Goal: Information Seeking & Learning: Learn about a topic

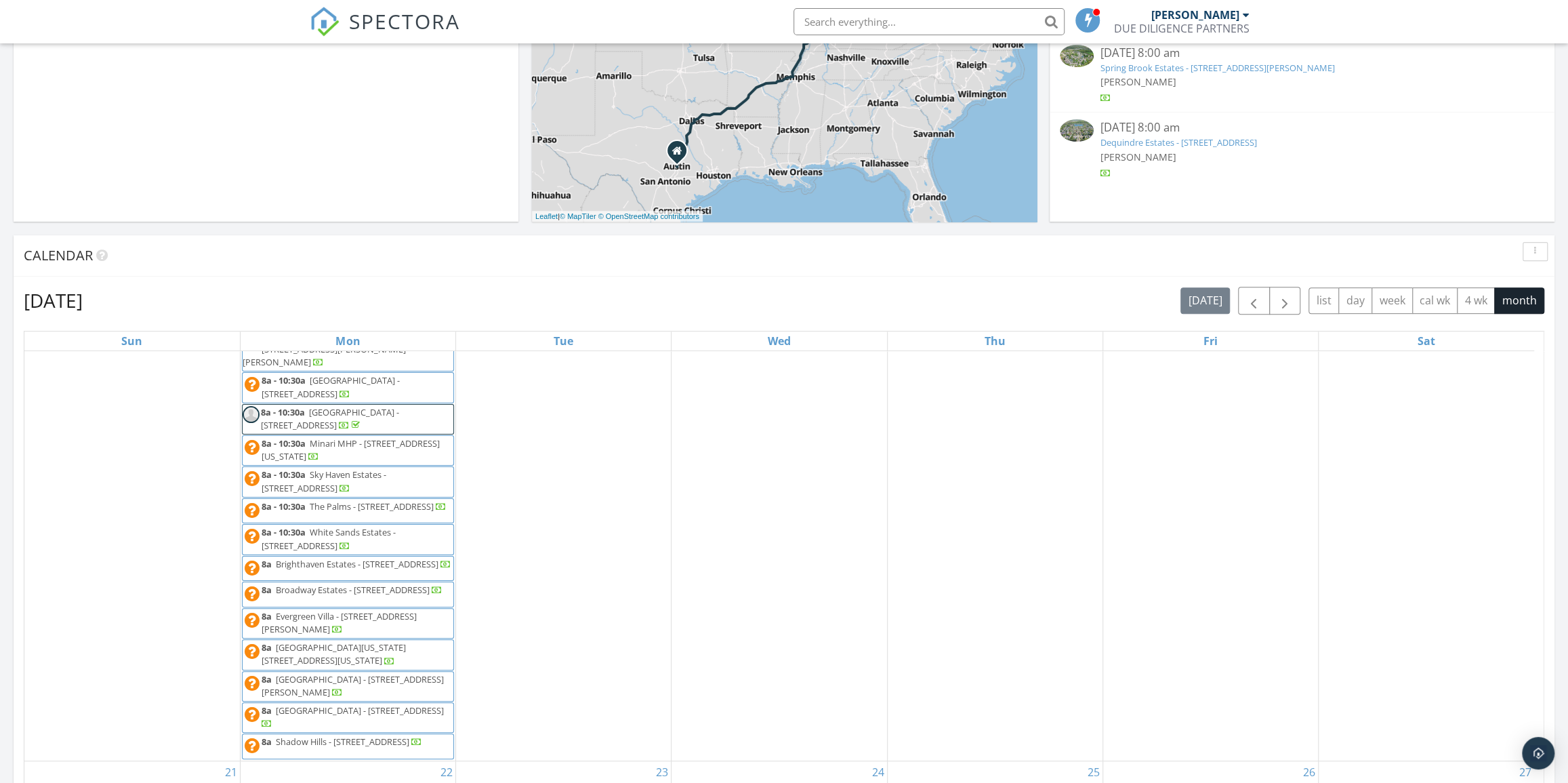
scroll to position [443, 0]
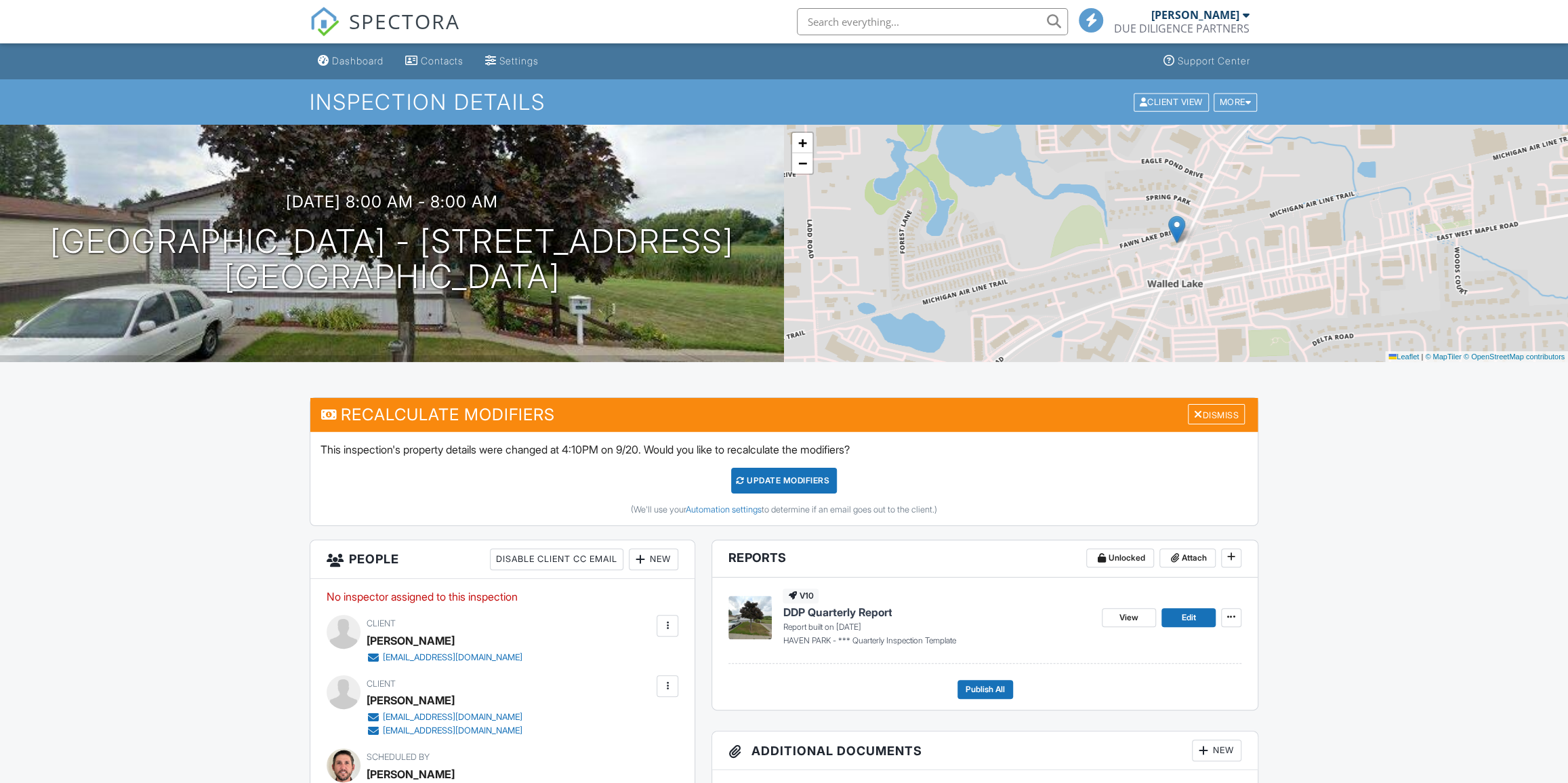
scroll to position [246, 0]
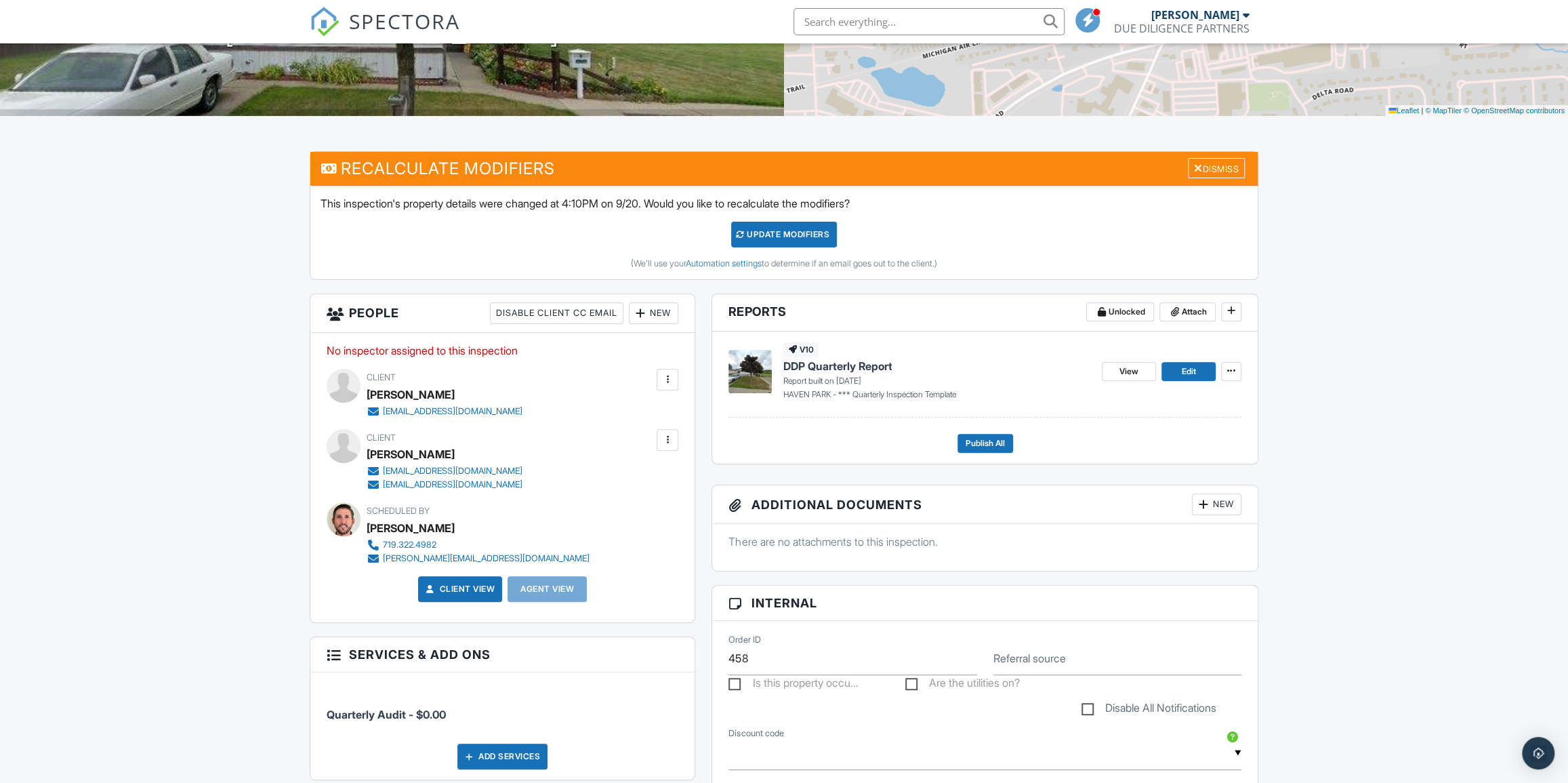
click at [847, 366] on span "DDP Quarterly Report" at bounding box center [837, 366] width 109 height 15
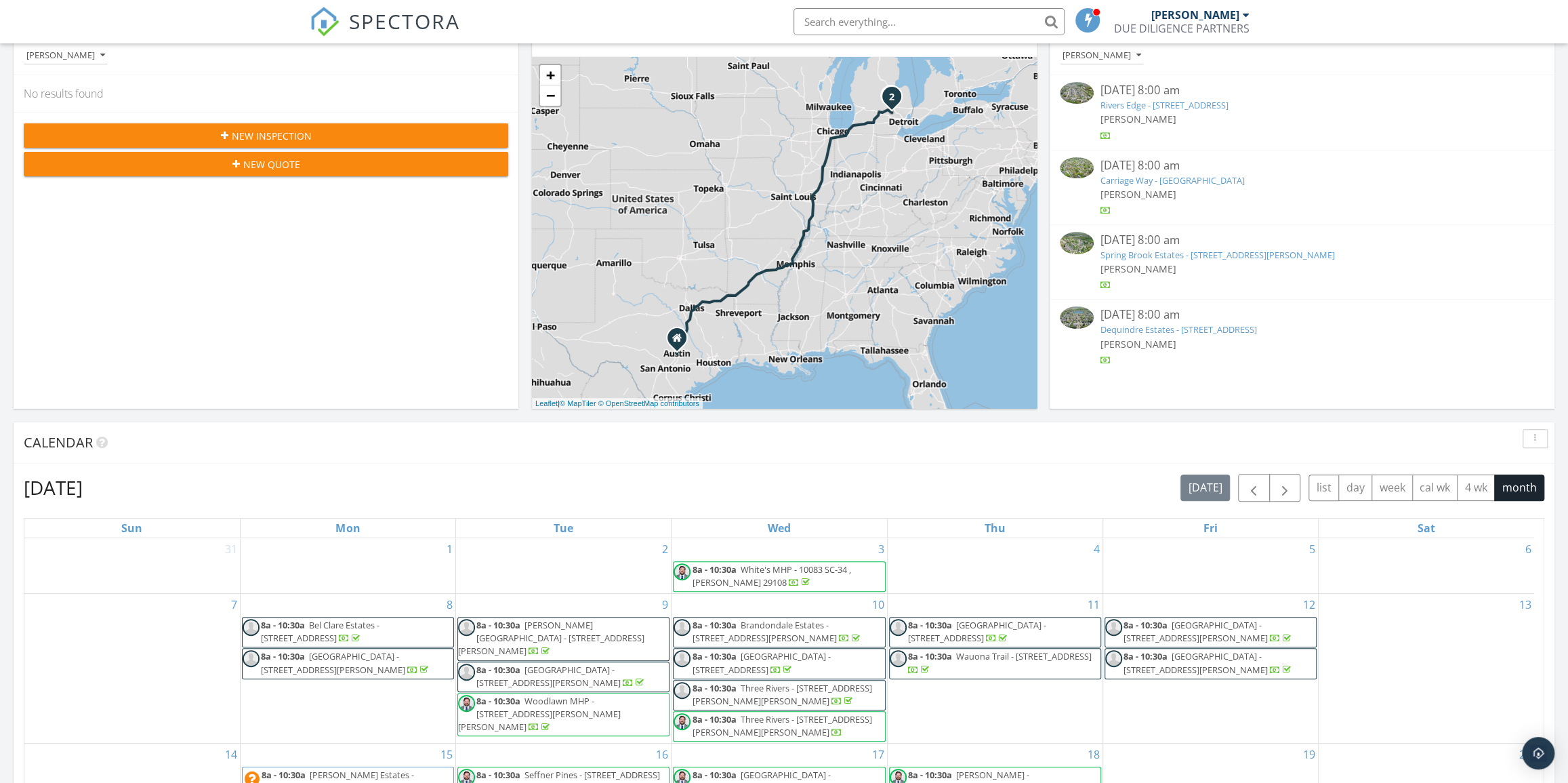
scroll to position [369, 0]
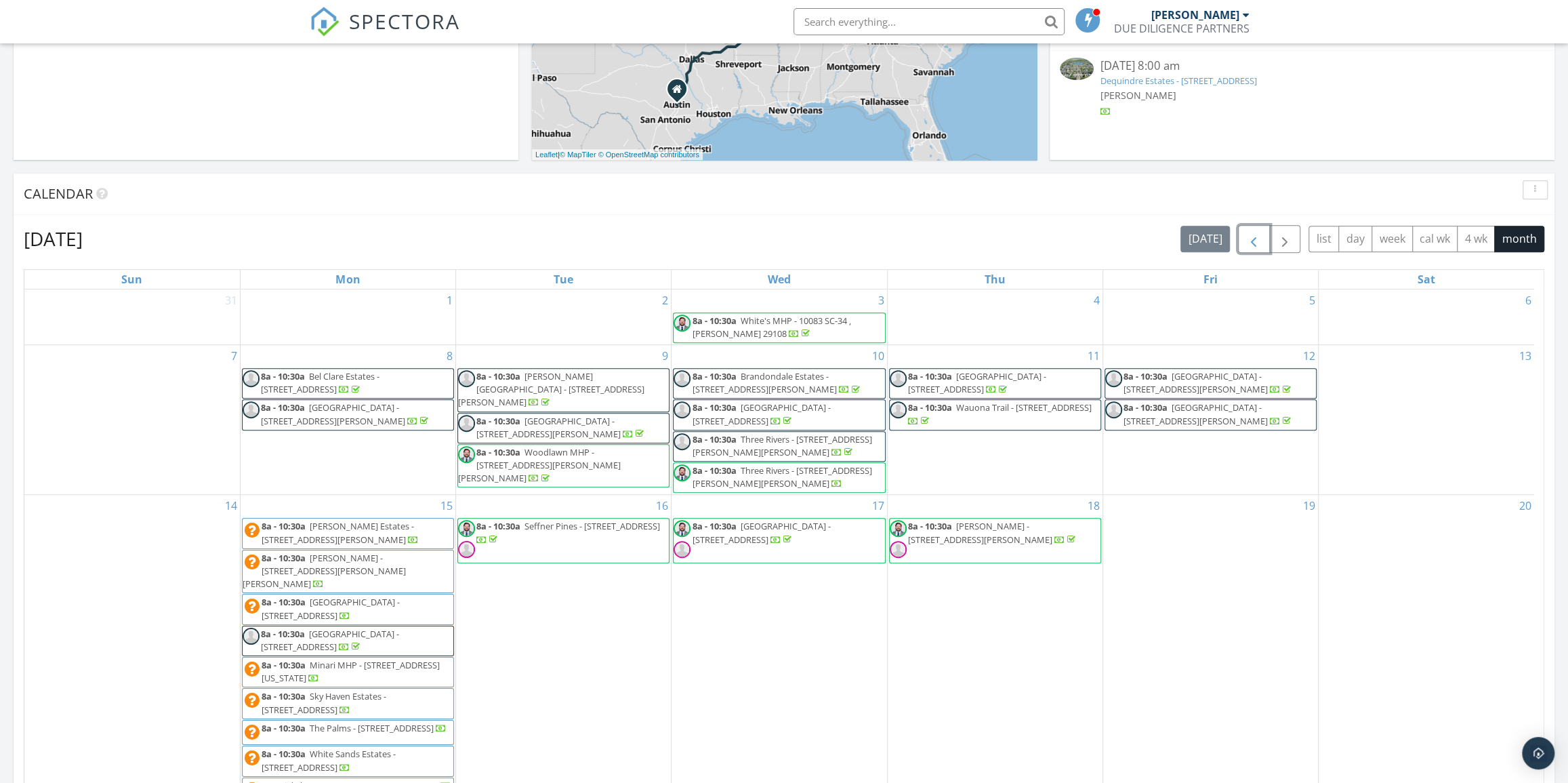
click at [1249, 237] on span "button" at bounding box center [1254, 238] width 16 height 16
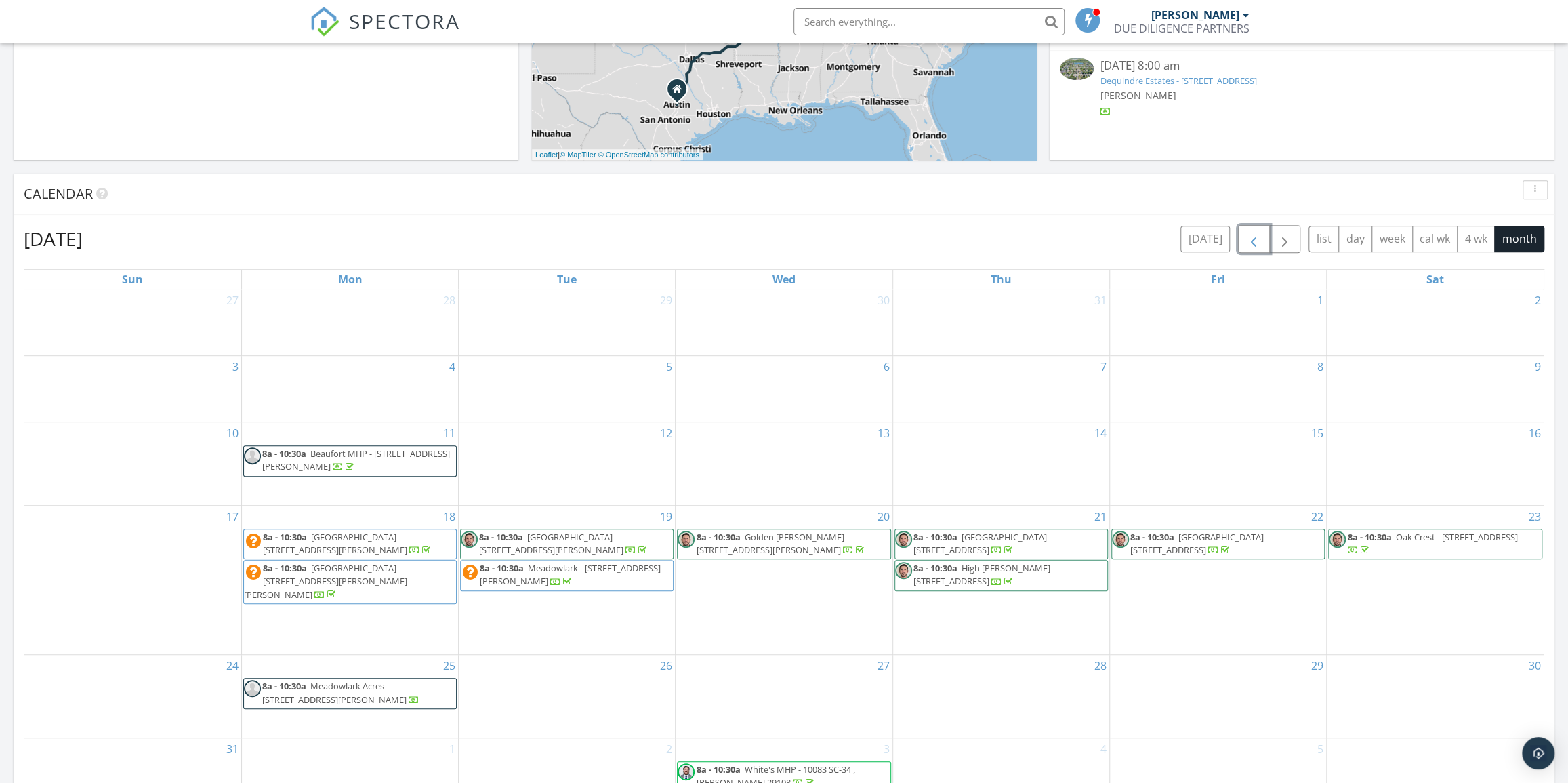
click at [1253, 235] on span "button" at bounding box center [1254, 238] width 16 height 16
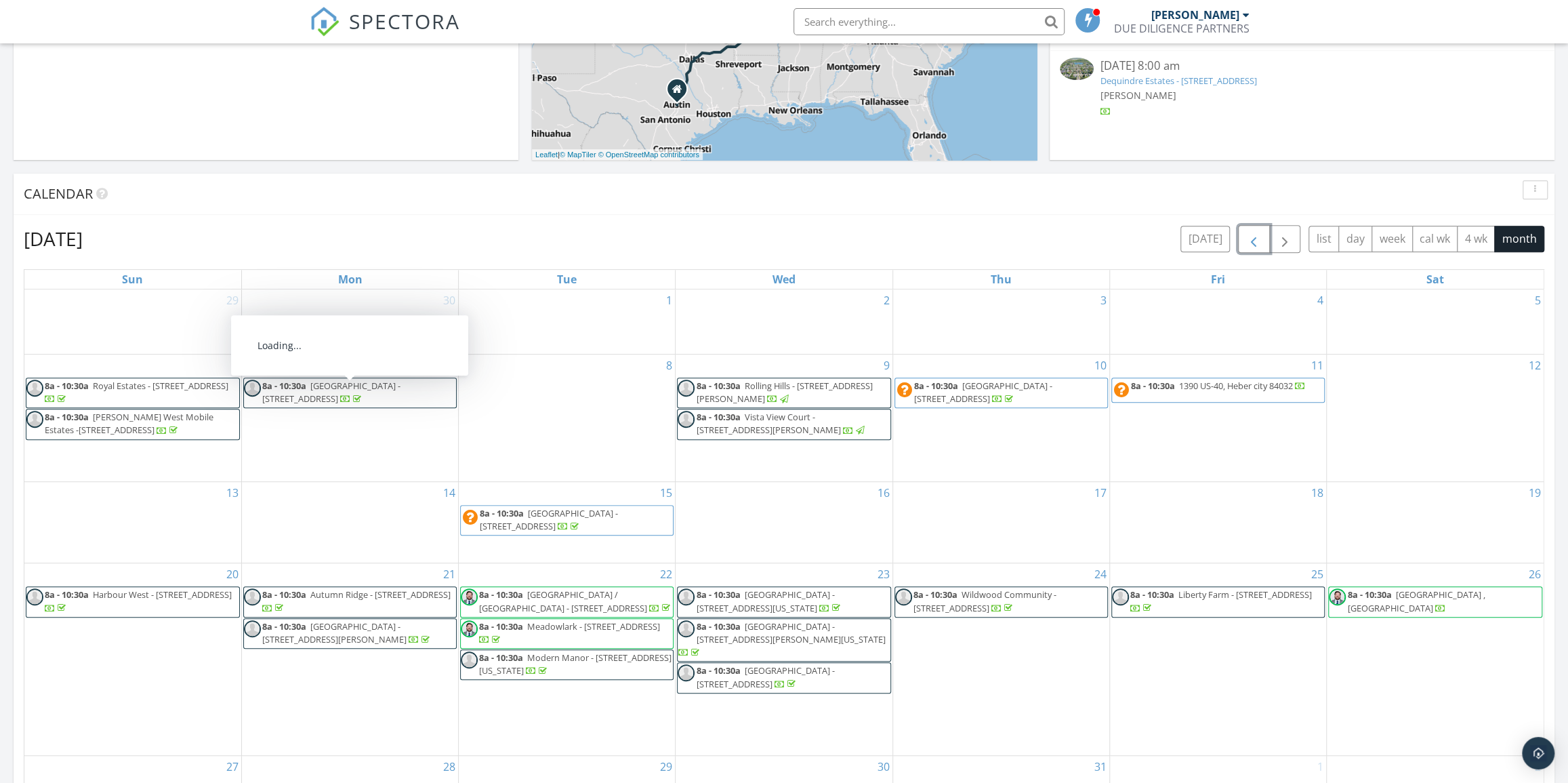
click at [388, 392] on span "Lakeway Estates - 1200 Lincoln St, Bellingham 98229" at bounding box center [332, 392] width 138 height 25
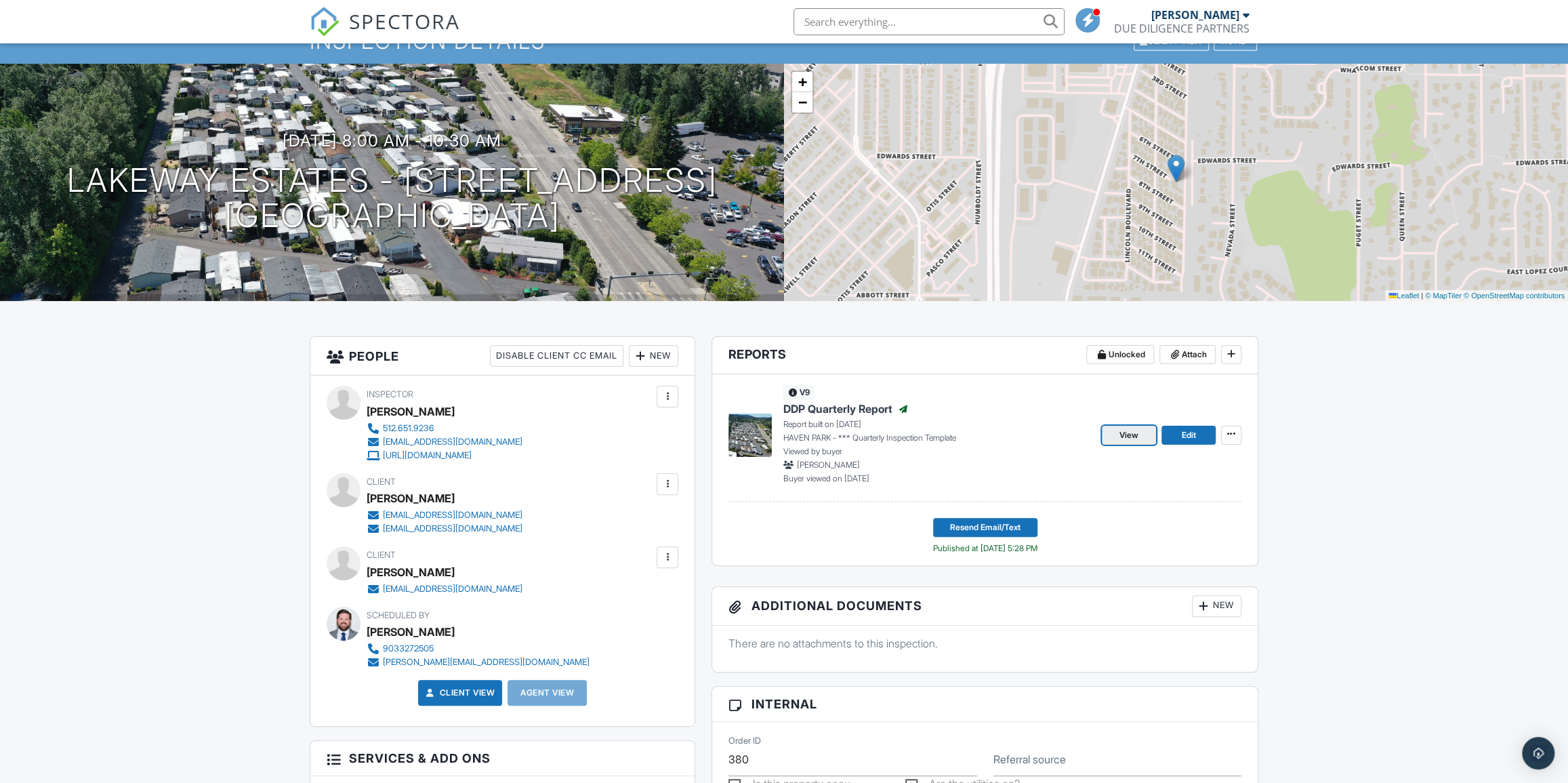
click at [1135, 434] on span "View" at bounding box center [1129, 435] width 19 height 14
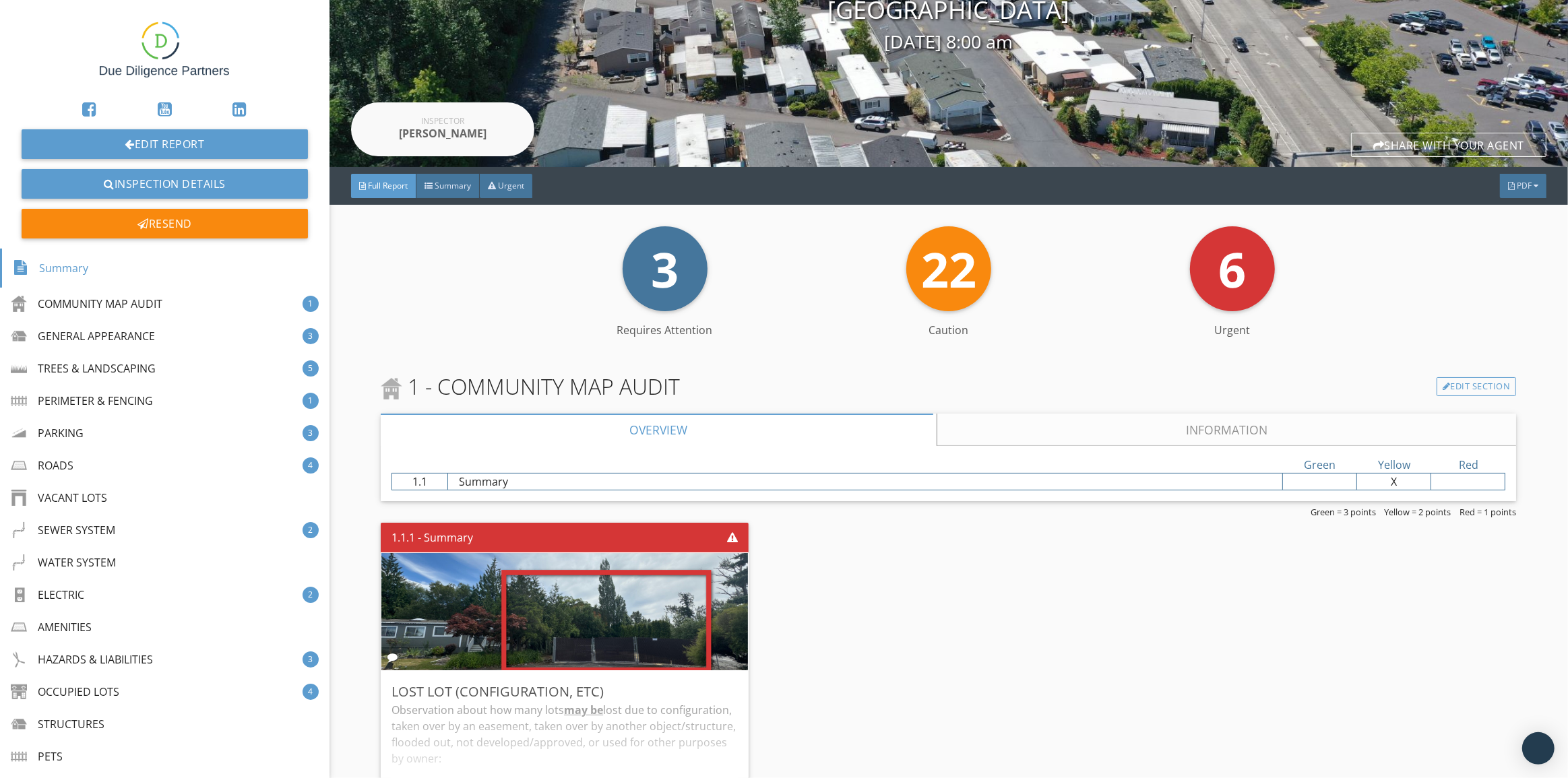
scroll to position [367, 0]
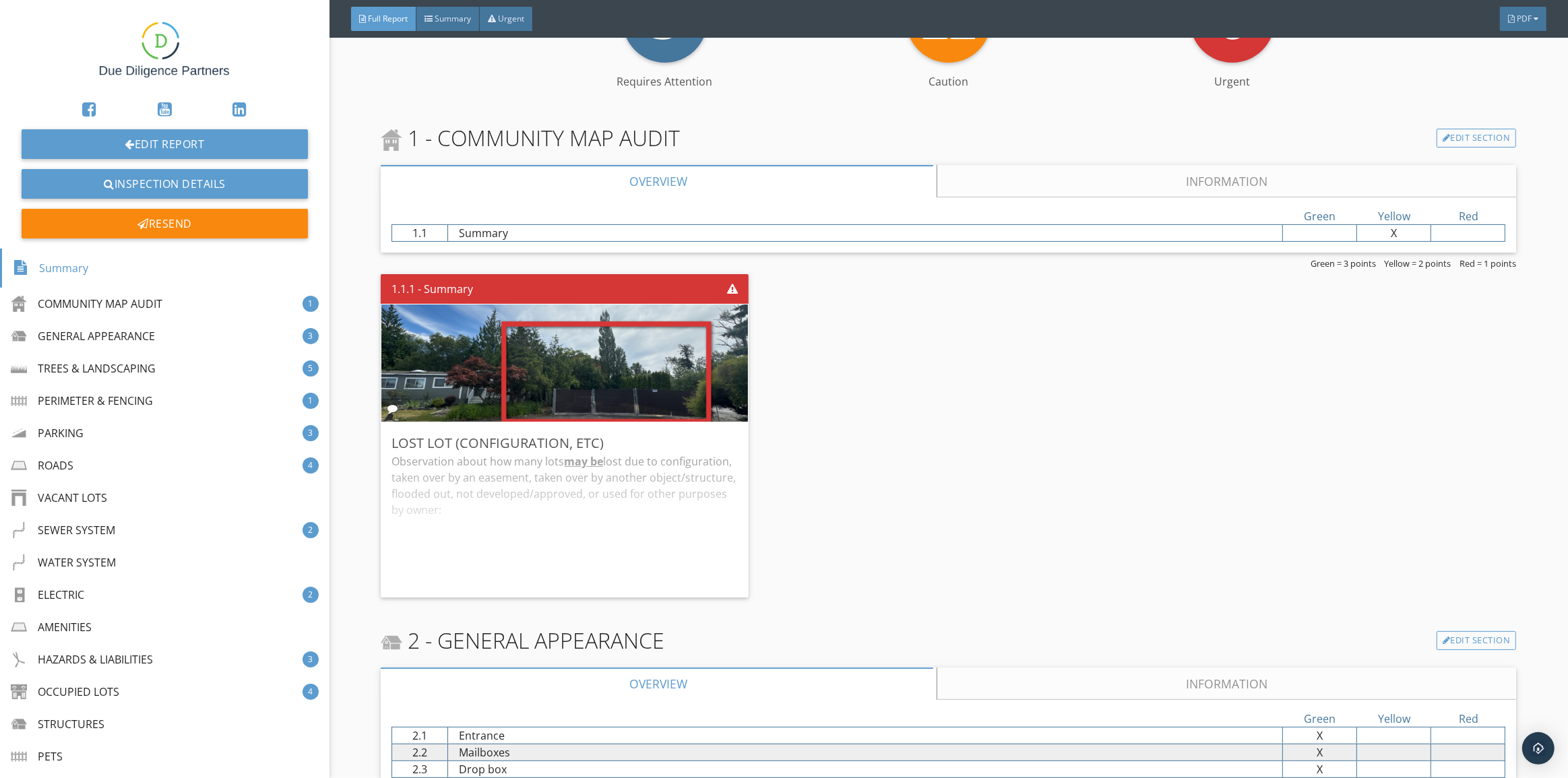
click at [1129, 197] on div "Green Yellow Red 1.1 Summary X X X" at bounding box center [948, 224] width 1135 height 55
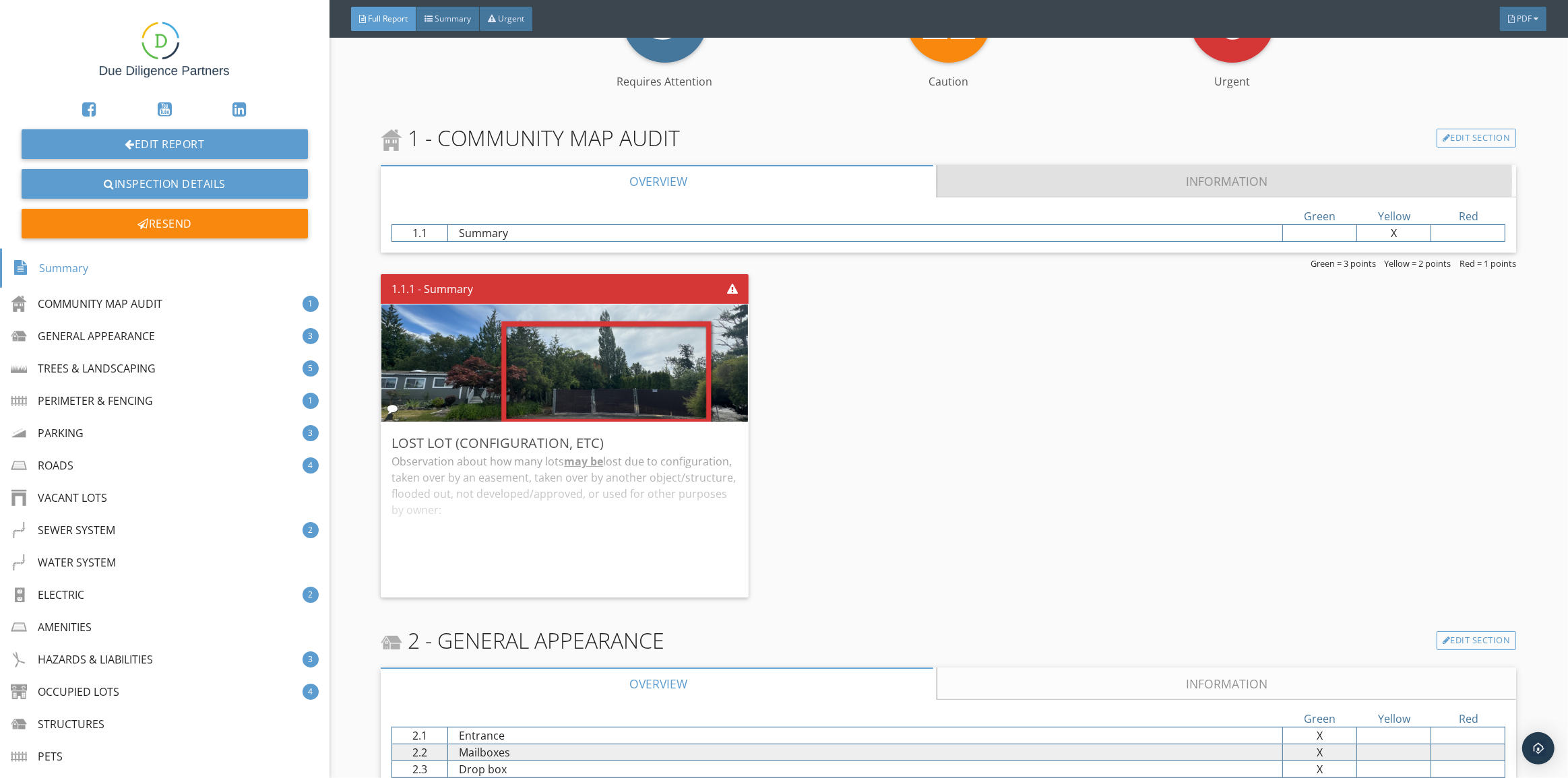
click at [1127, 186] on link "Information" at bounding box center [1227, 181] width 580 height 32
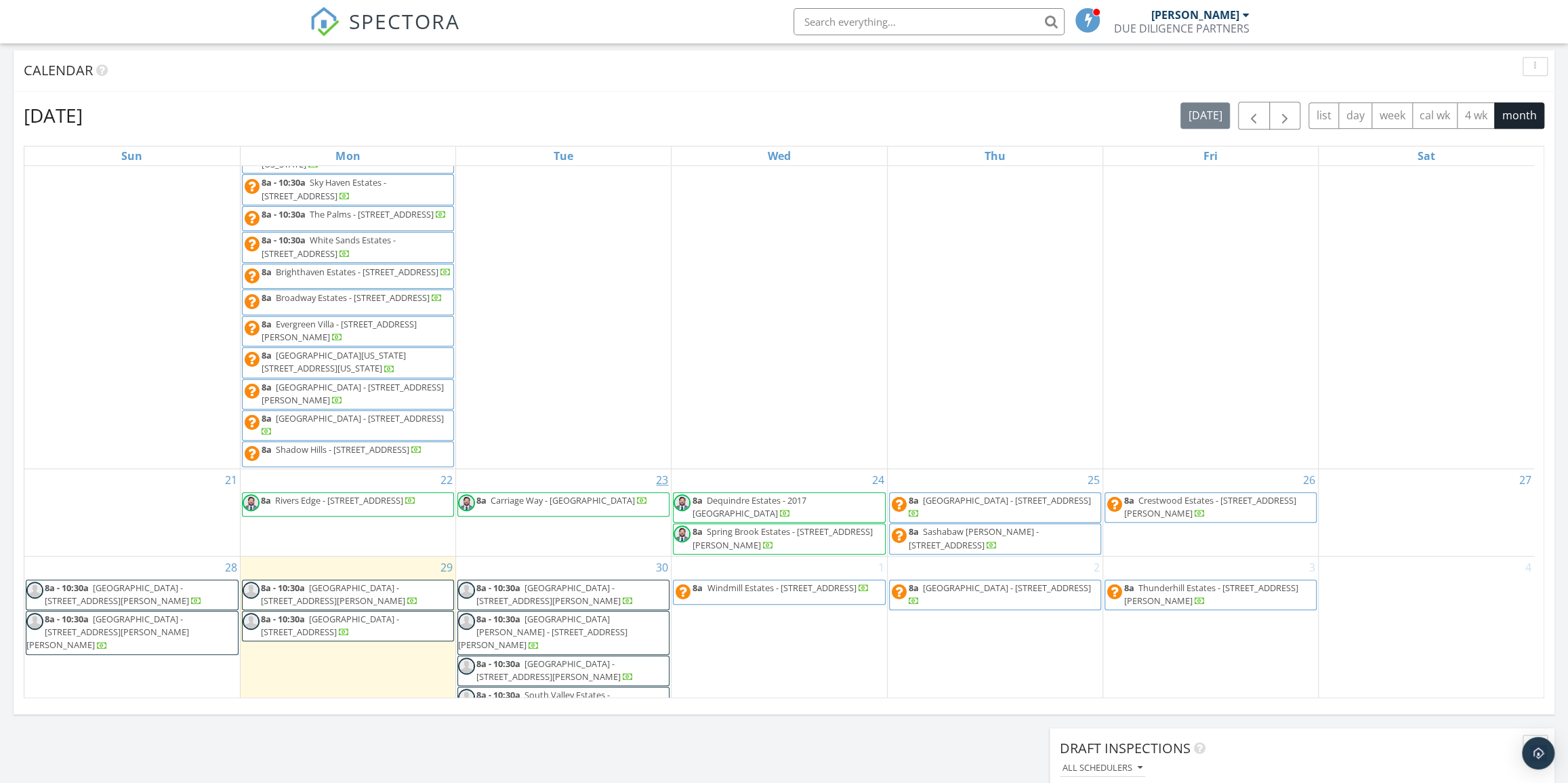
scroll to position [443, 0]
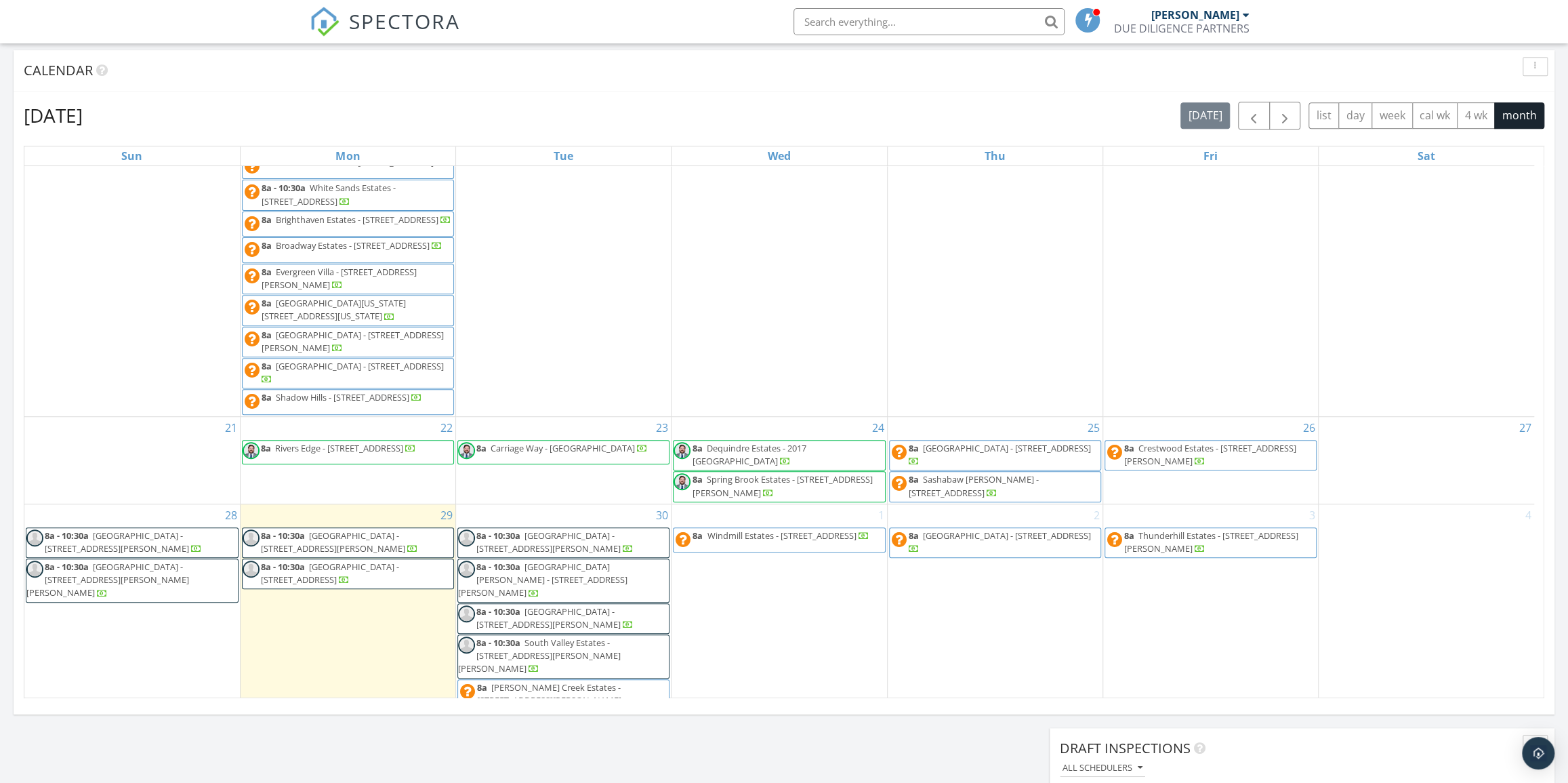
click at [1186, 461] on span "Crestwood Estates - 26235 W Warren St , Dearborn Heights 48127" at bounding box center [1210, 454] width 172 height 25
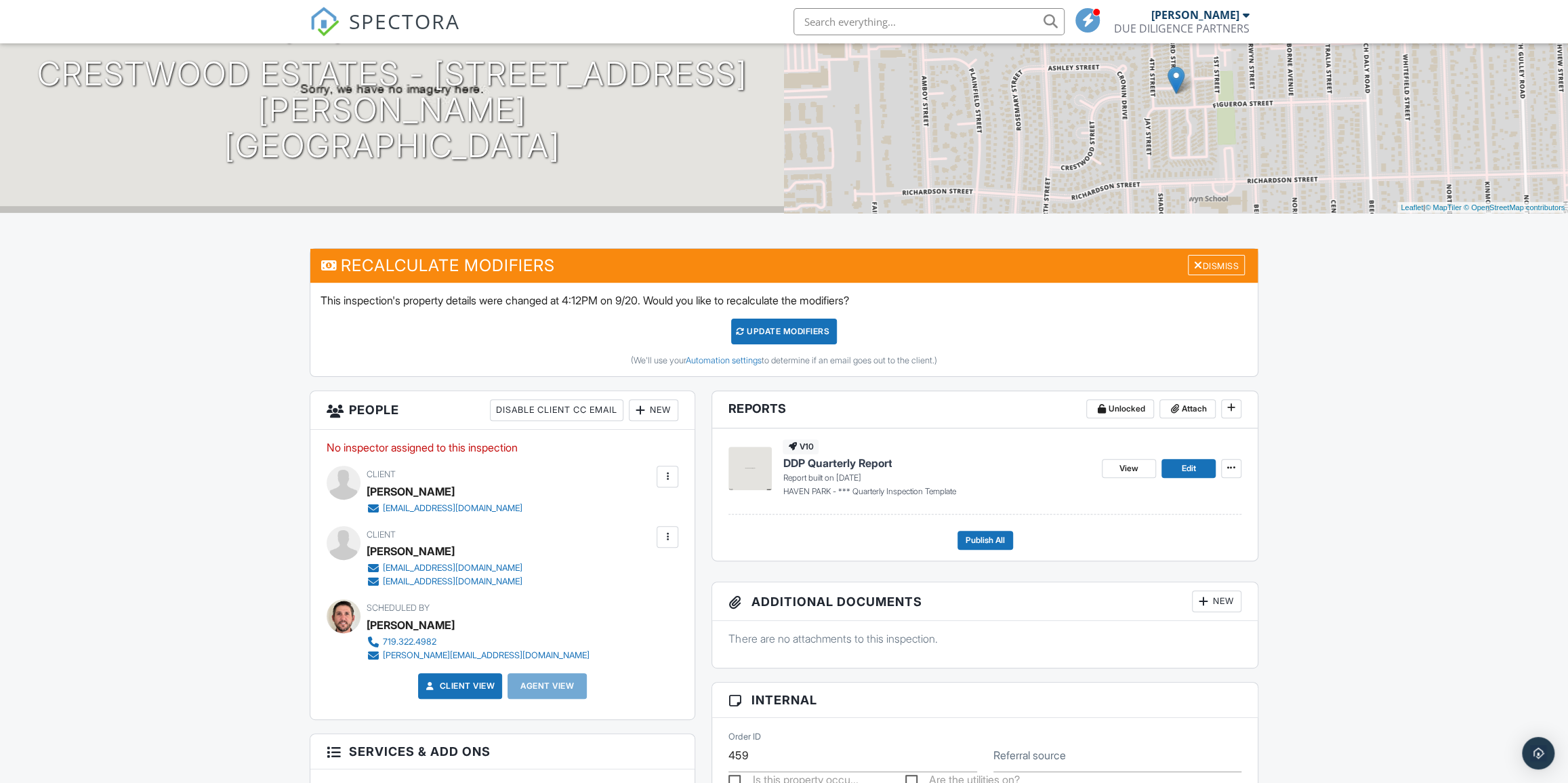
scroll to position [246, 0]
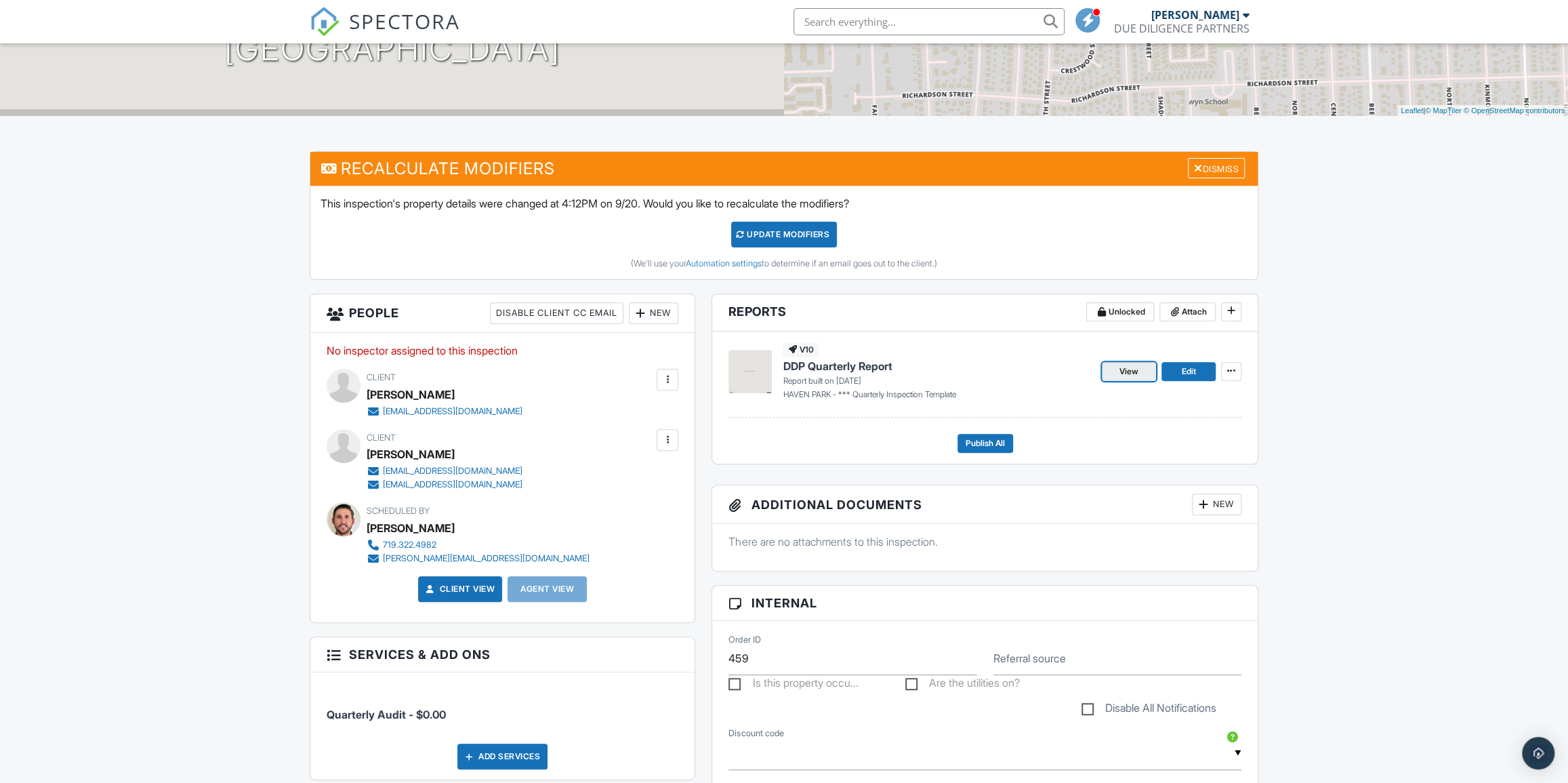
click at [1131, 367] on span "View" at bounding box center [1129, 372] width 19 height 14
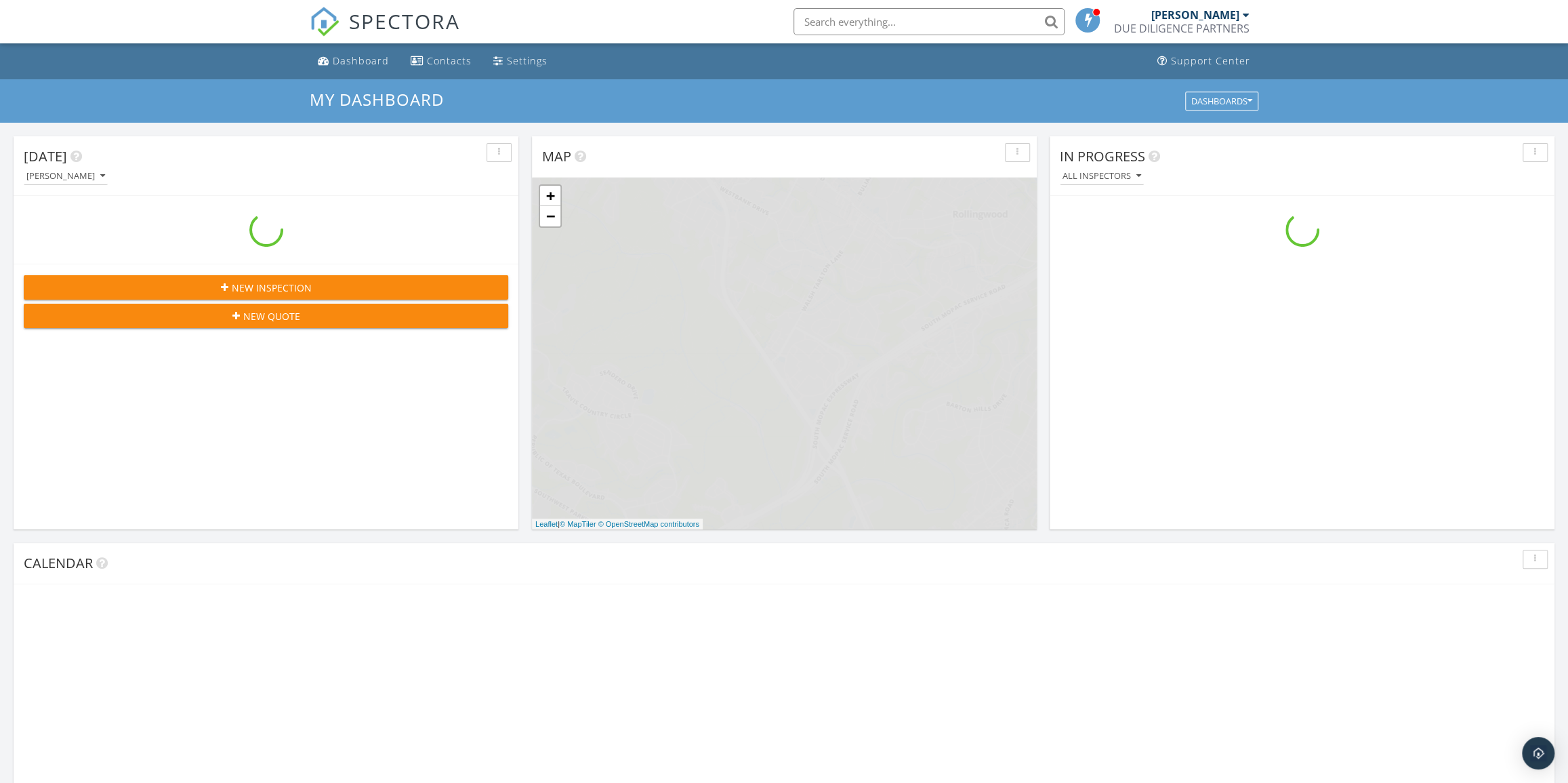
scroll to position [1253, 1587]
click at [860, 21] on input "text" at bounding box center [929, 22] width 271 height 27
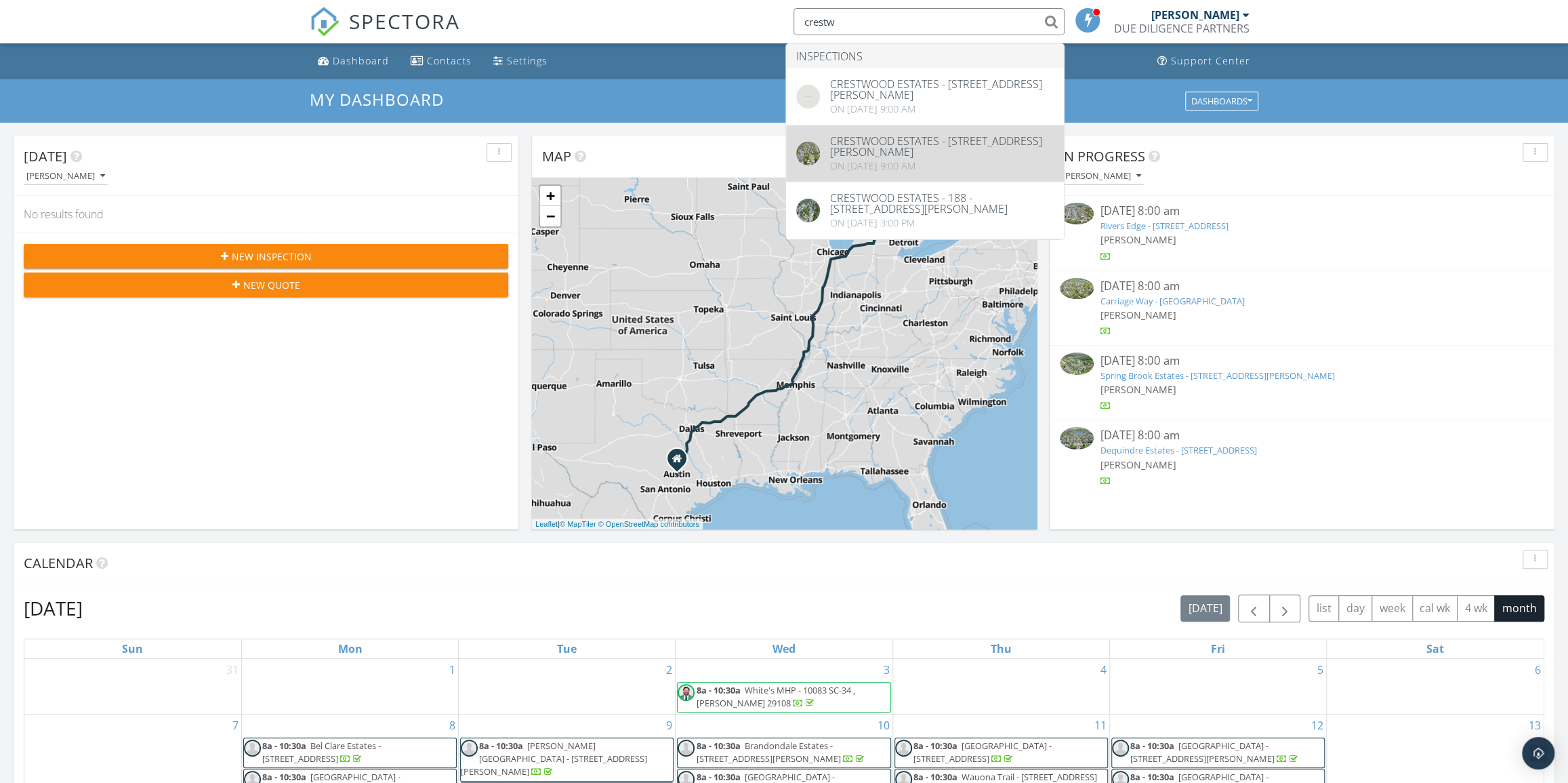
type input "crestw"
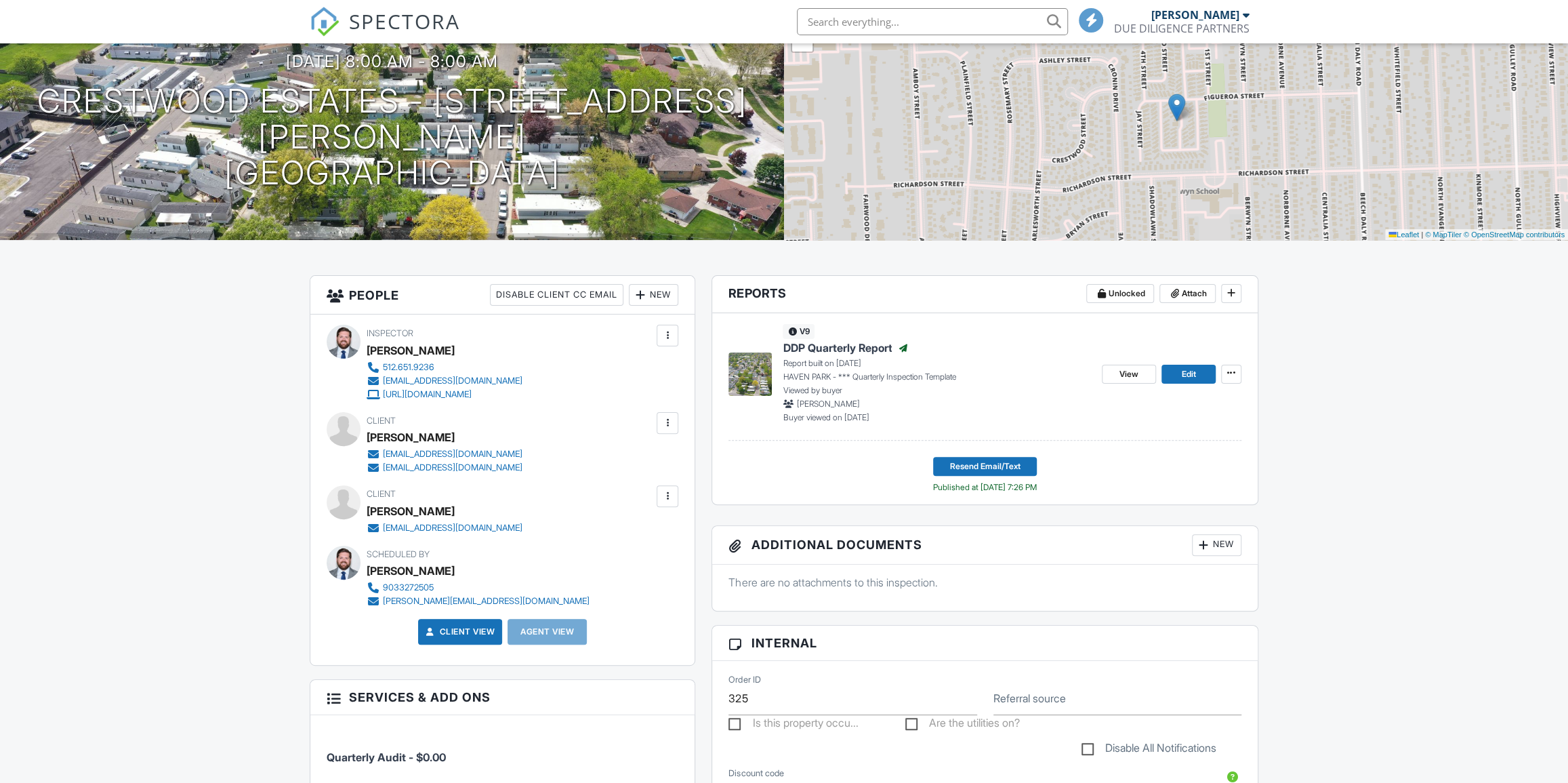
scroll to position [123, 0]
click at [1126, 368] on span "View" at bounding box center [1129, 374] width 19 height 14
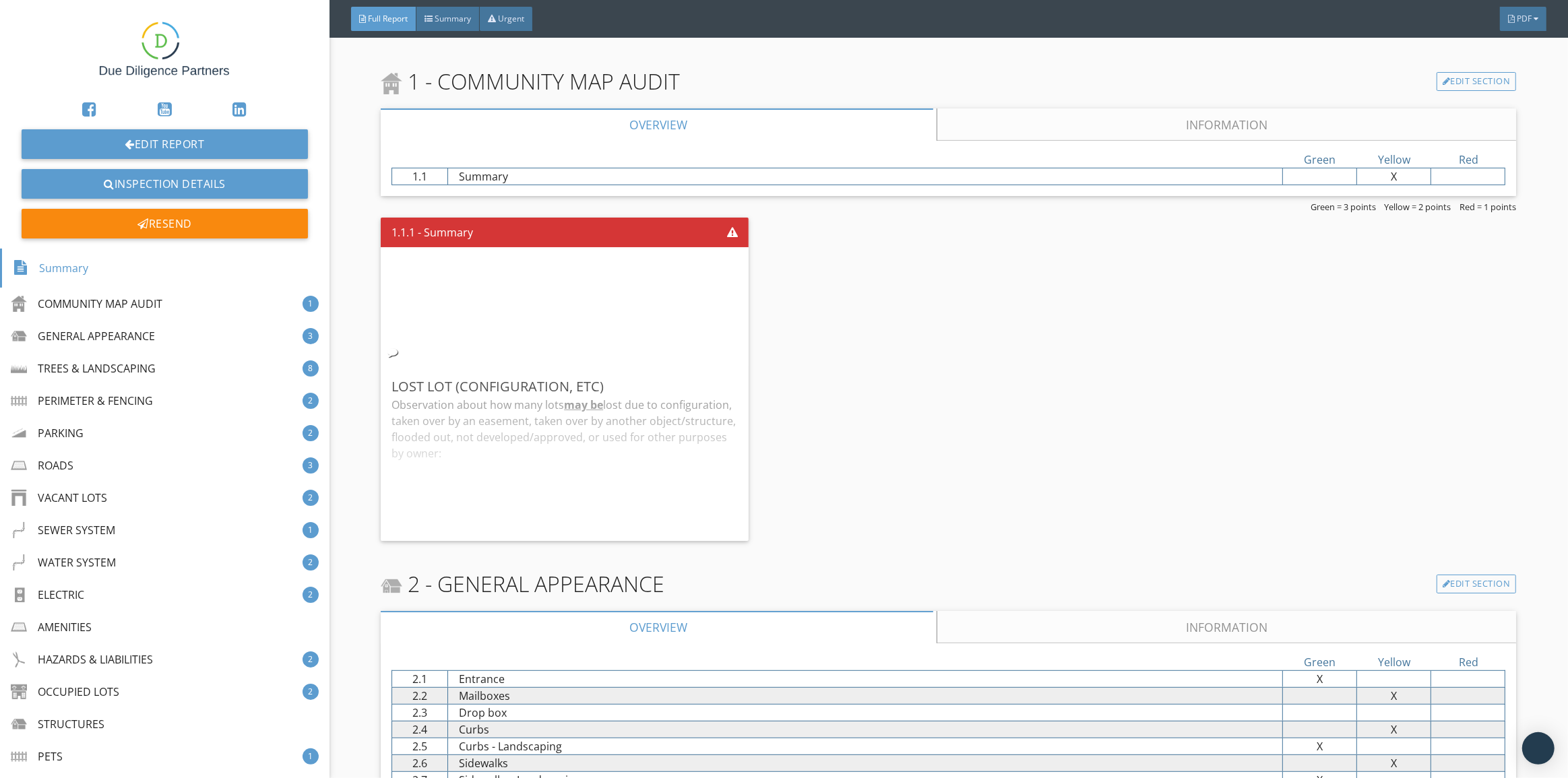
scroll to position [428, 0]
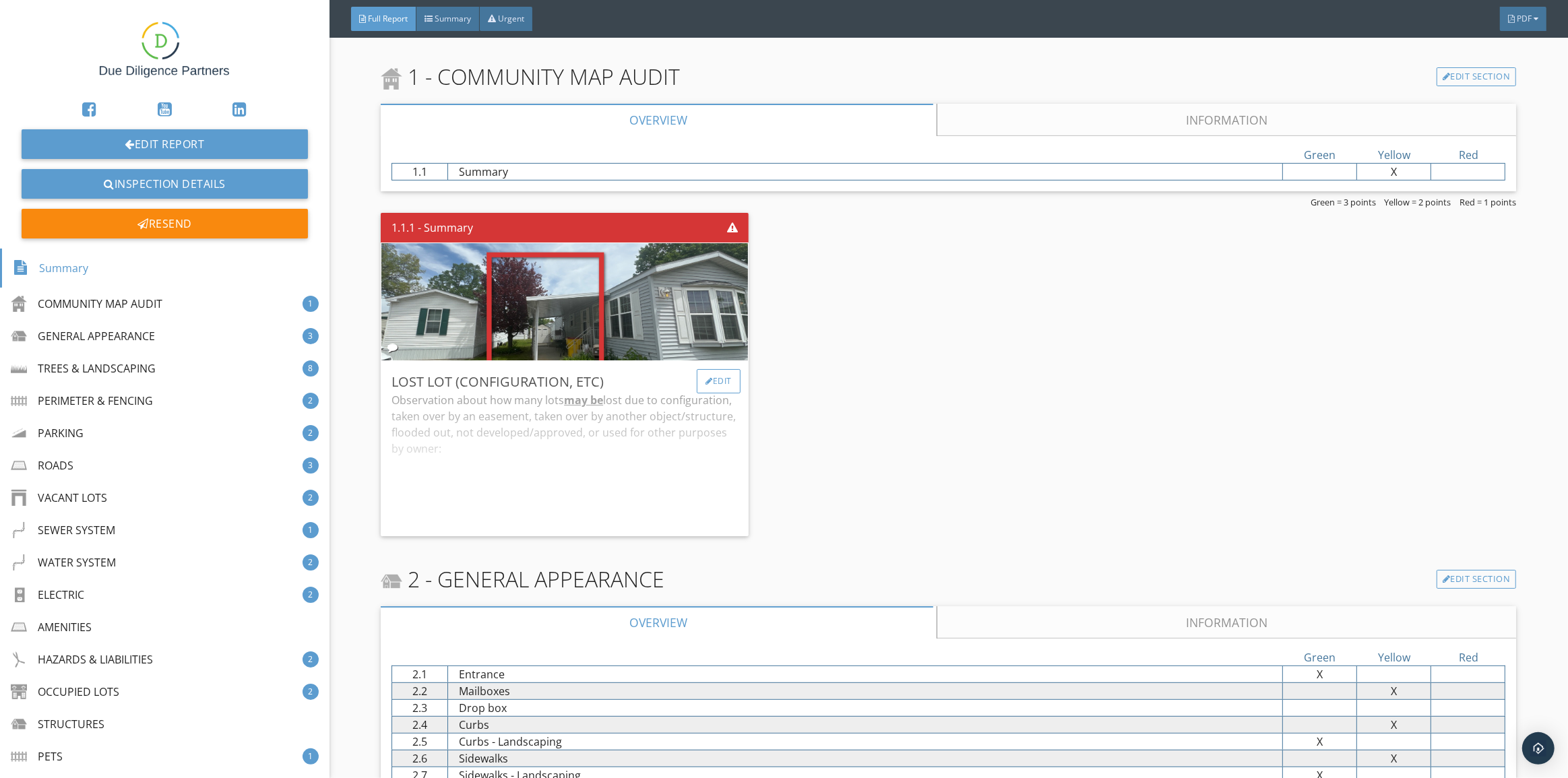
click at [725, 377] on div "Edit" at bounding box center [719, 381] width 44 height 25
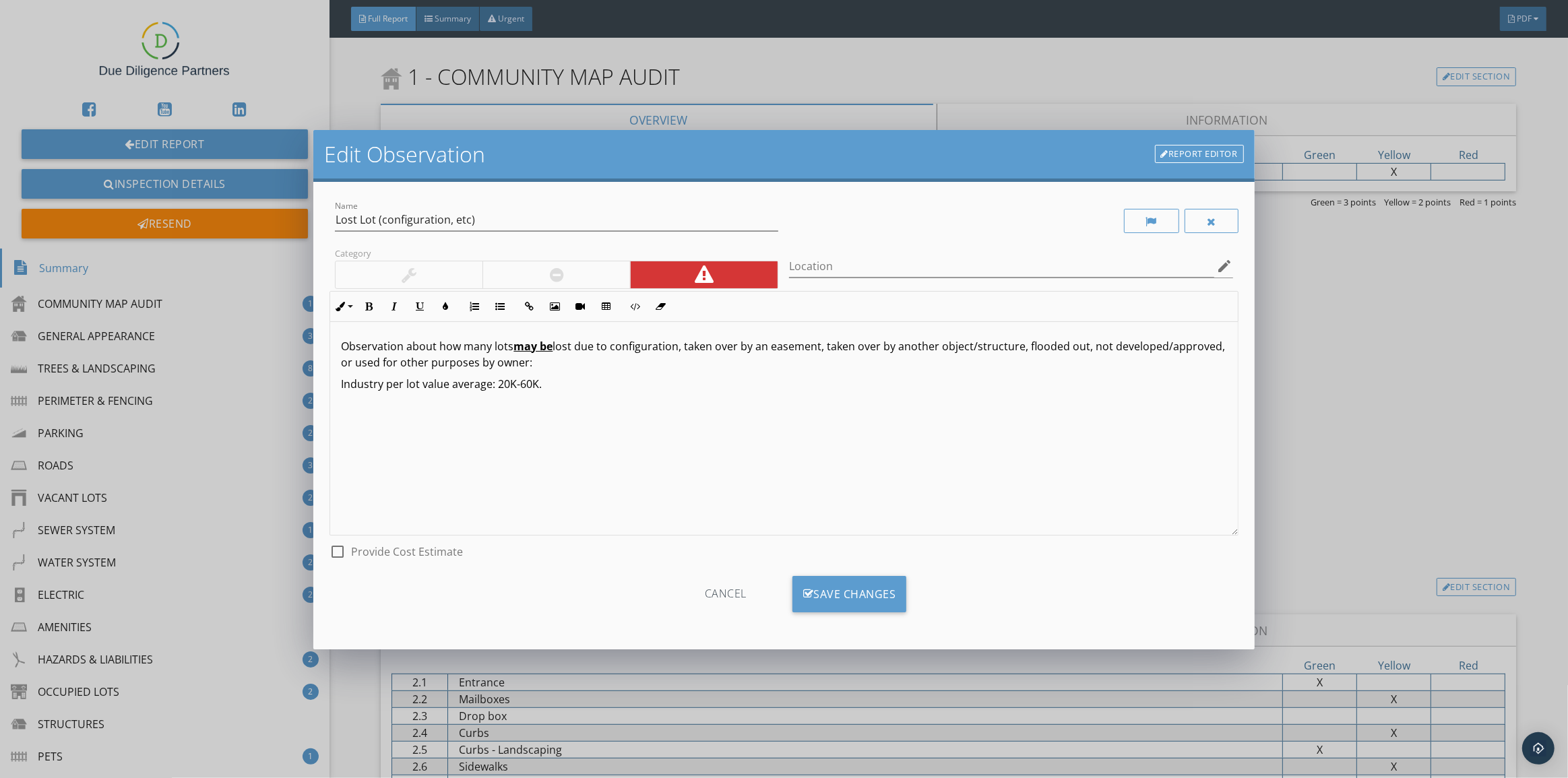
click at [718, 594] on div "Cancel" at bounding box center [726, 594] width 128 height 37
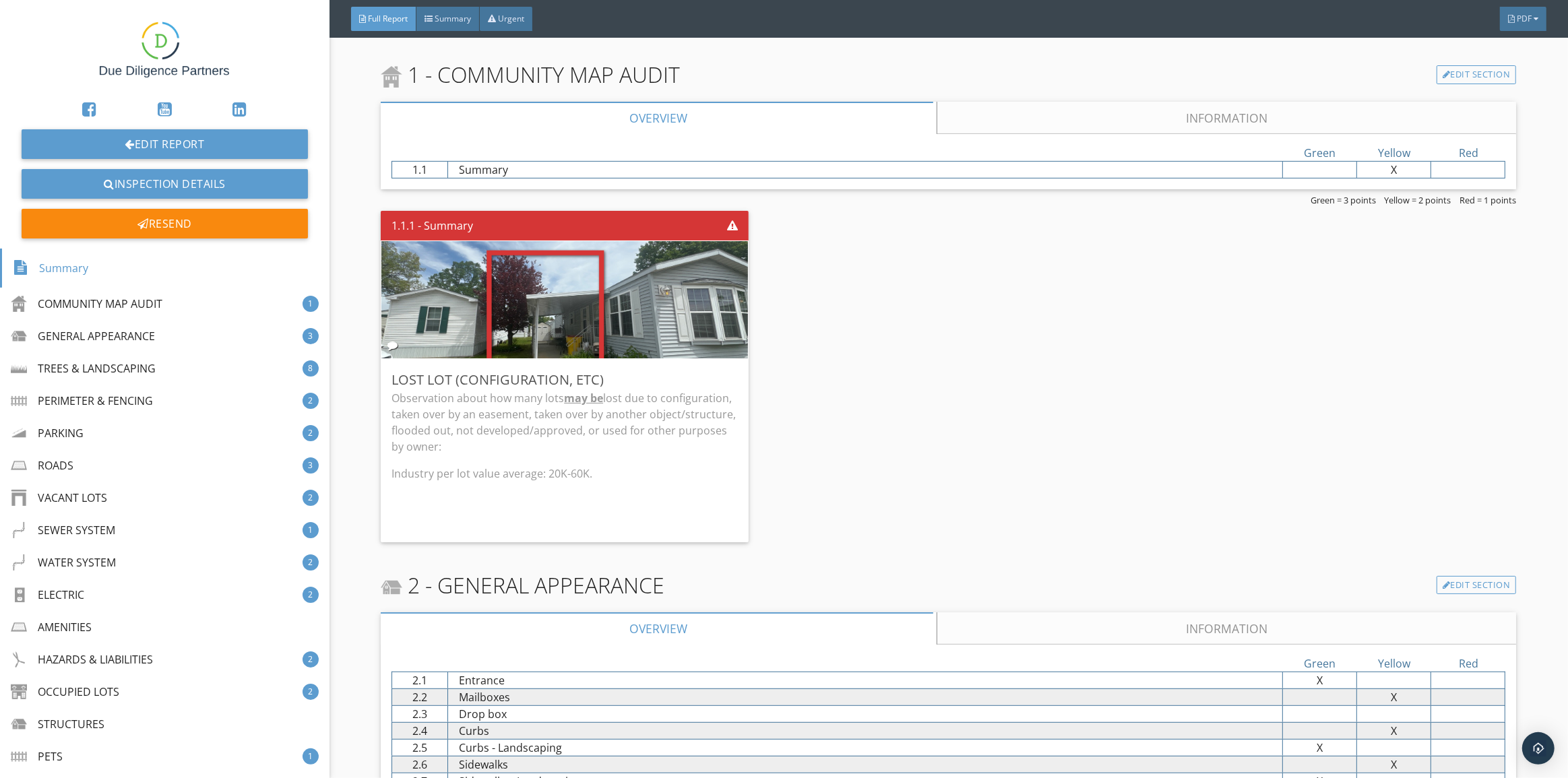
scroll to position [367, 0]
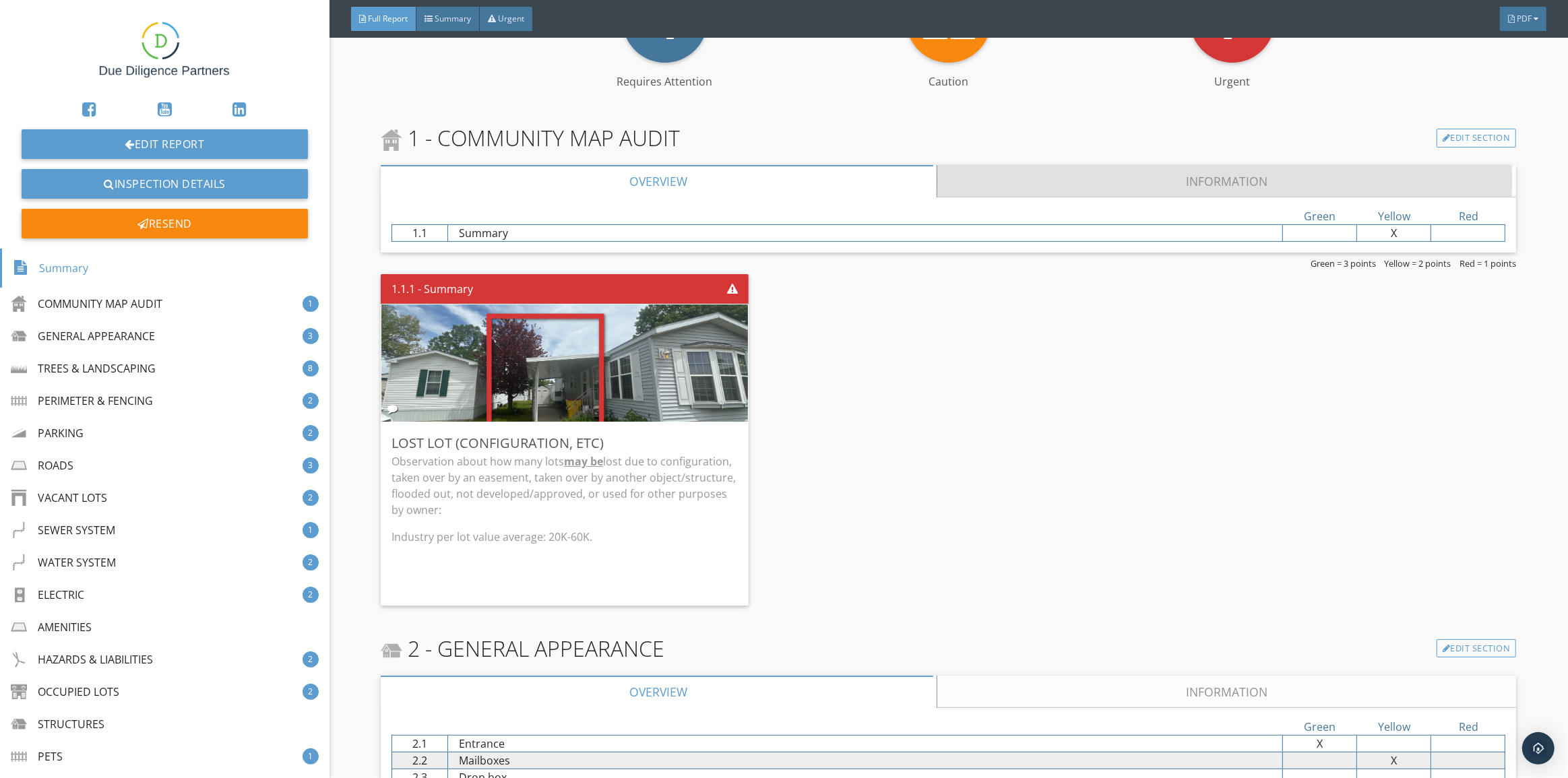
click at [1131, 177] on link "Information" at bounding box center [1227, 181] width 580 height 32
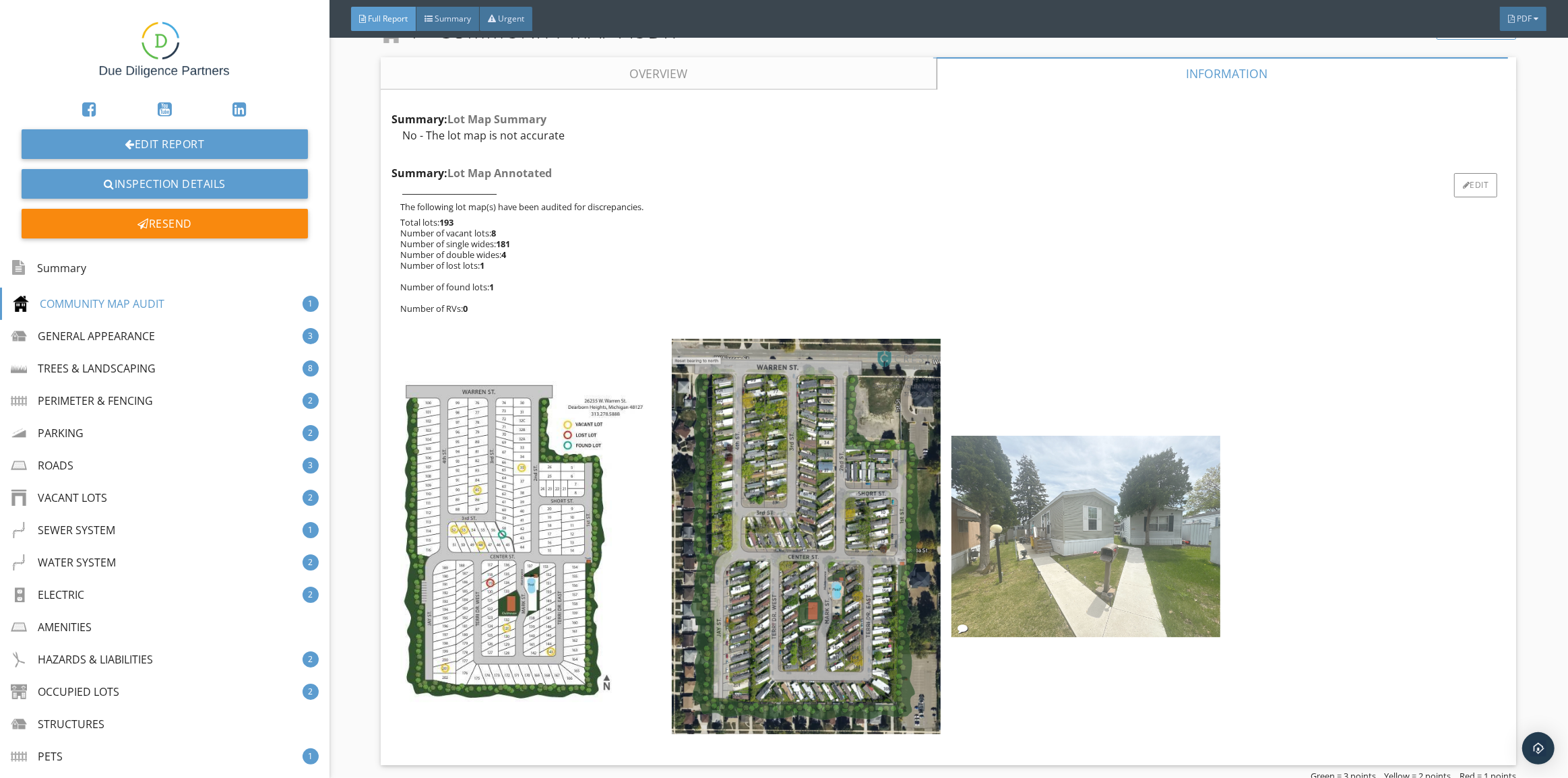
scroll to position [612, 0]
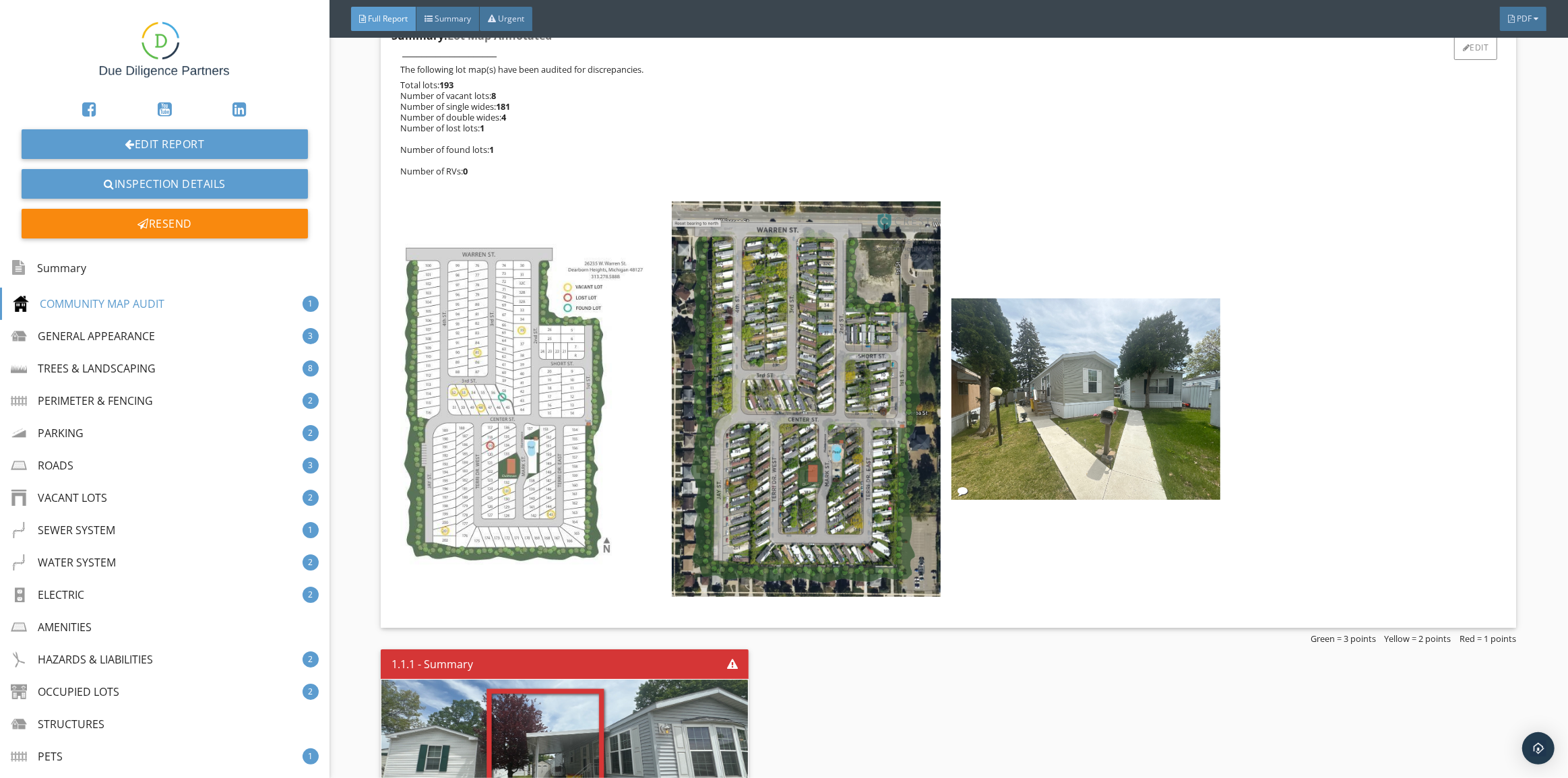
click at [531, 337] on img at bounding box center [526, 399] width 269 height 347
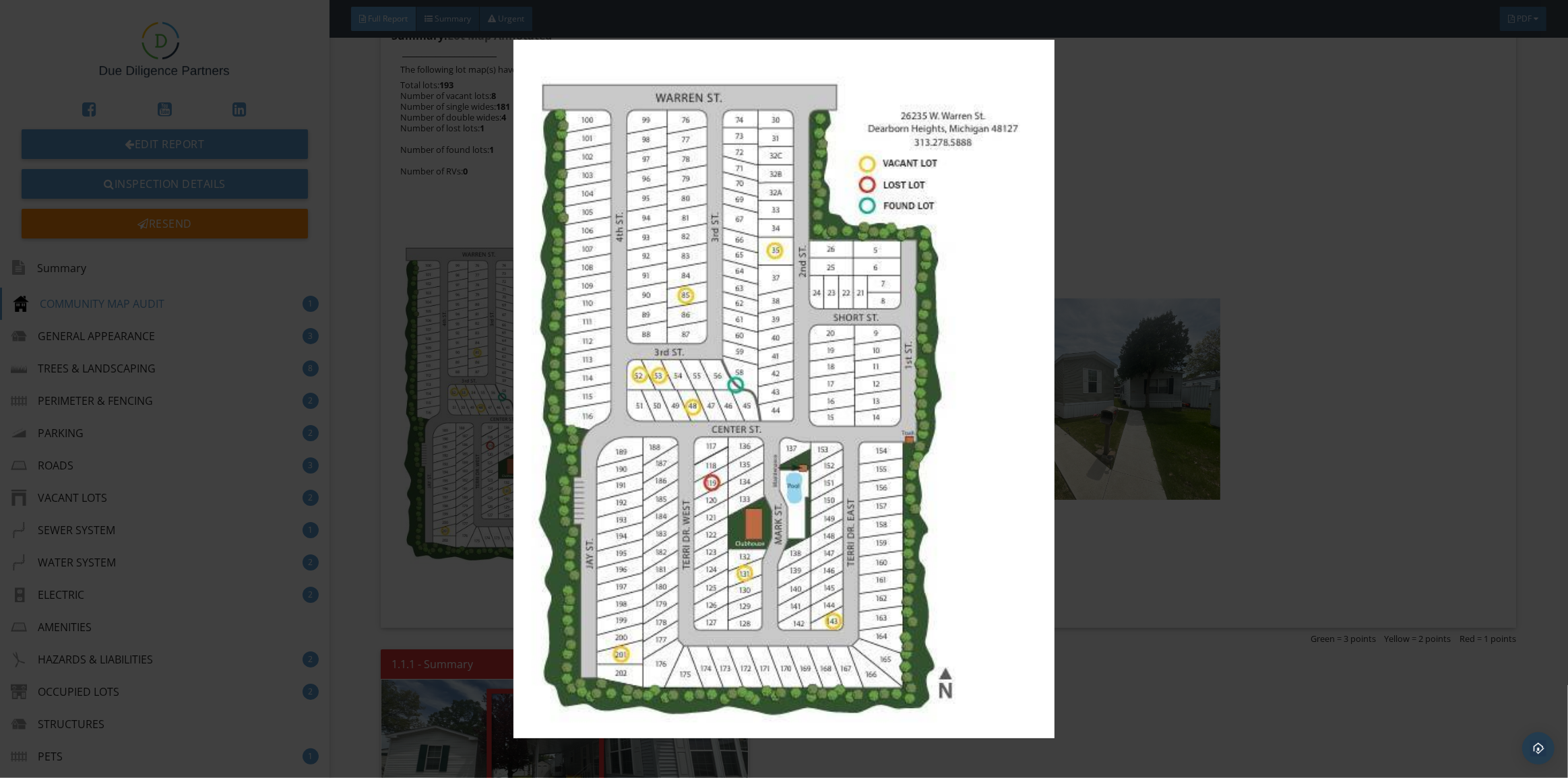
click at [432, 193] on img at bounding box center [784, 389] width 1449 height 698
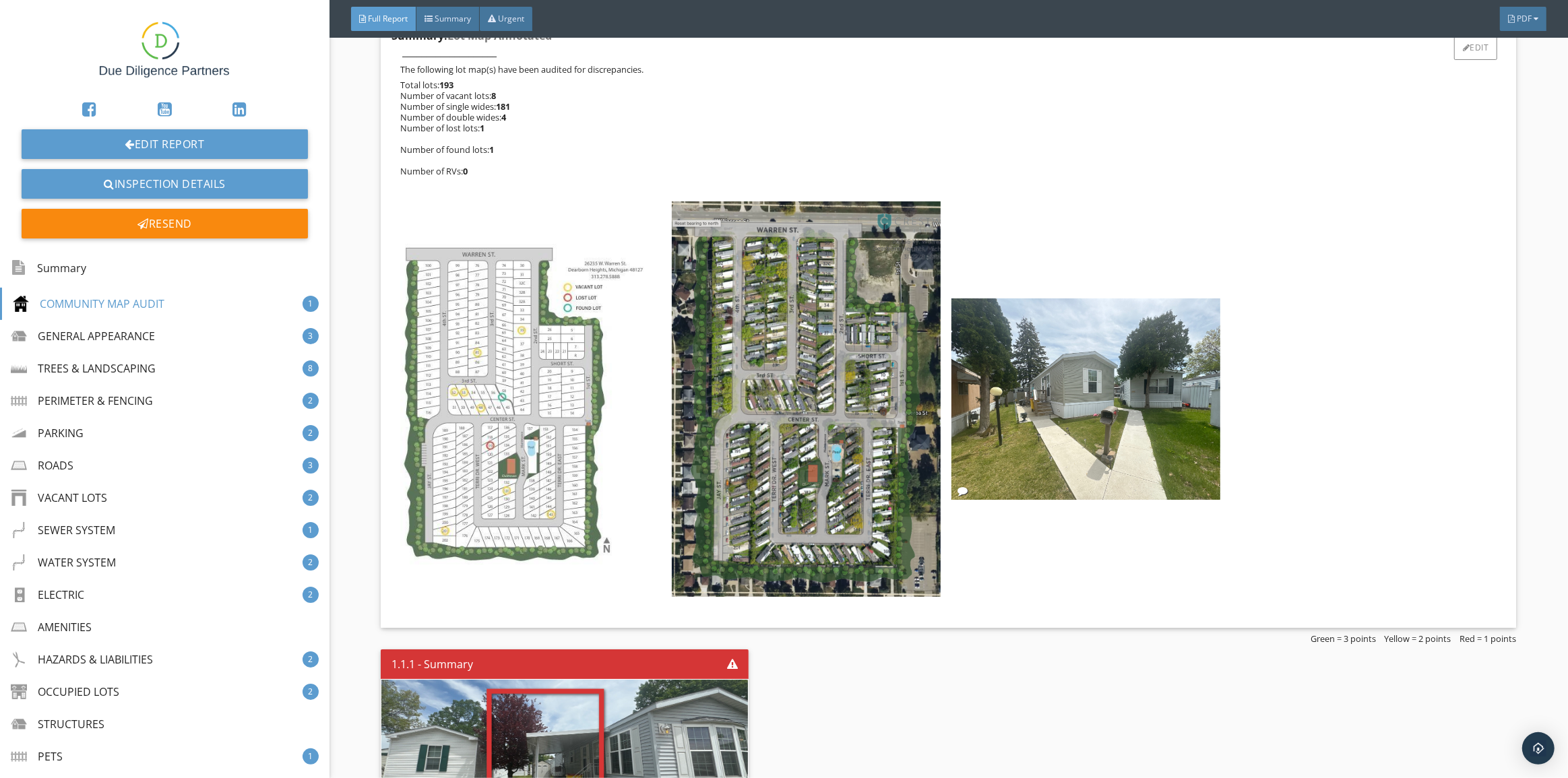
click at [519, 435] on img at bounding box center [526, 399] width 269 height 347
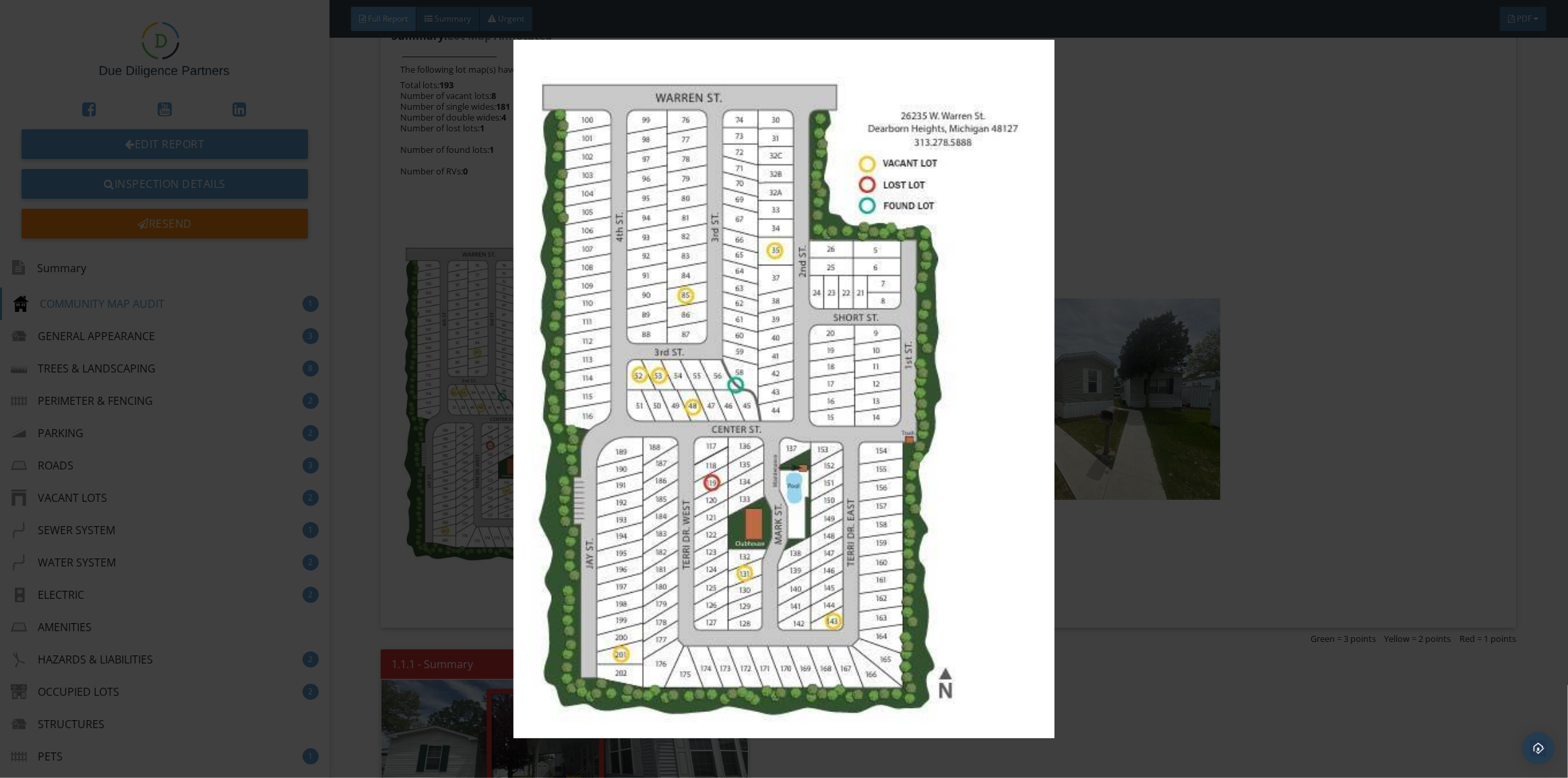
click at [1155, 285] on img at bounding box center [784, 389] width 1449 height 698
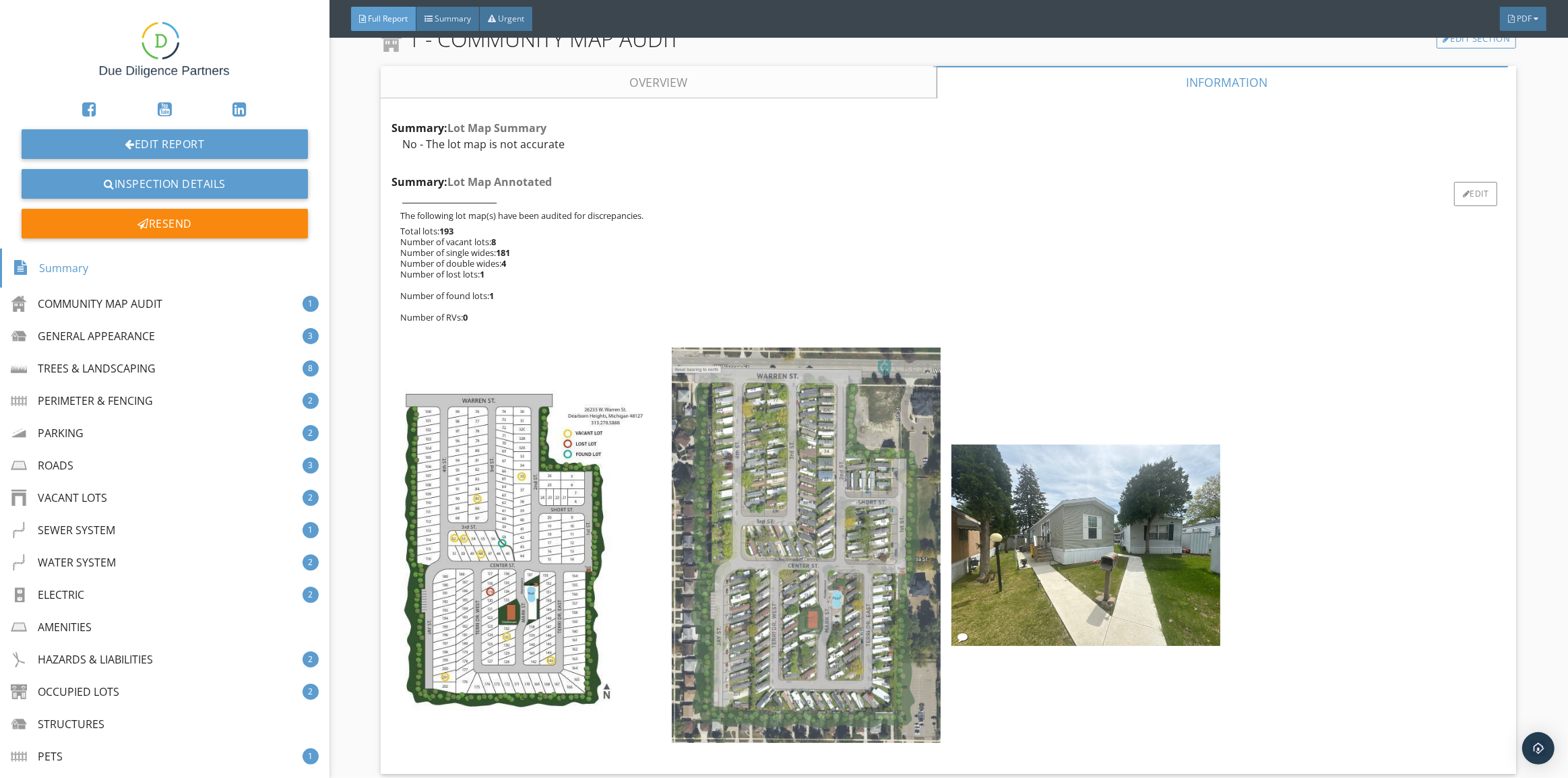
scroll to position [428, 0]
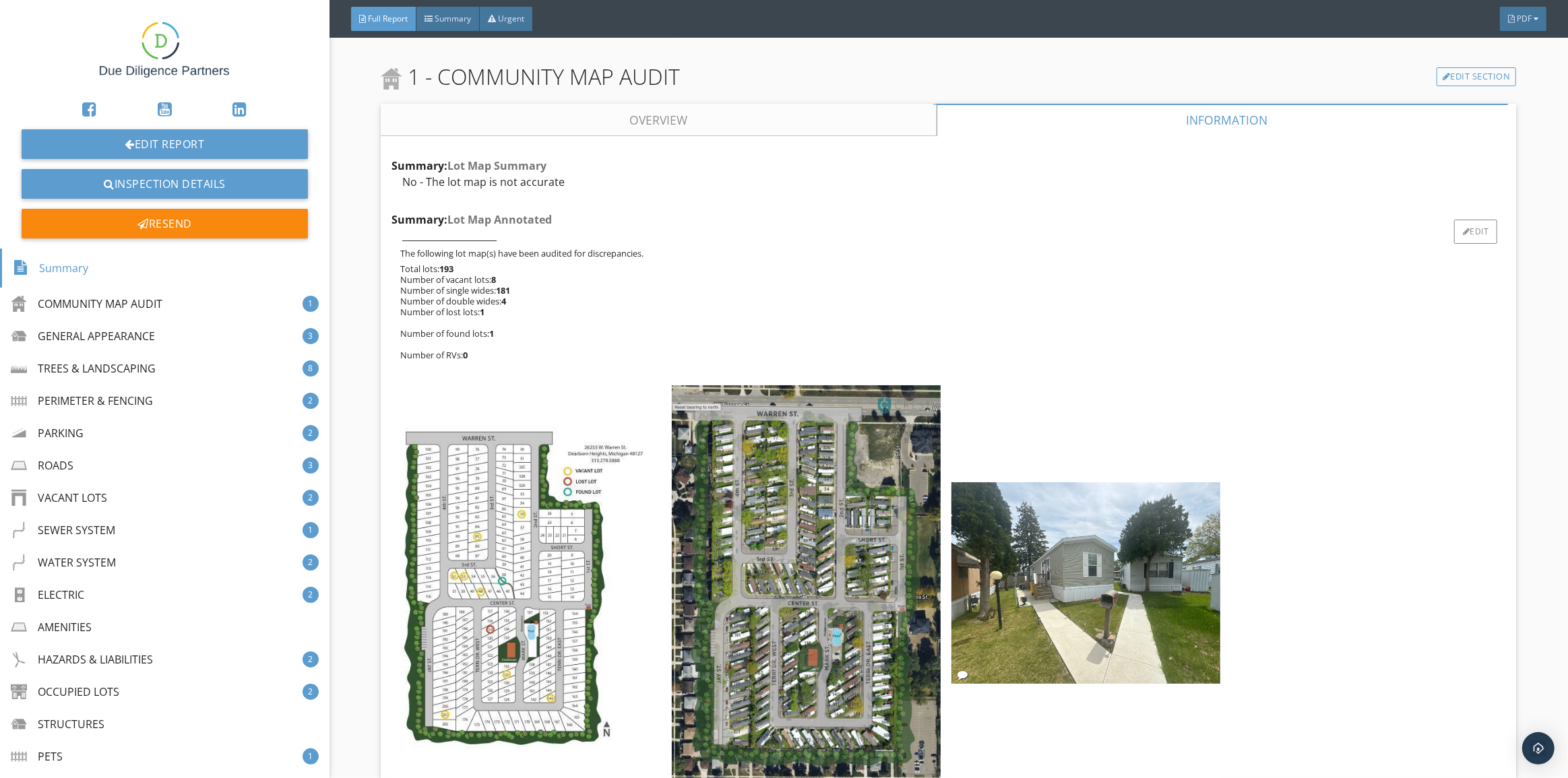
drag, startPoint x: 621, startPoint y: 352, endPoint x: 656, endPoint y: 231, distance: 126.0
click at [656, 231] on div "Summary: Lot Map Annotated ____________________ The following lot map(s) have b…" at bounding box center [948, 500] width 1114 height 578
click at [708, 301] on p "Total lots: 193 Number of vacant lots: 8 Number of single wides: 181 Number of …" at bounding box center [953, 312] width 1106 height 97
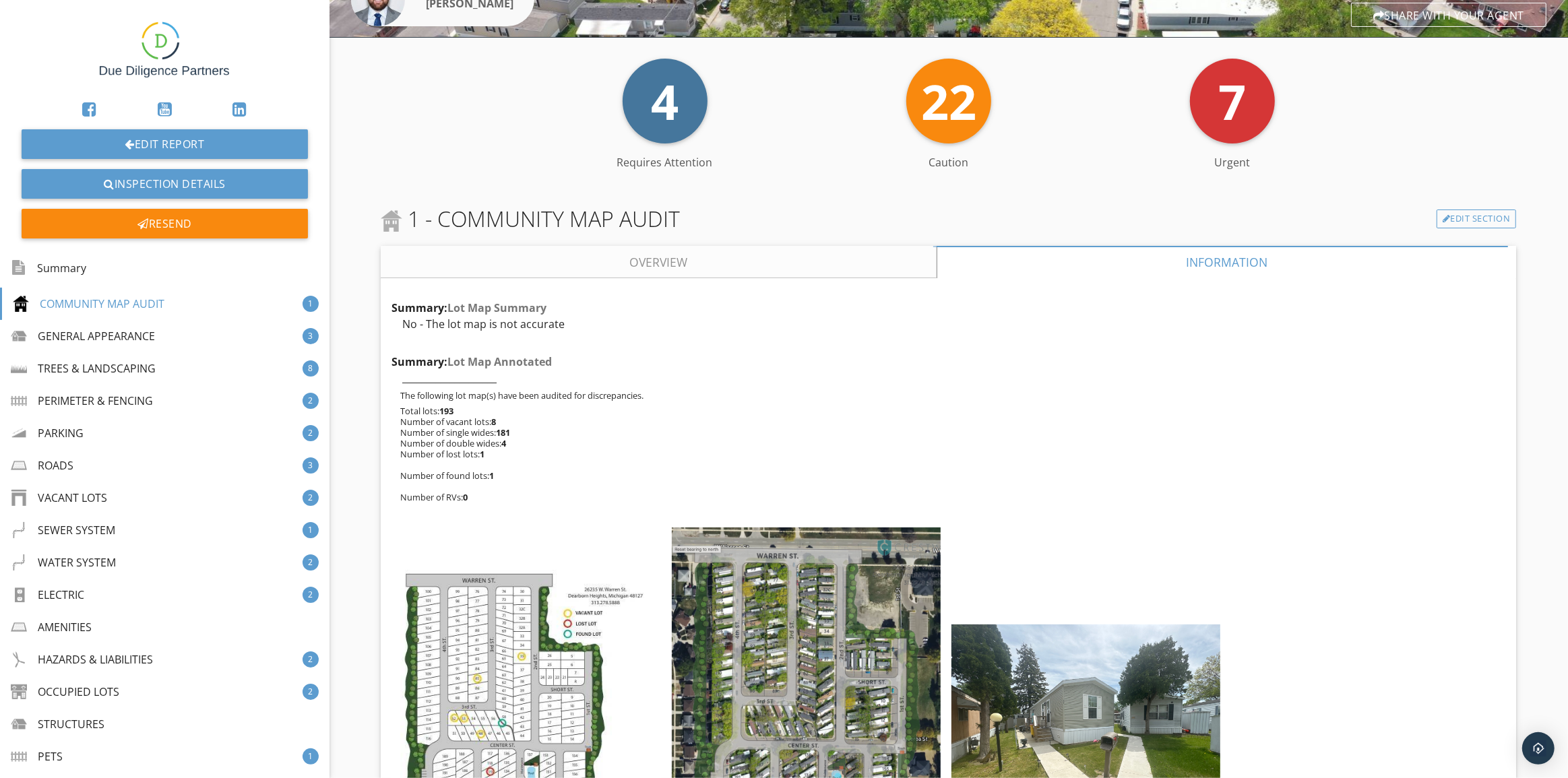
scroll to position [245, 0]
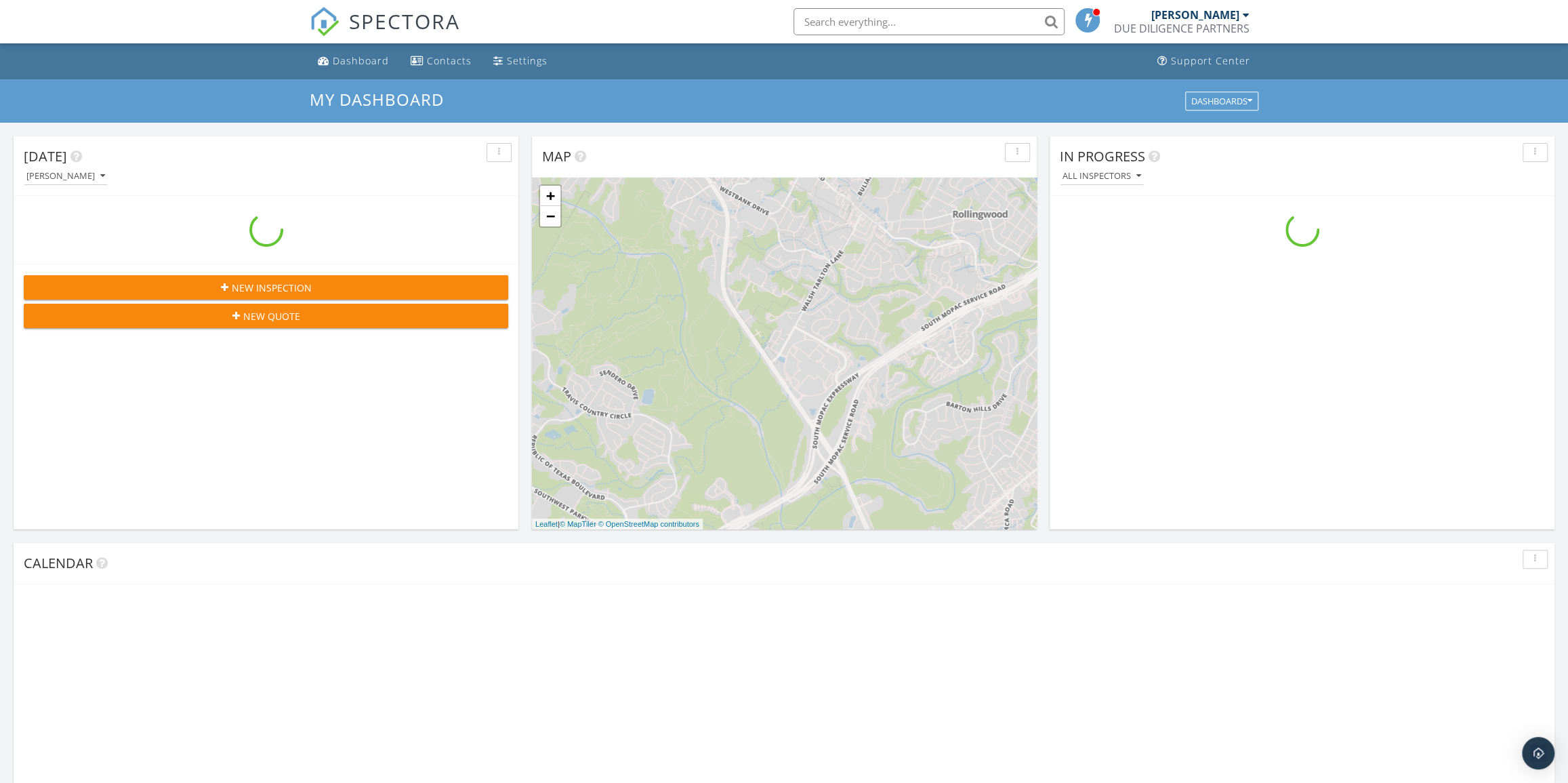
scroll to position [1253, 1587]
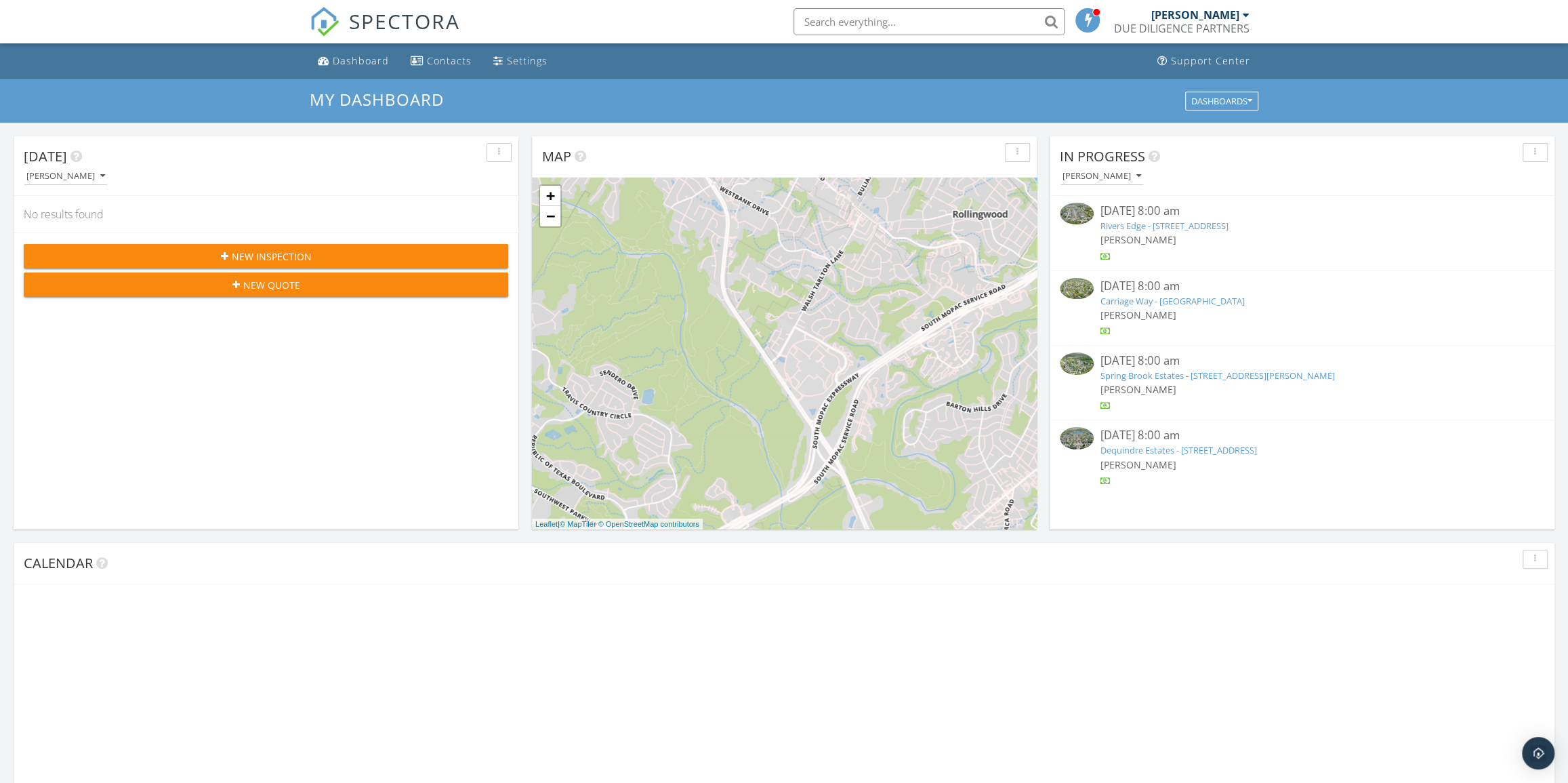
click at [978, 21] on input "text" at bounding box center [929, 22] width 271 height 27
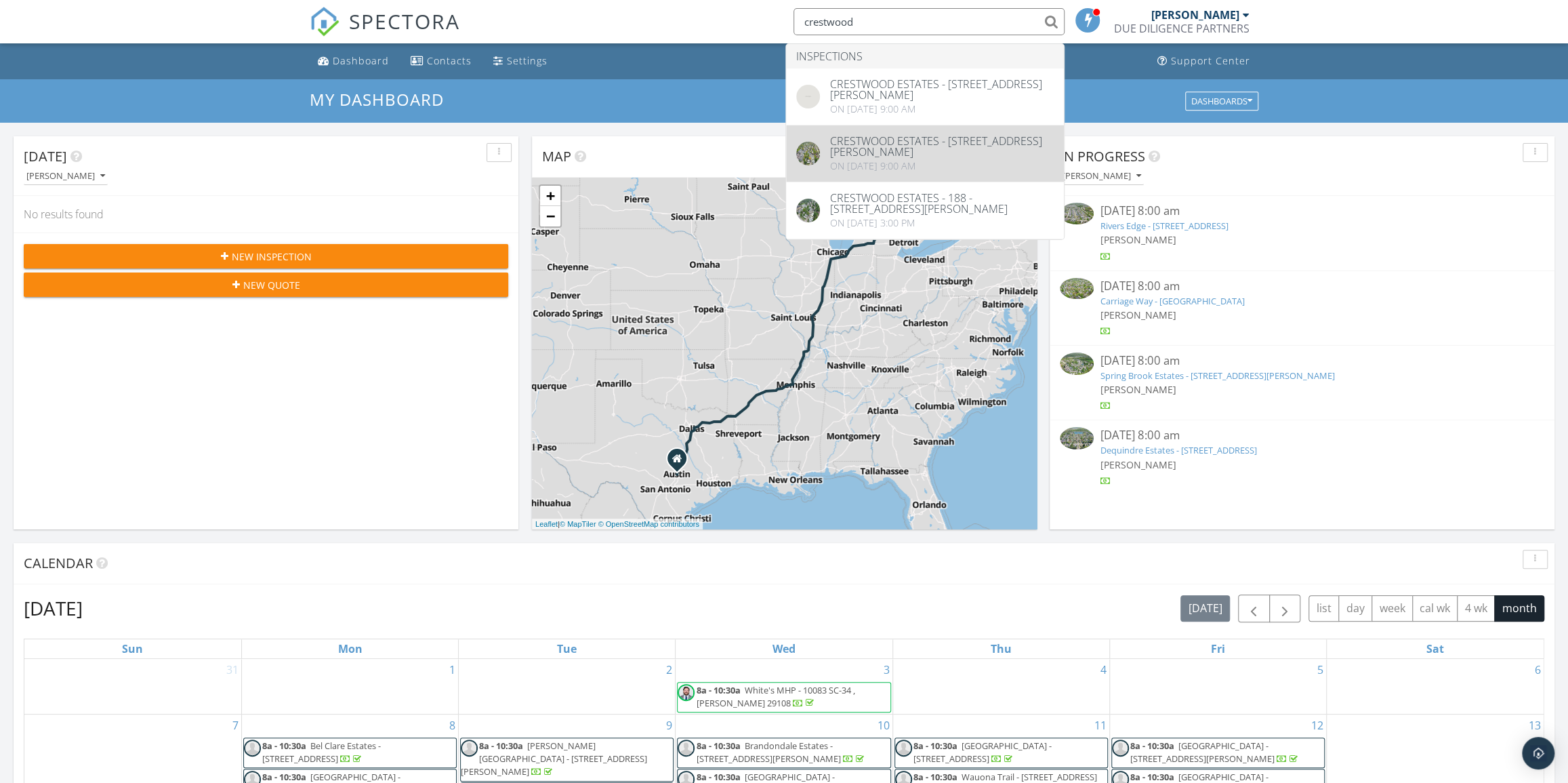
type input "crestwood"
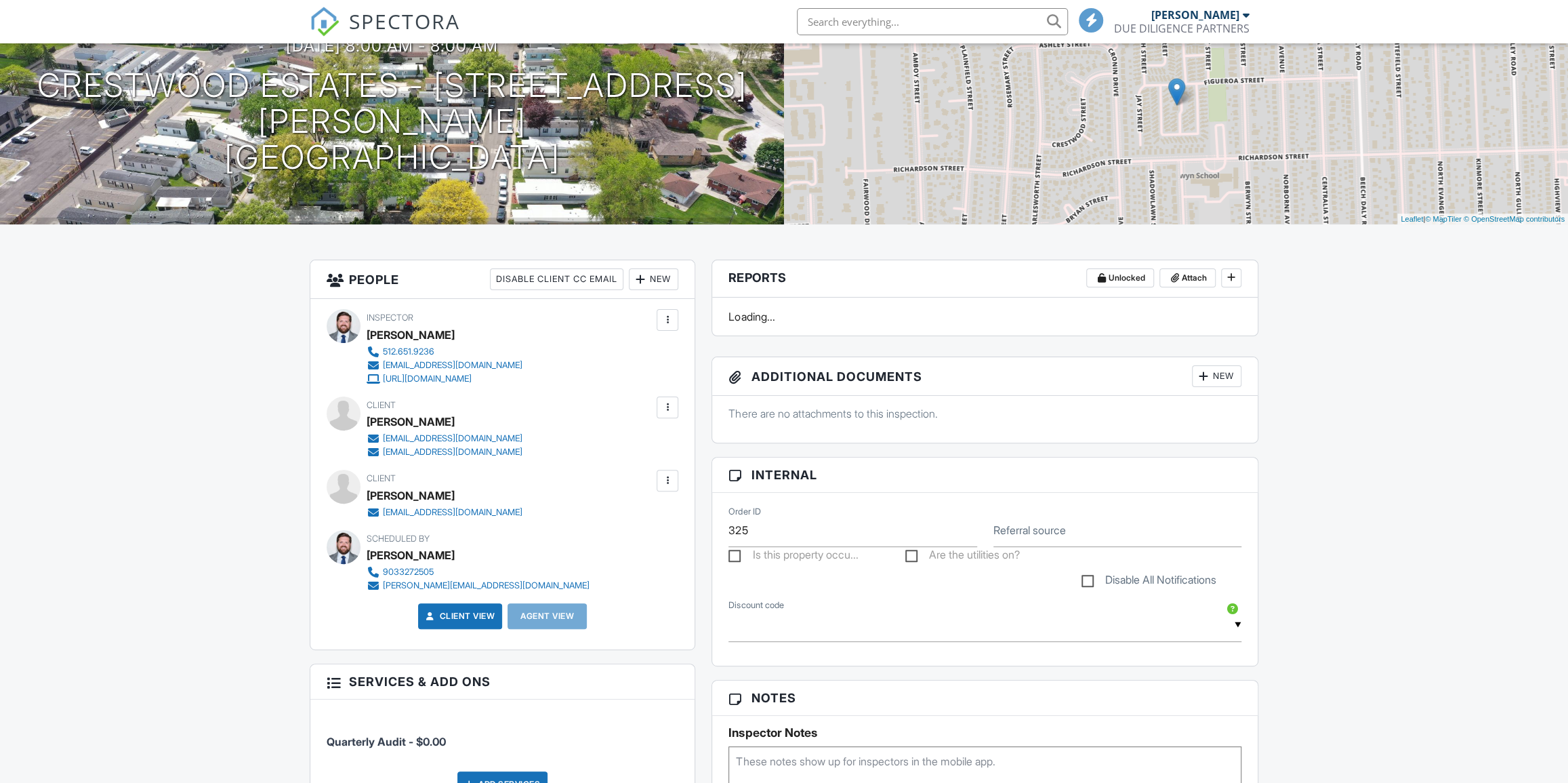
scroll to position [185, 0]
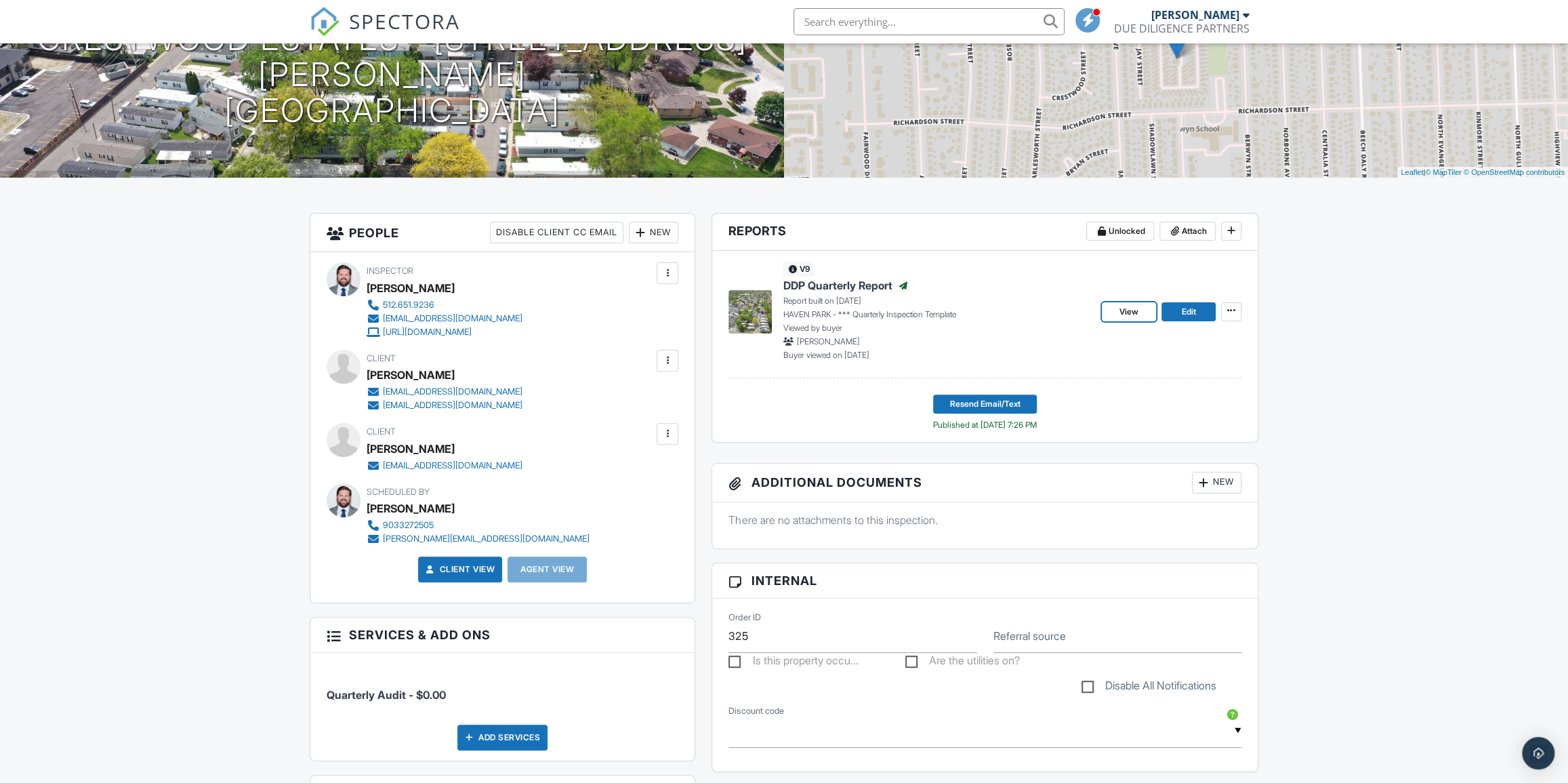
click at [1119, 313] on span "View" at bounding box center [1129, 312] width 19 height 14
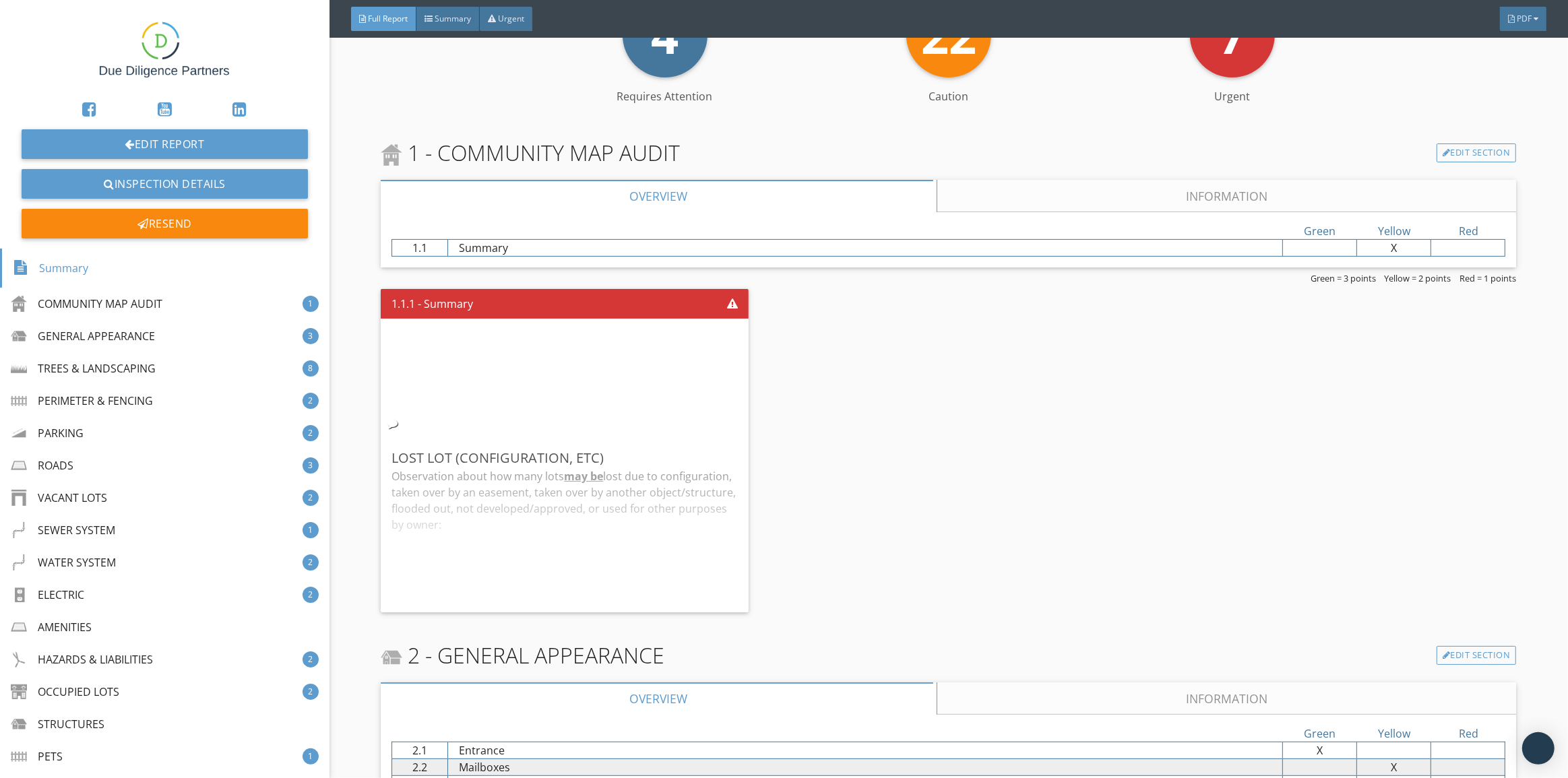
scroll to position [367, 0]
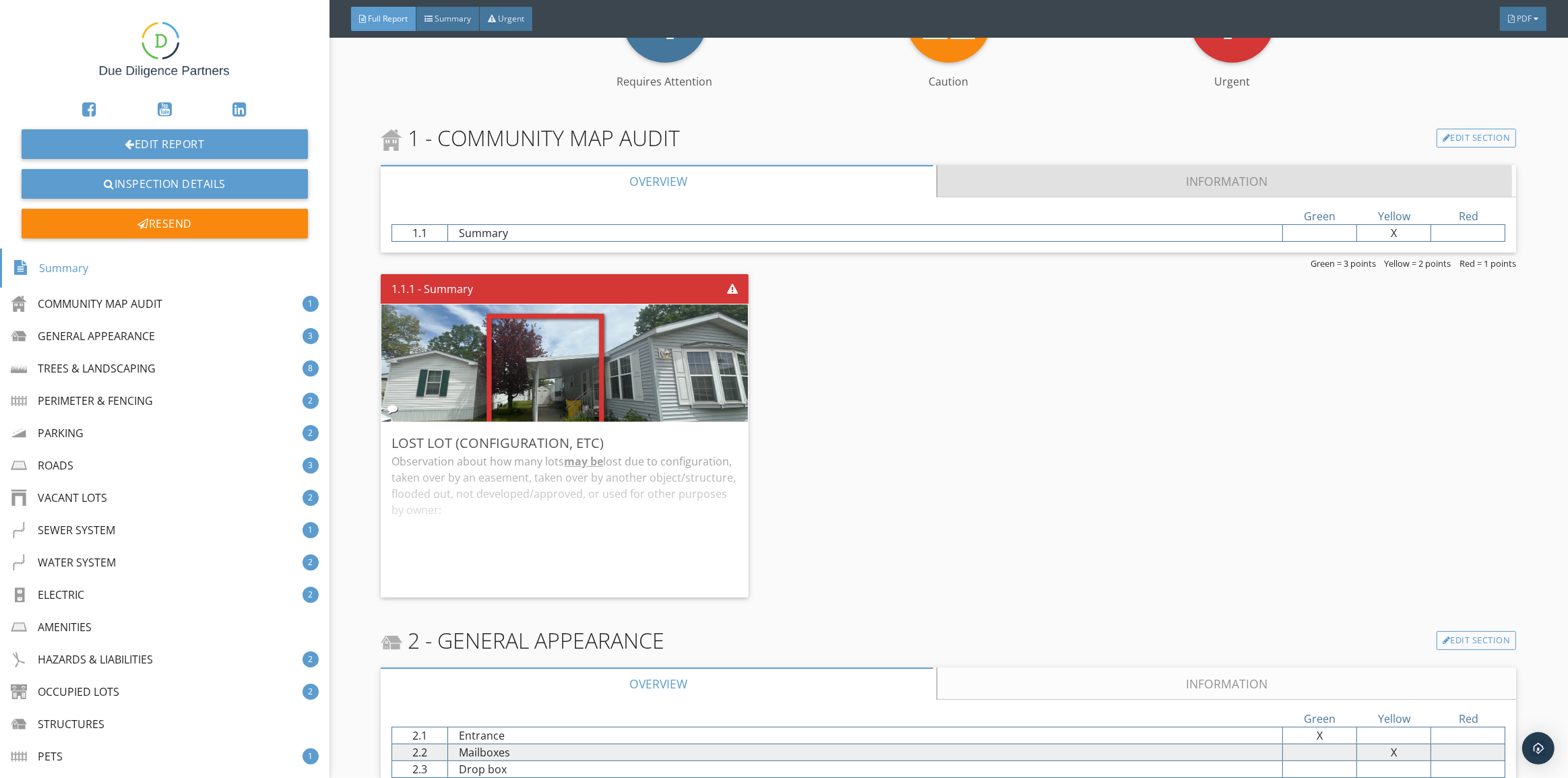
click at [1067, 175] on link "Information" at bounding box center [1227, 181] width 580 height 32
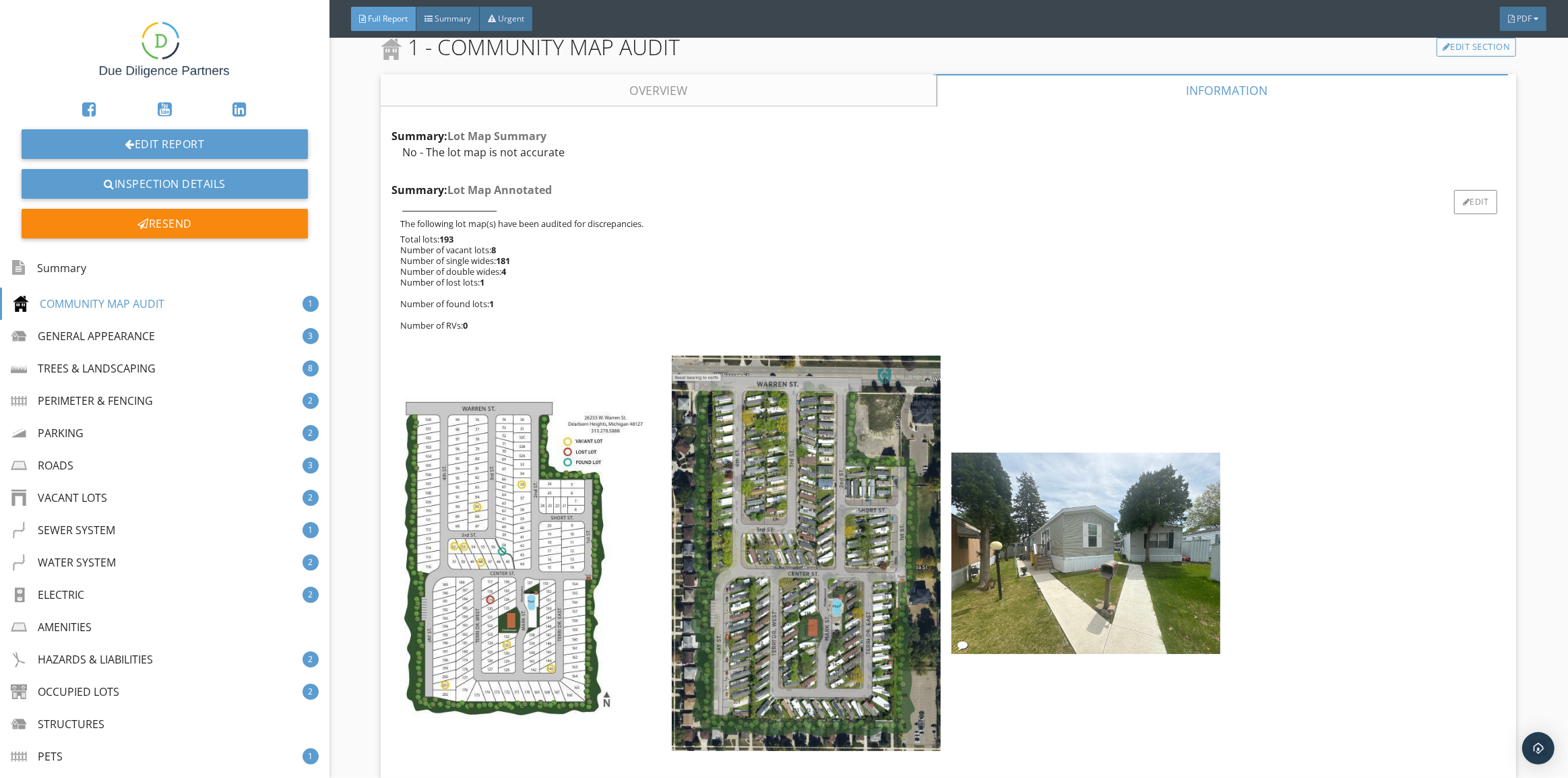
scroll to position [428, 0]
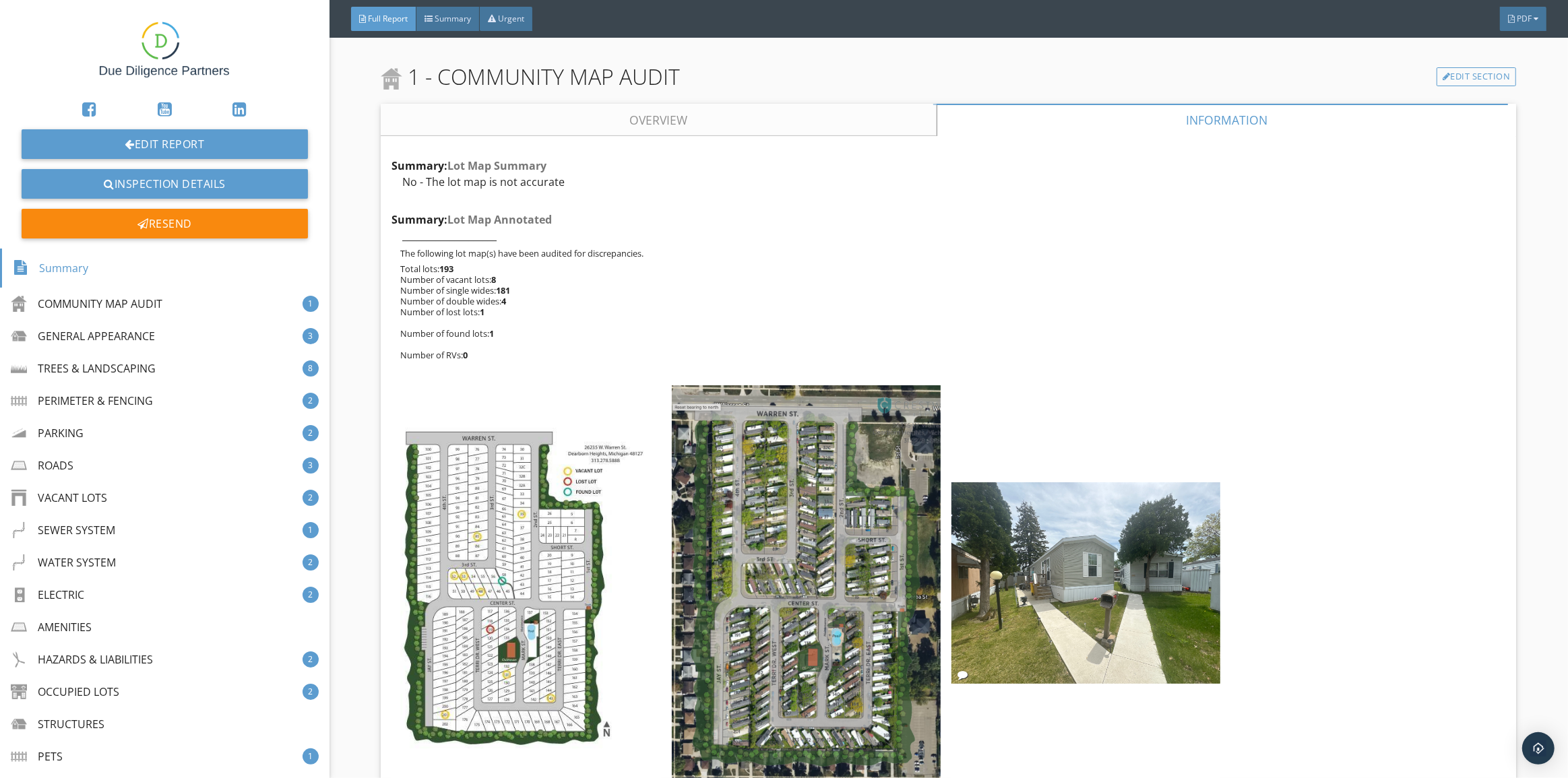
drag, startPoint x: 651, startPoint y: 162, endPoint x: 642, endPoint y: 155, distance: 11.4
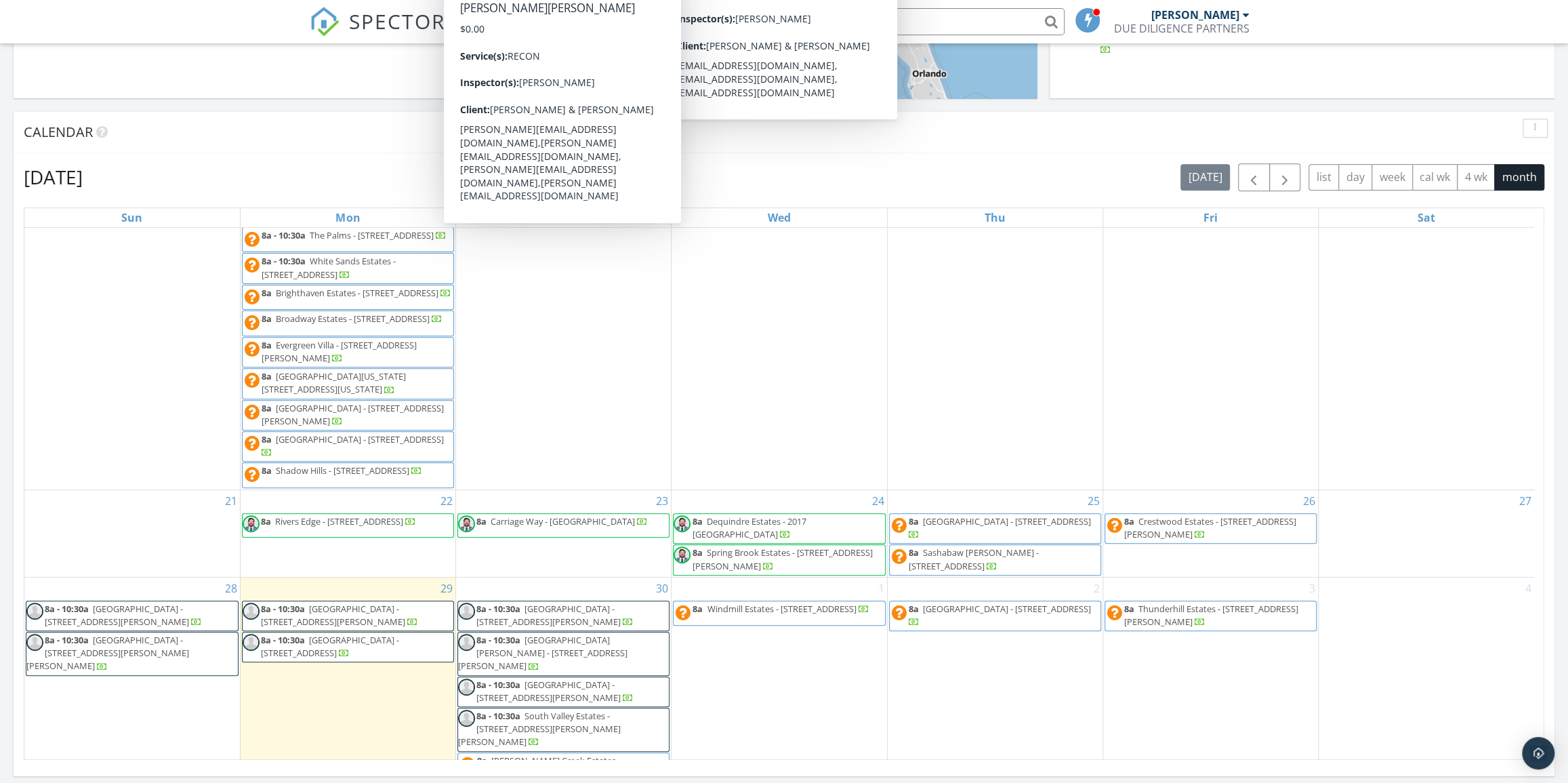
scroll to position [443, 0]
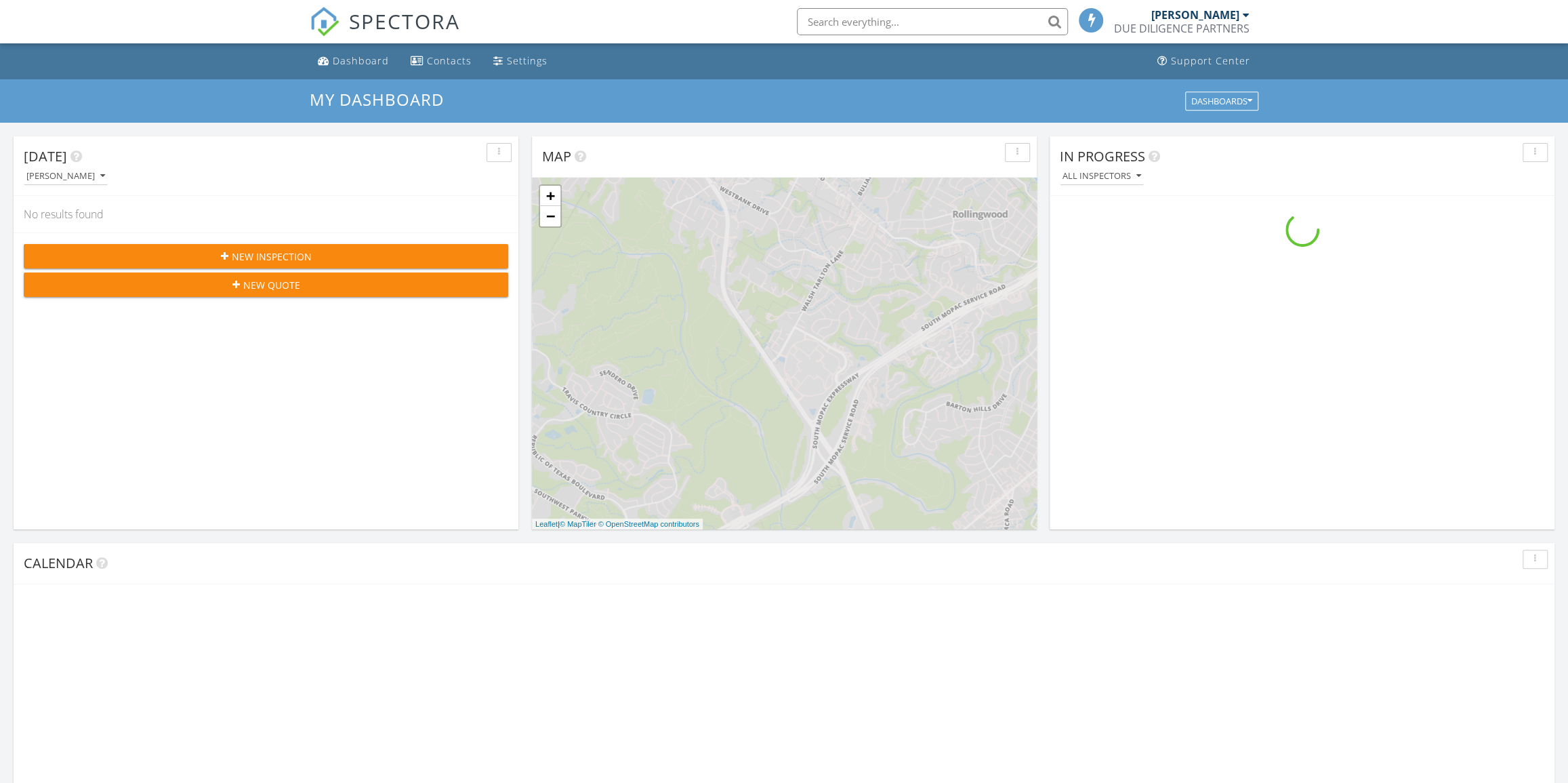
scroll to position [1253, 1587]
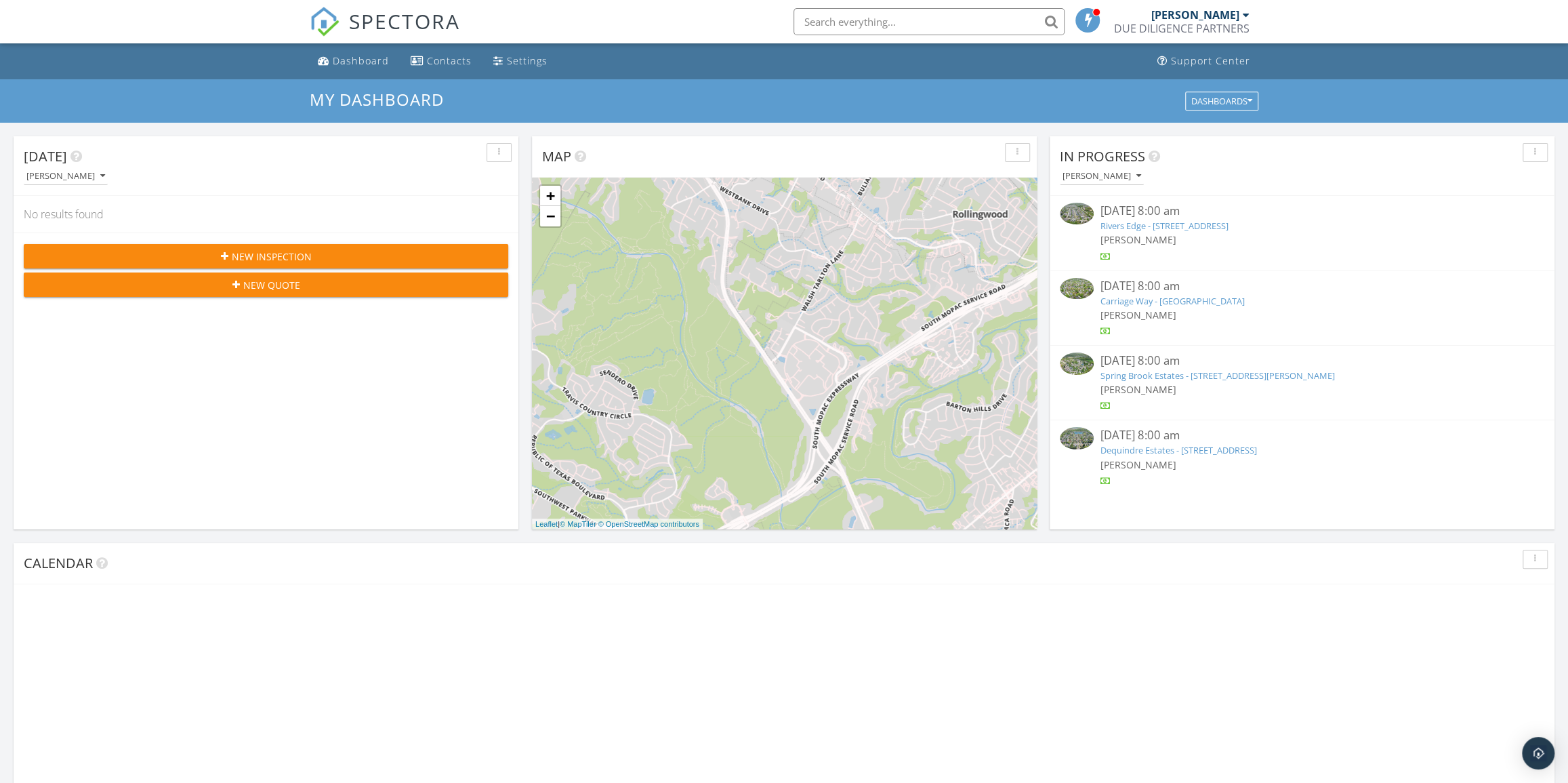
click at [894, 12] on input "text" at bounding box center [929, 22] width 271 height 27
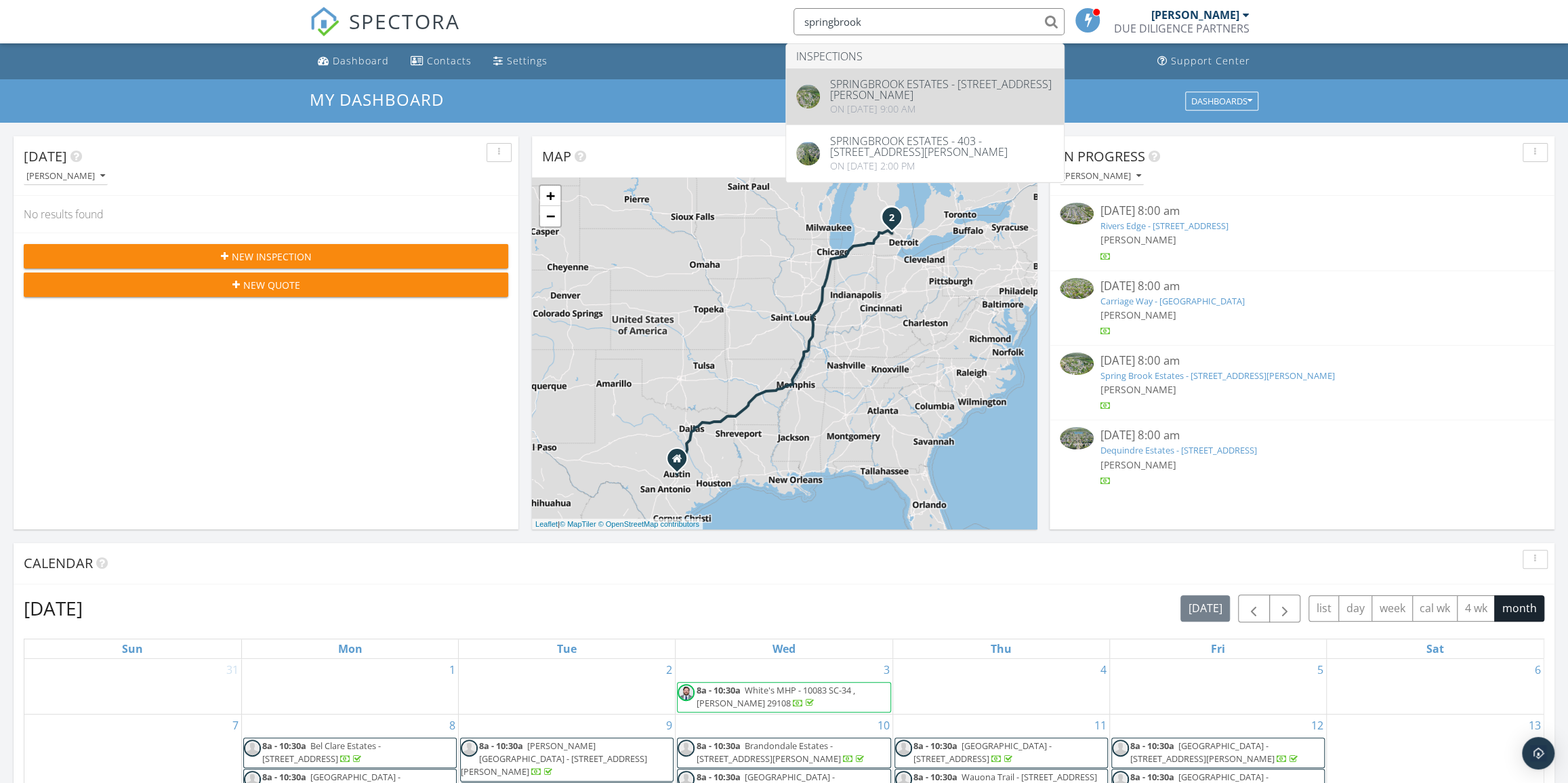
type input "springbrook"
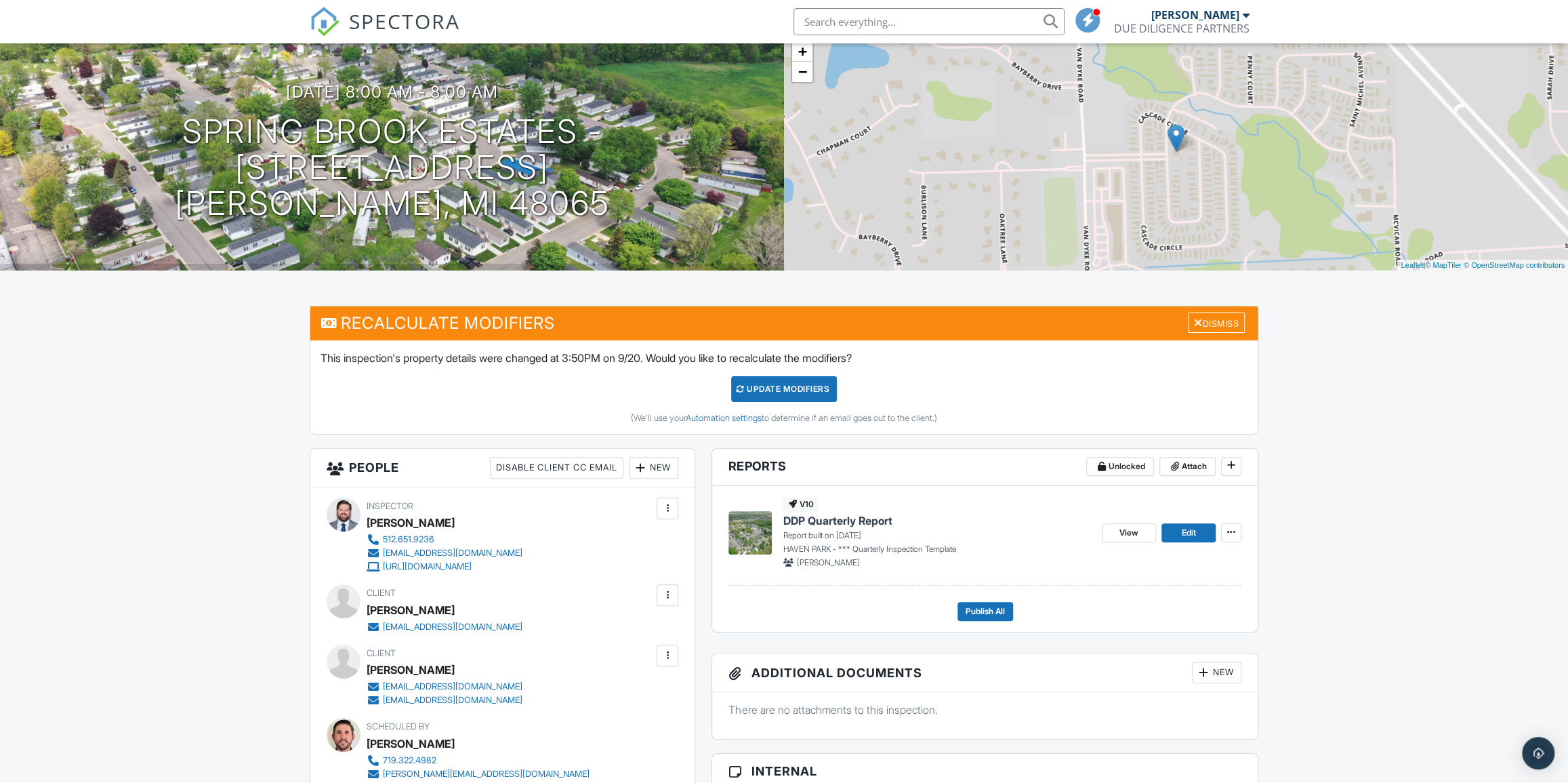
scroll to position [185, 0]
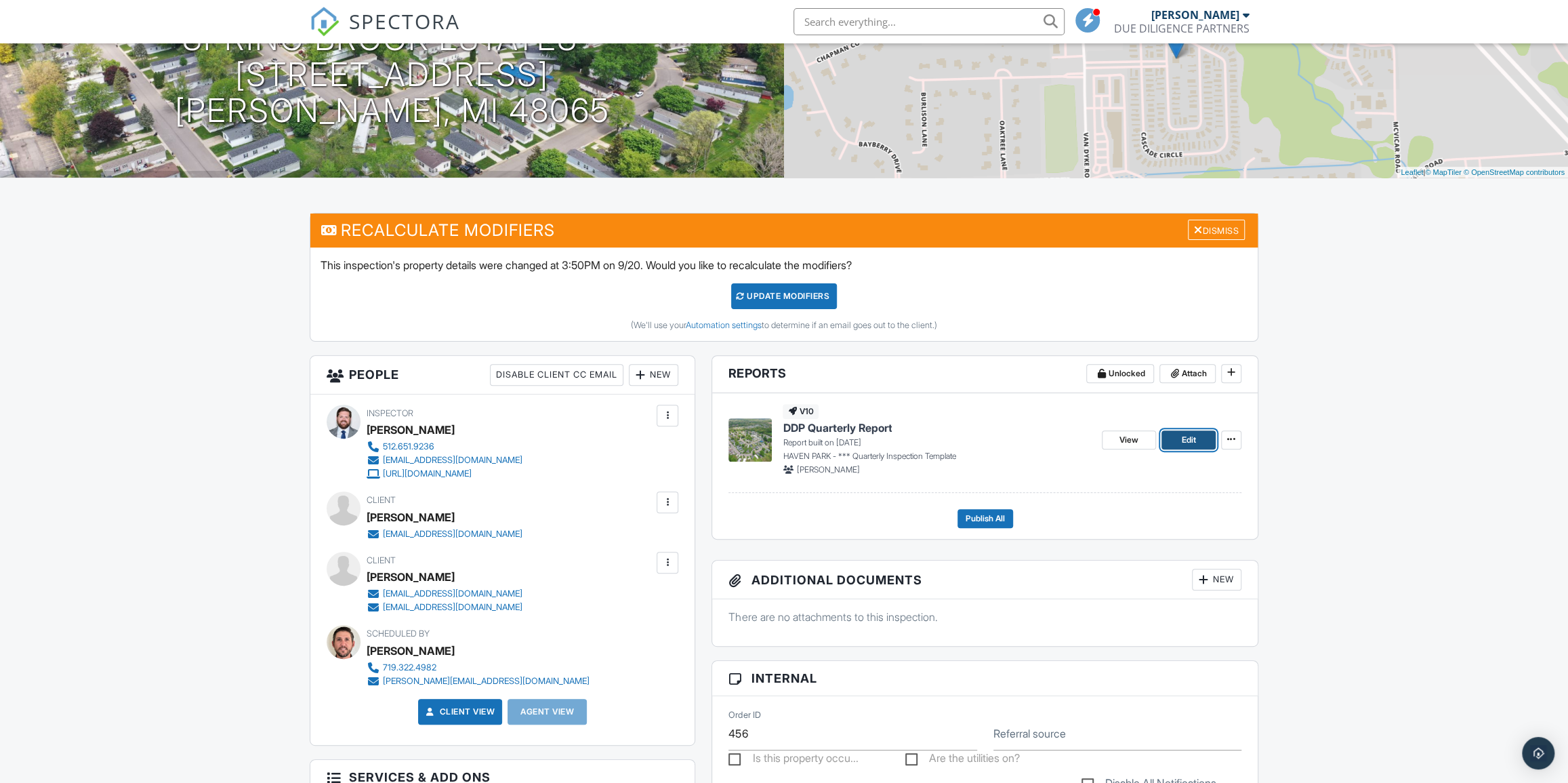
click at [1181, 440] on span "Edit" at bounding box center [1188, 440] width 15 height 14
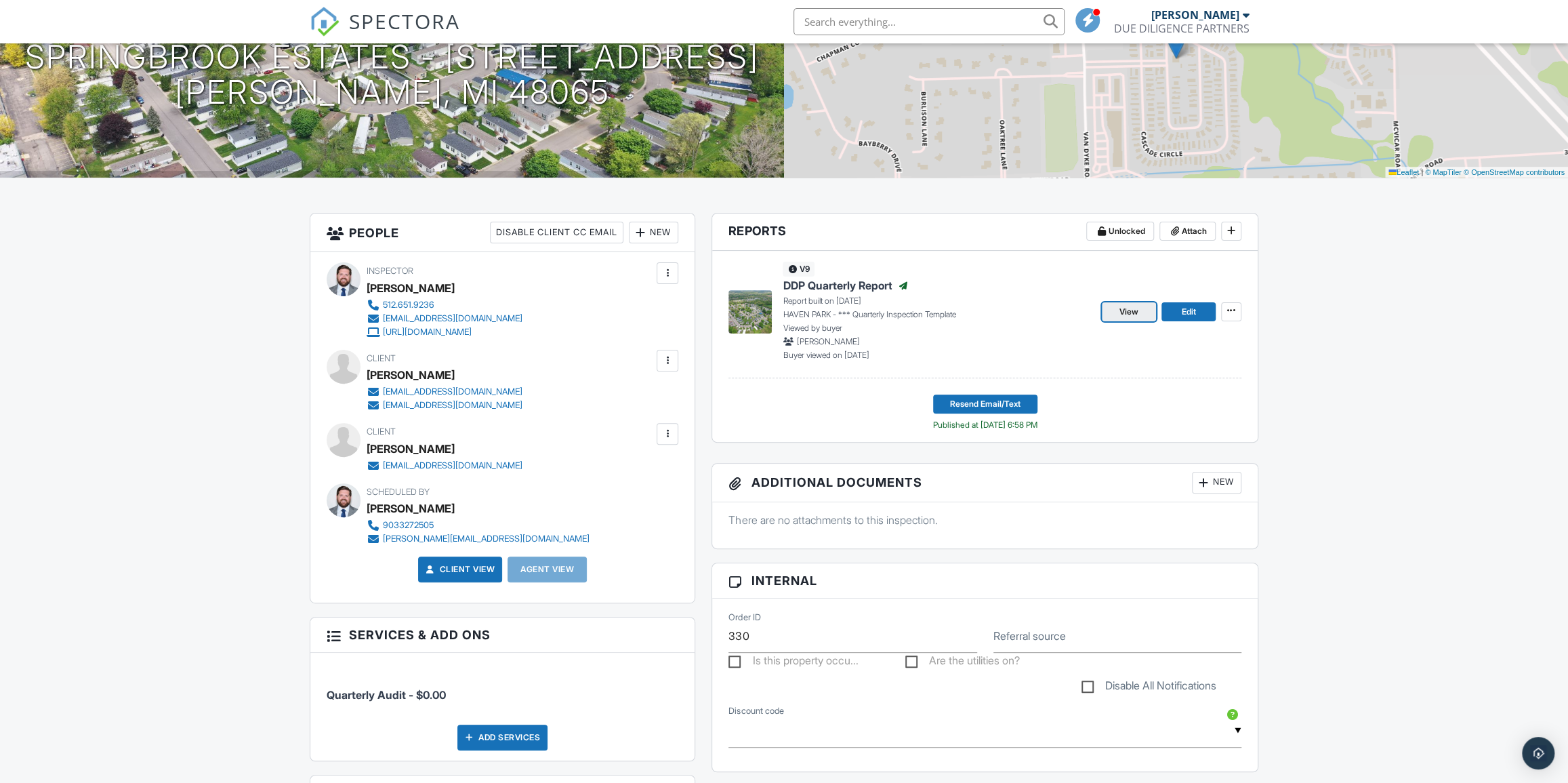
click at [1125, 305] on span "View" at bounding box center [1129, 312] width 19 height 14
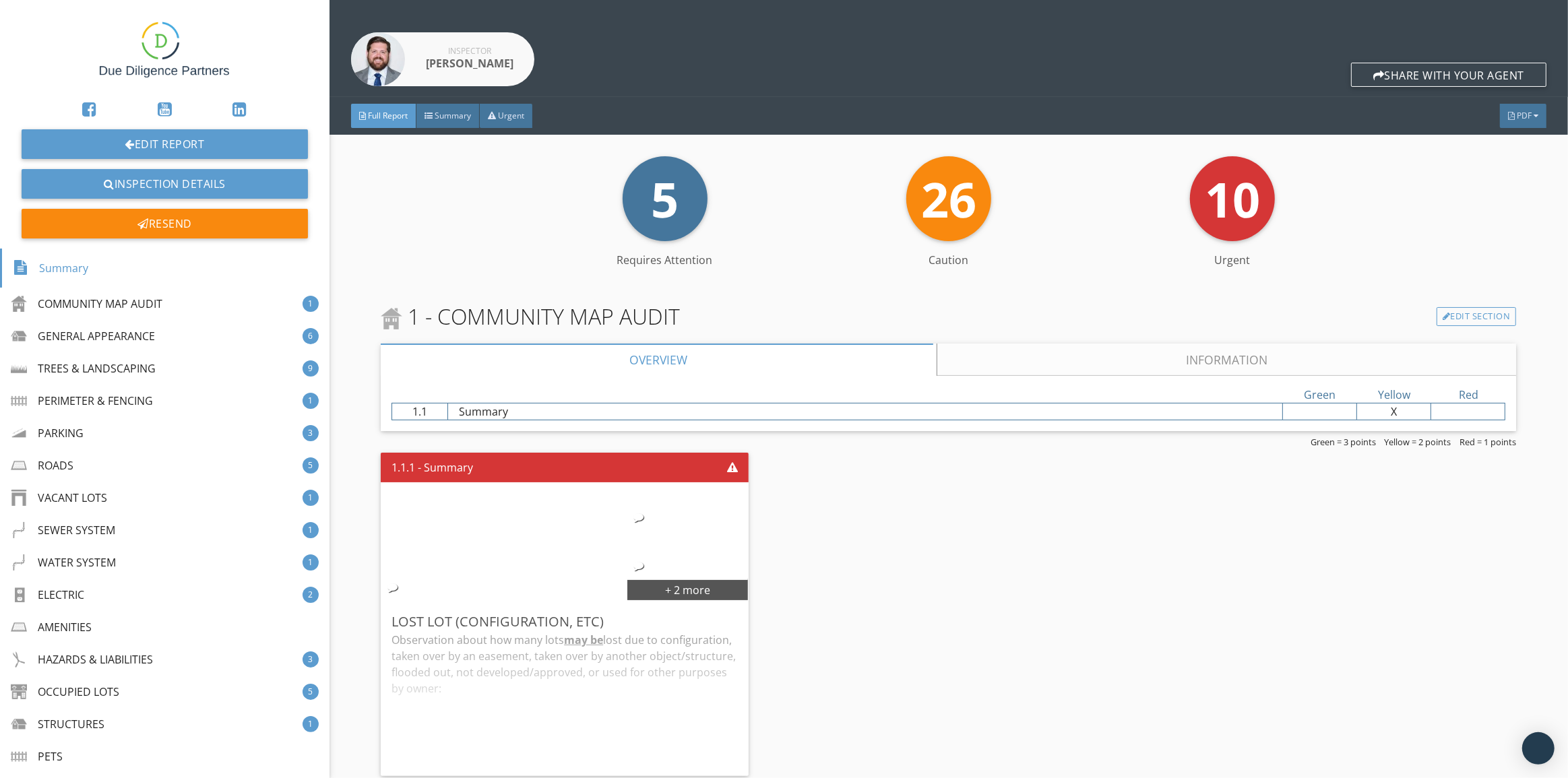
scroll to position [428, 0]
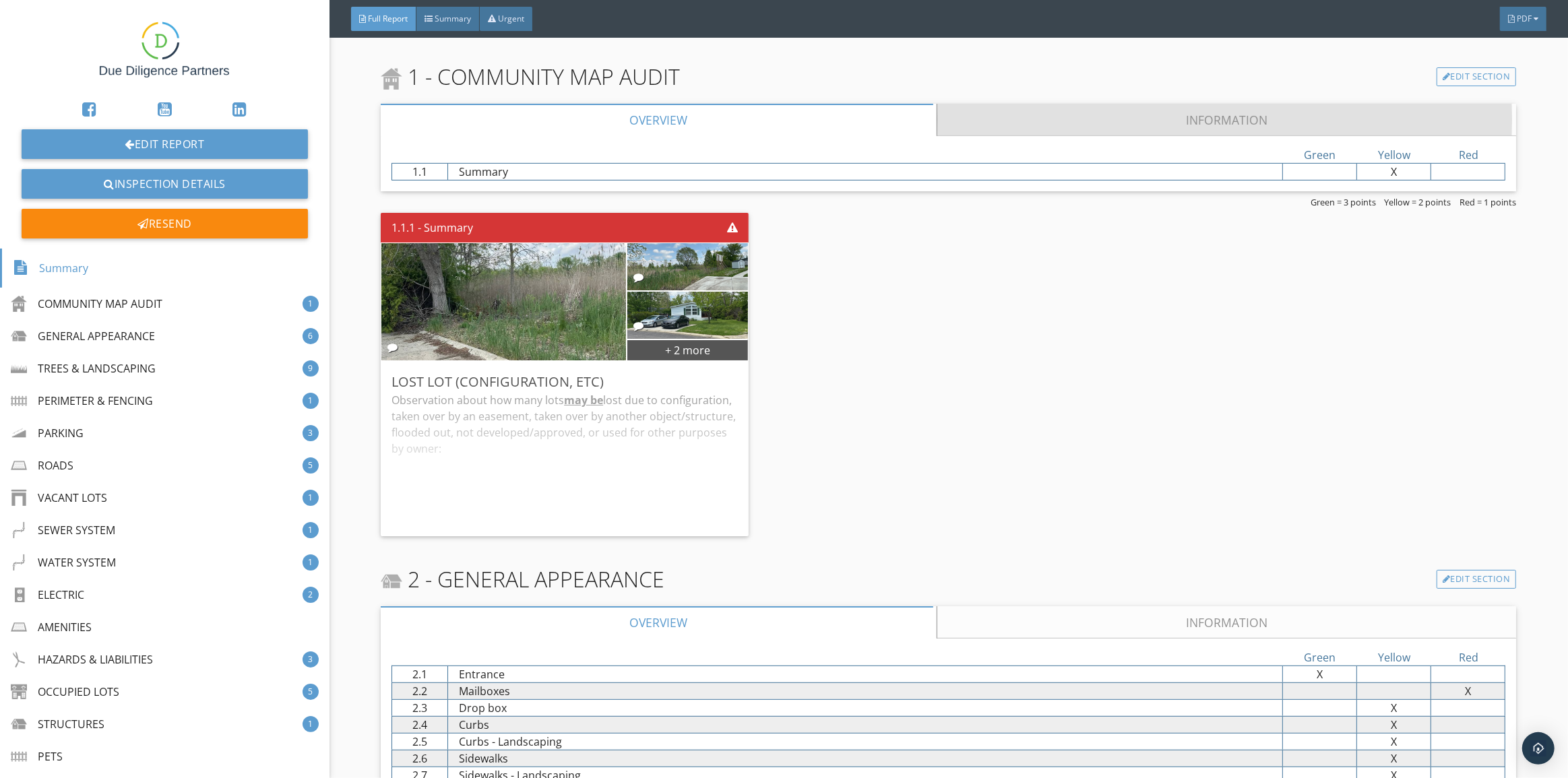
click at [1107, 123] on link "Information" at bounding box center [1227, 120] width 580 height 32
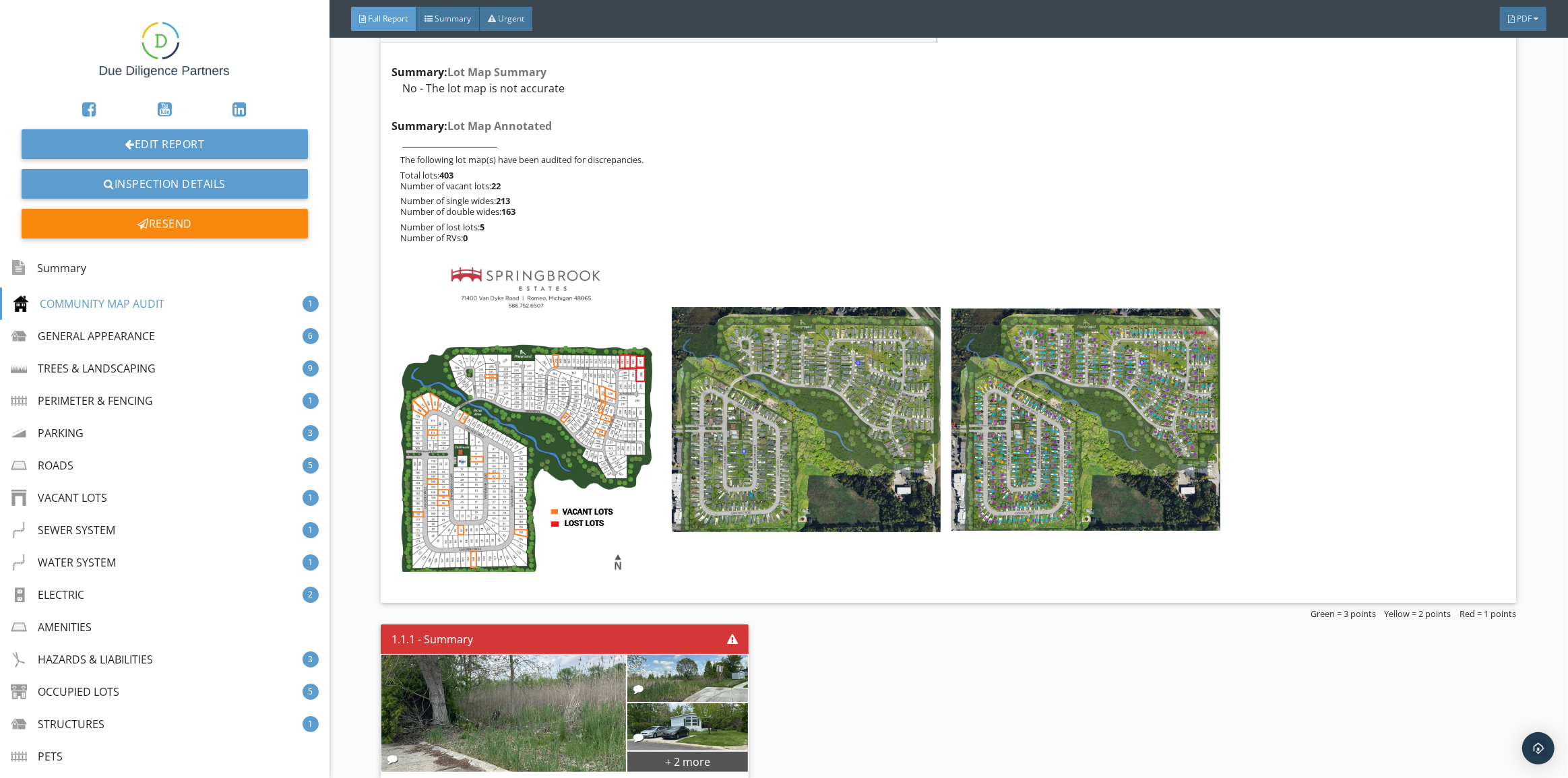
scroll to position [551, 0]
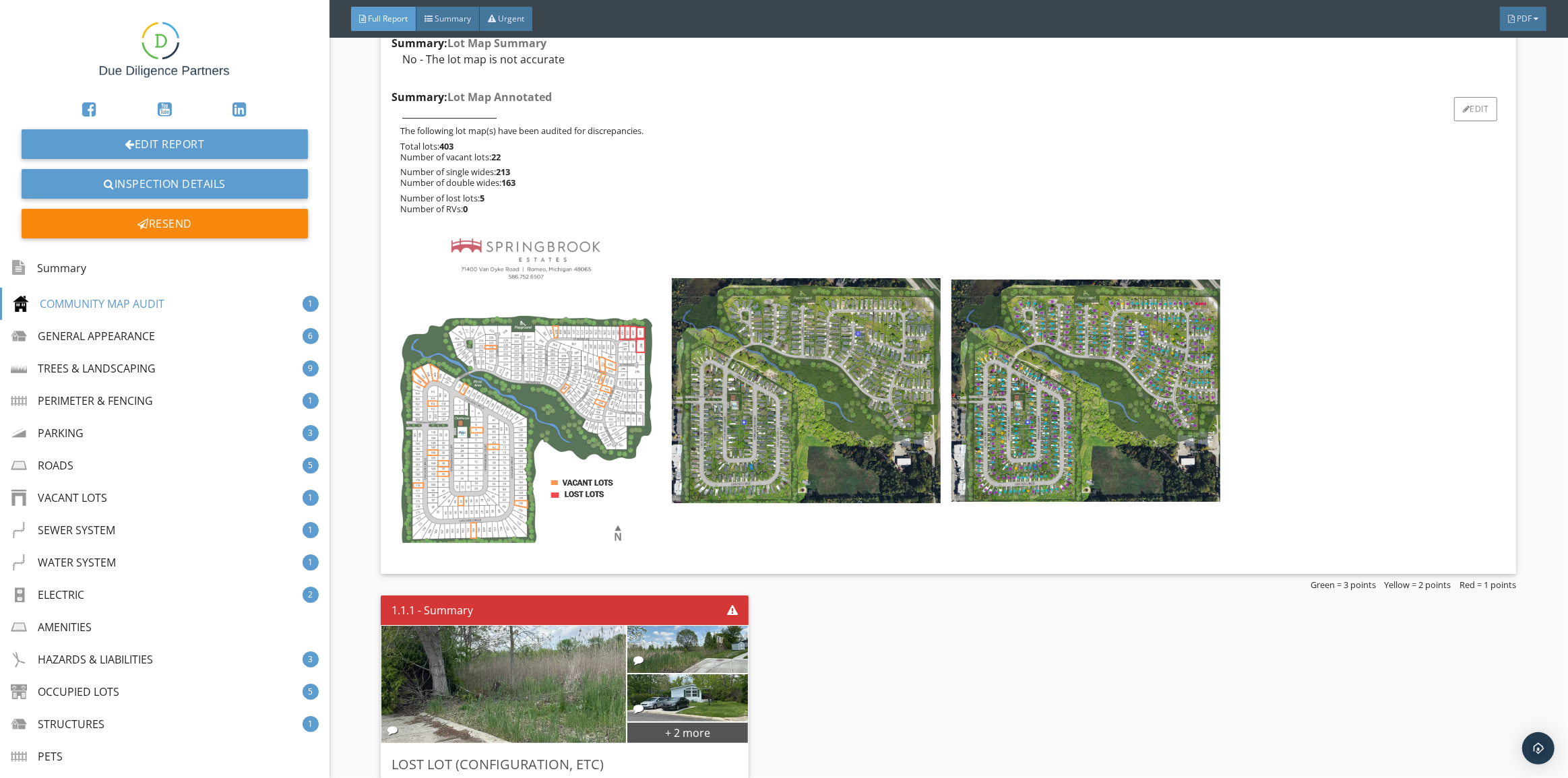
click at [526, 384] on img at bounding box center [526, 391] width 269 height 304
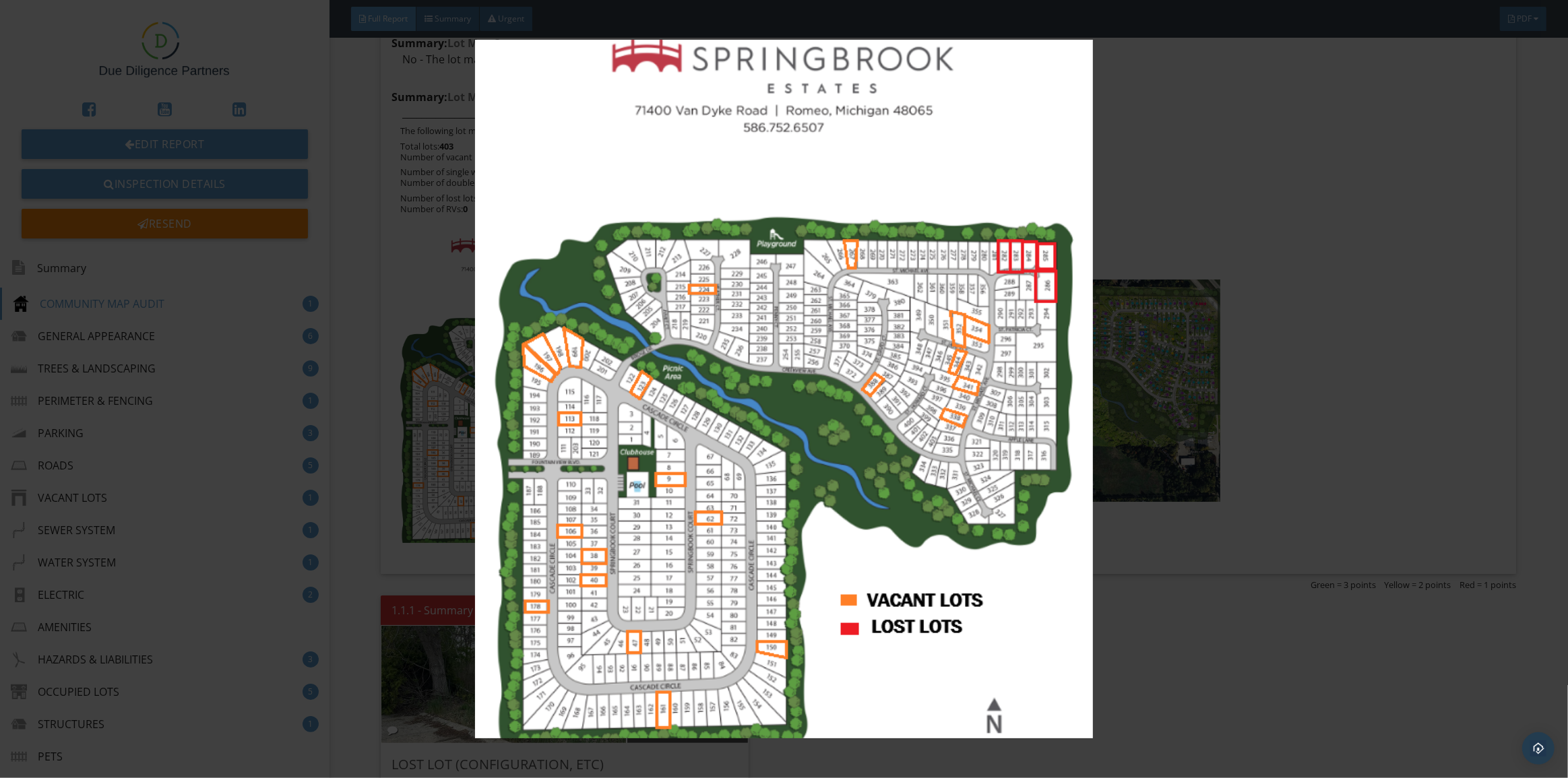
click at [348, 231] on img at bounding box center [784, 389] width 1449 height 698
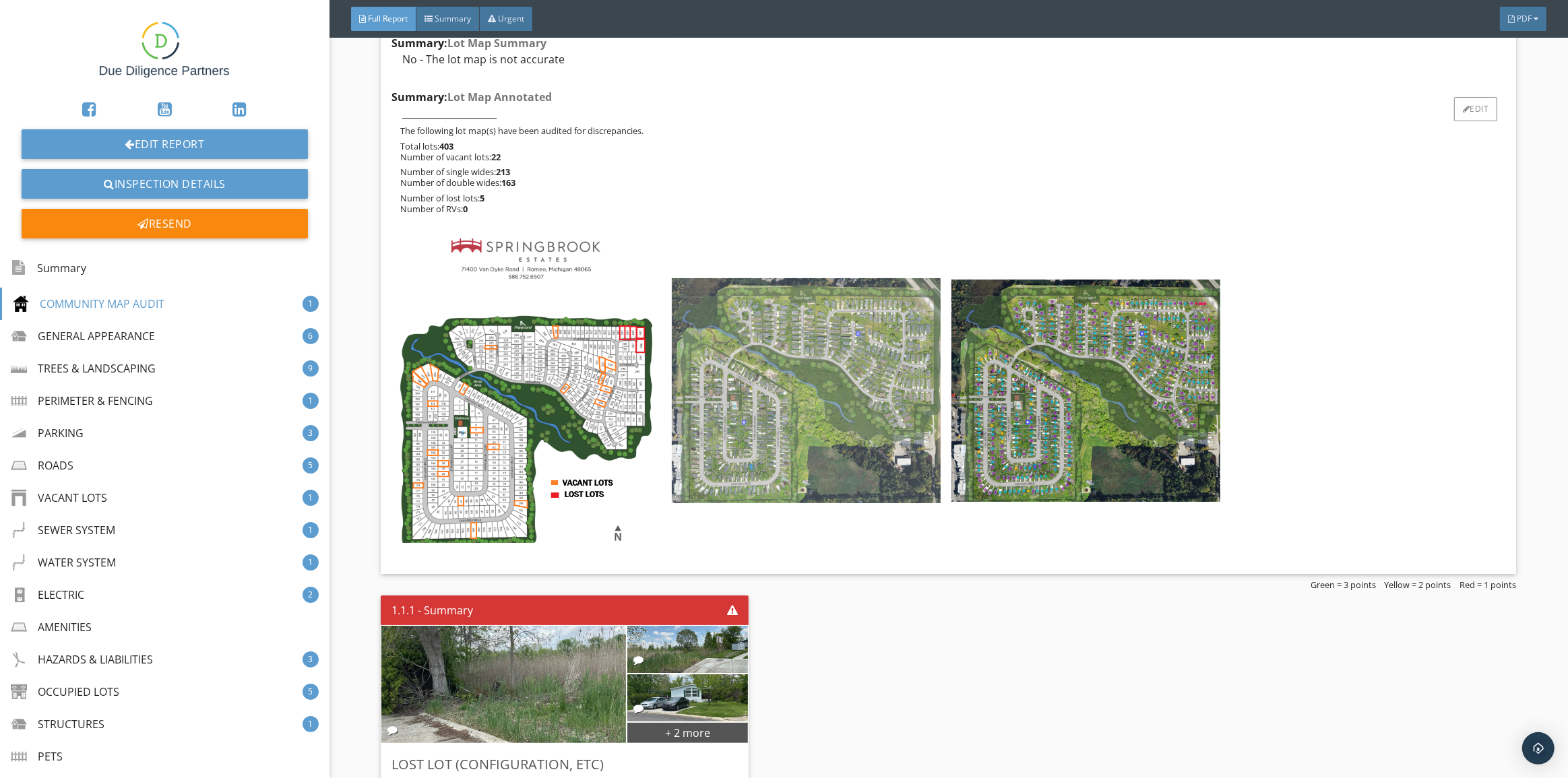
click at [841, 378] on img at bounding box center [807, 391] width 269 height 224
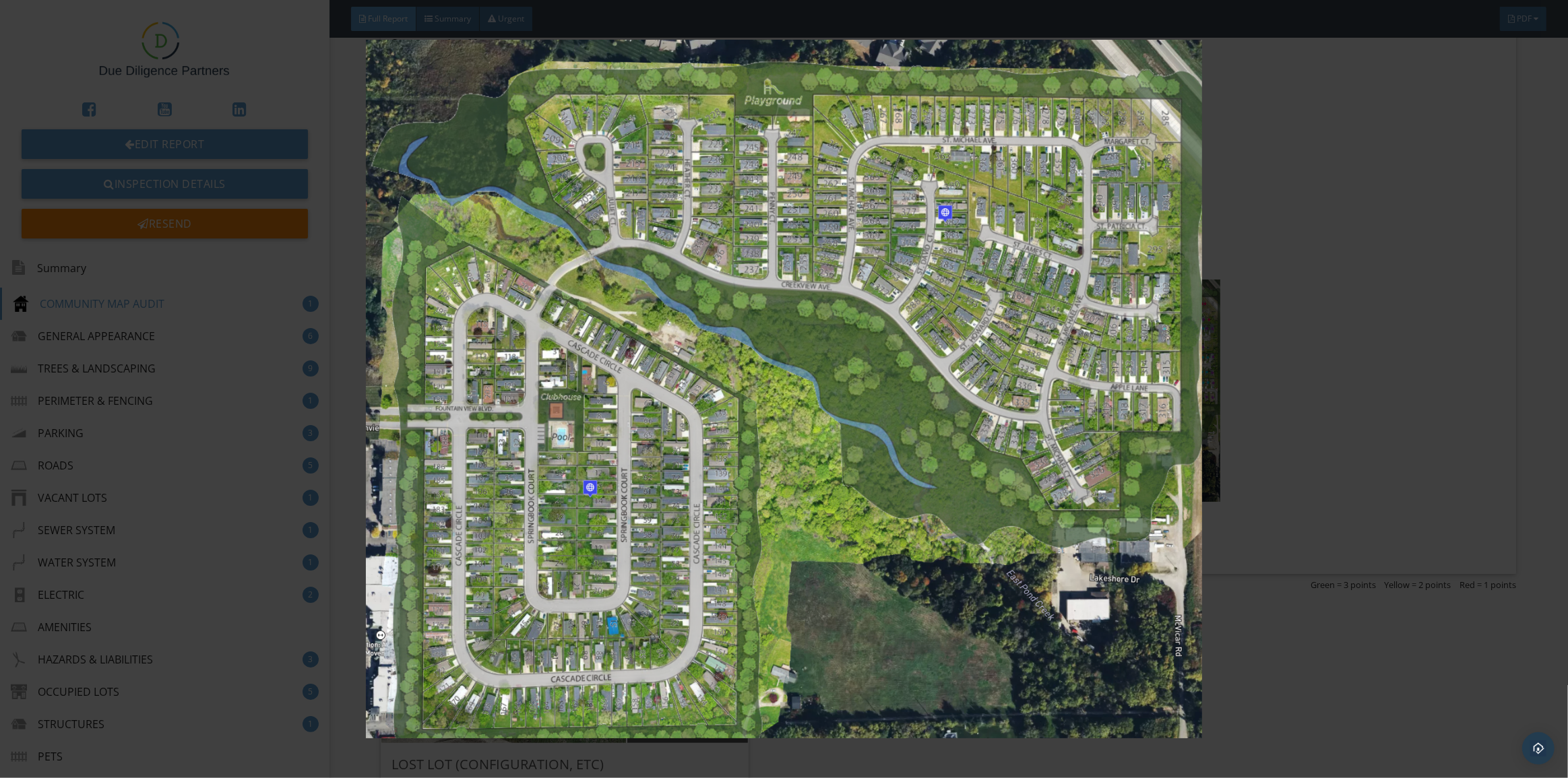
click at [1300, 217] on img at bounding box center [784, 389] width 1449 height 698
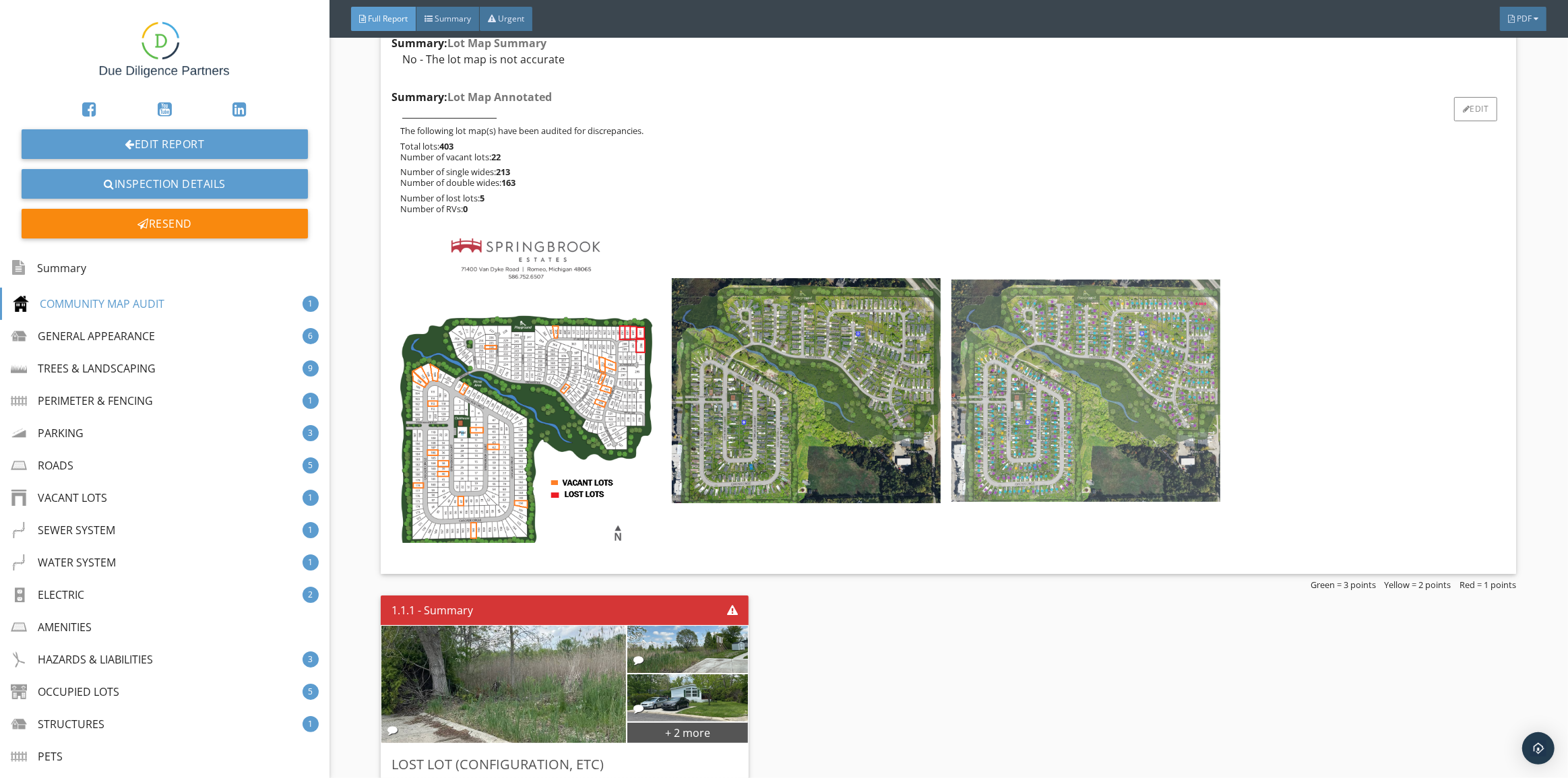
click at [1044, 389] on img at bounding box center [1086, 390] width 269 height 222
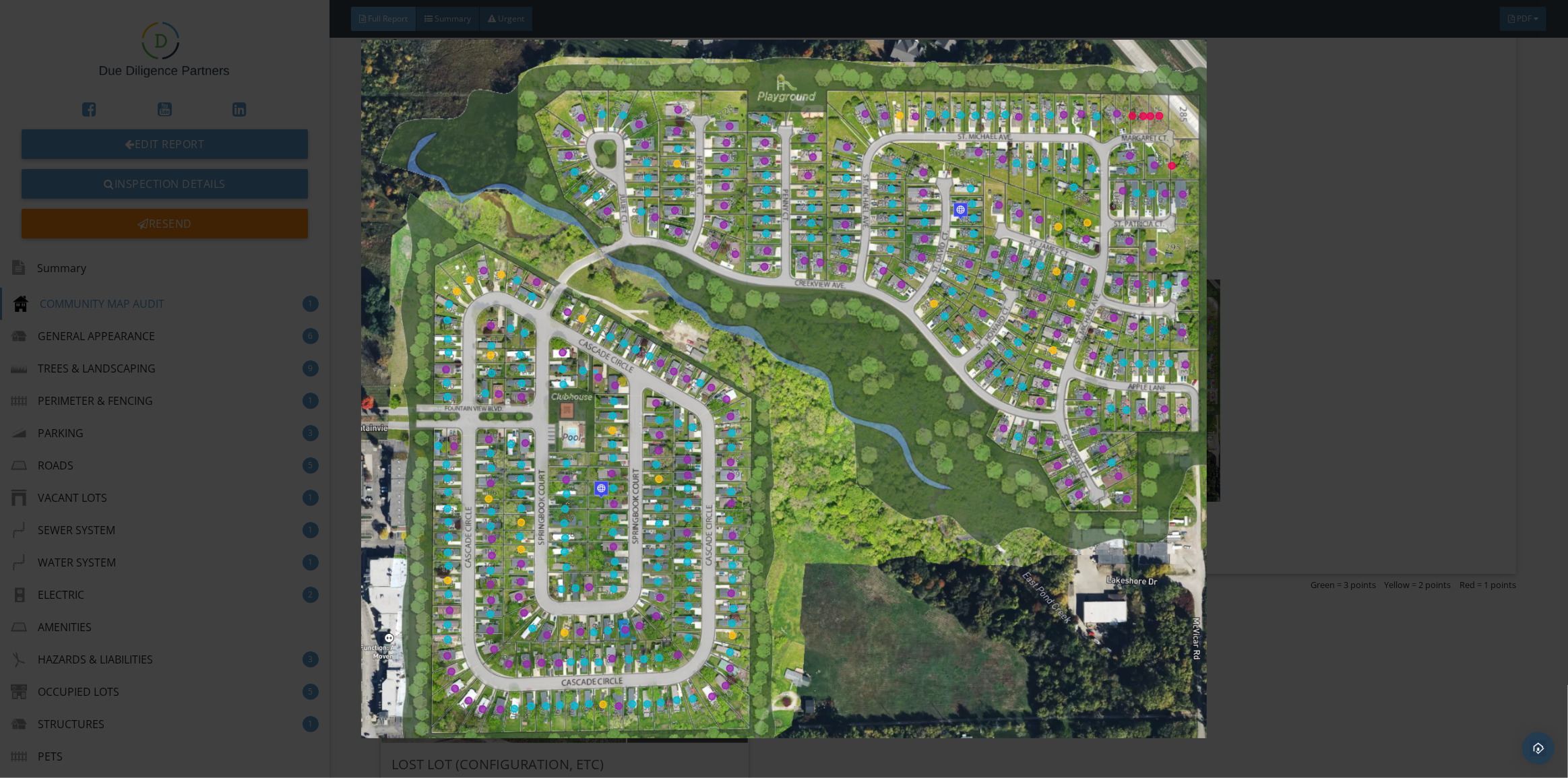
click at [1327, 220] on img at bounding box center [784, 389] width 1449 height 698
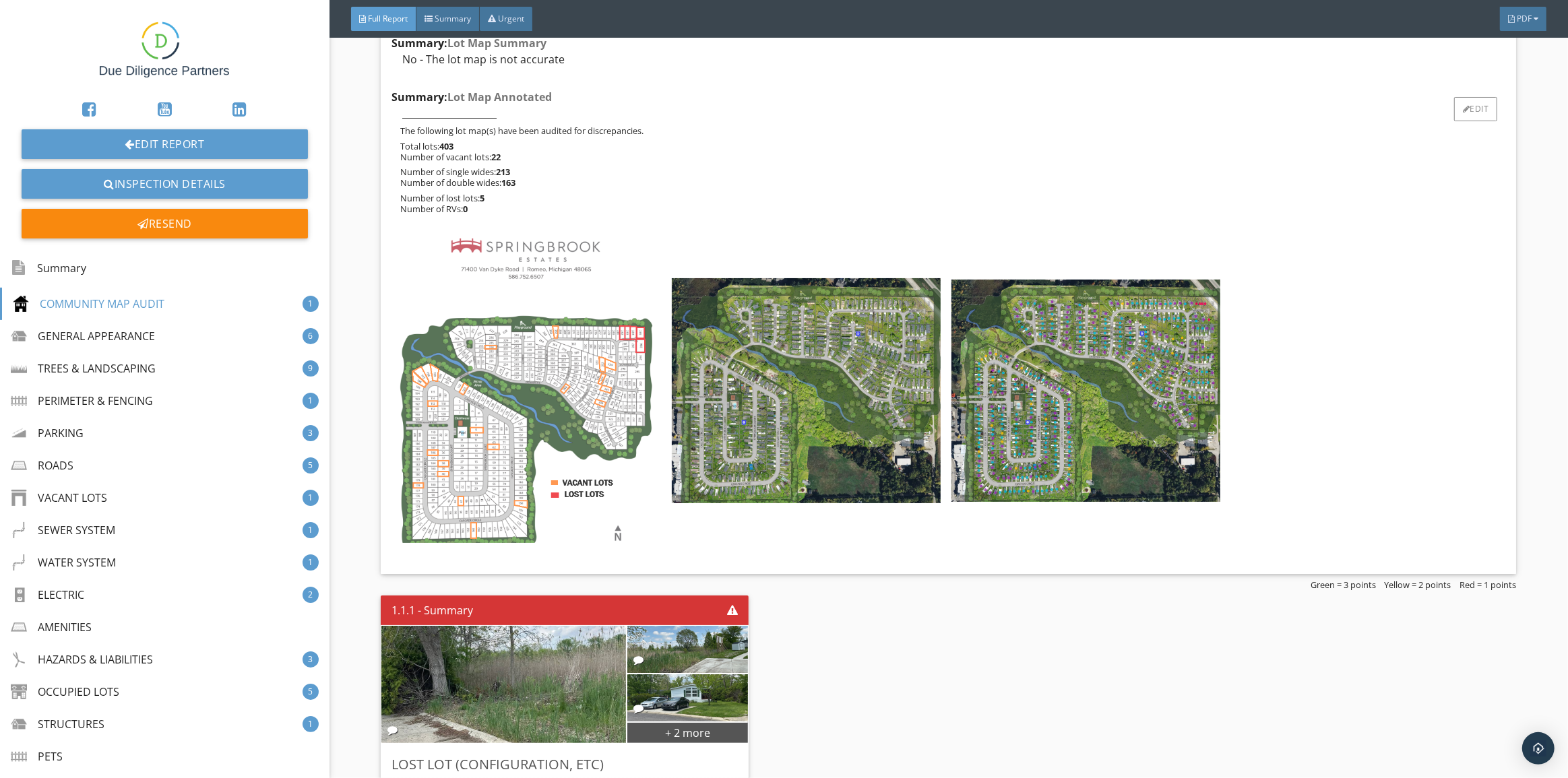
click at [598, 382] on img at bounding box center [526, 391] width 269 height 304
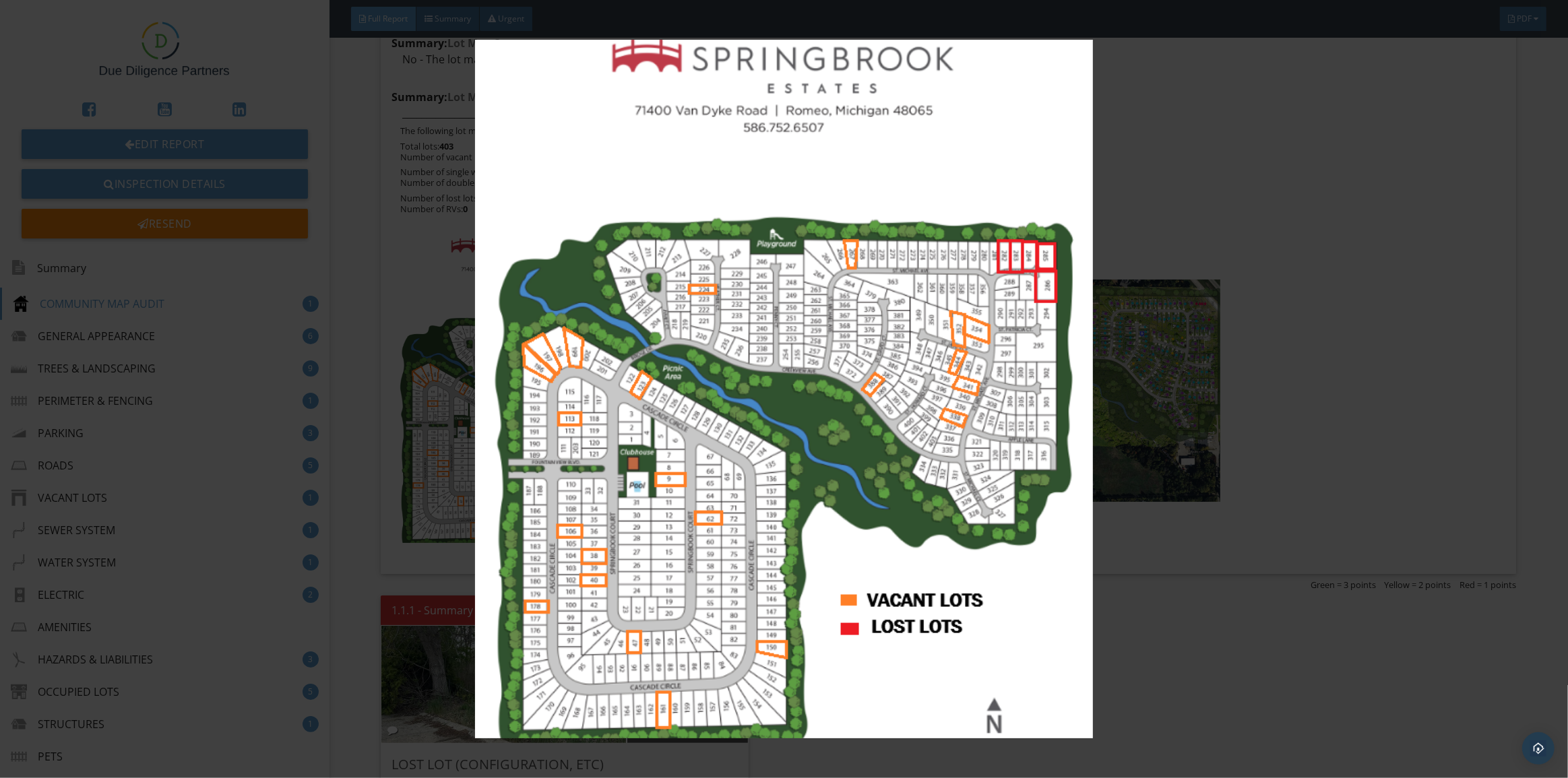
click at [1274, 245] on img at bounding box center [784, 389] width 1449 height 698
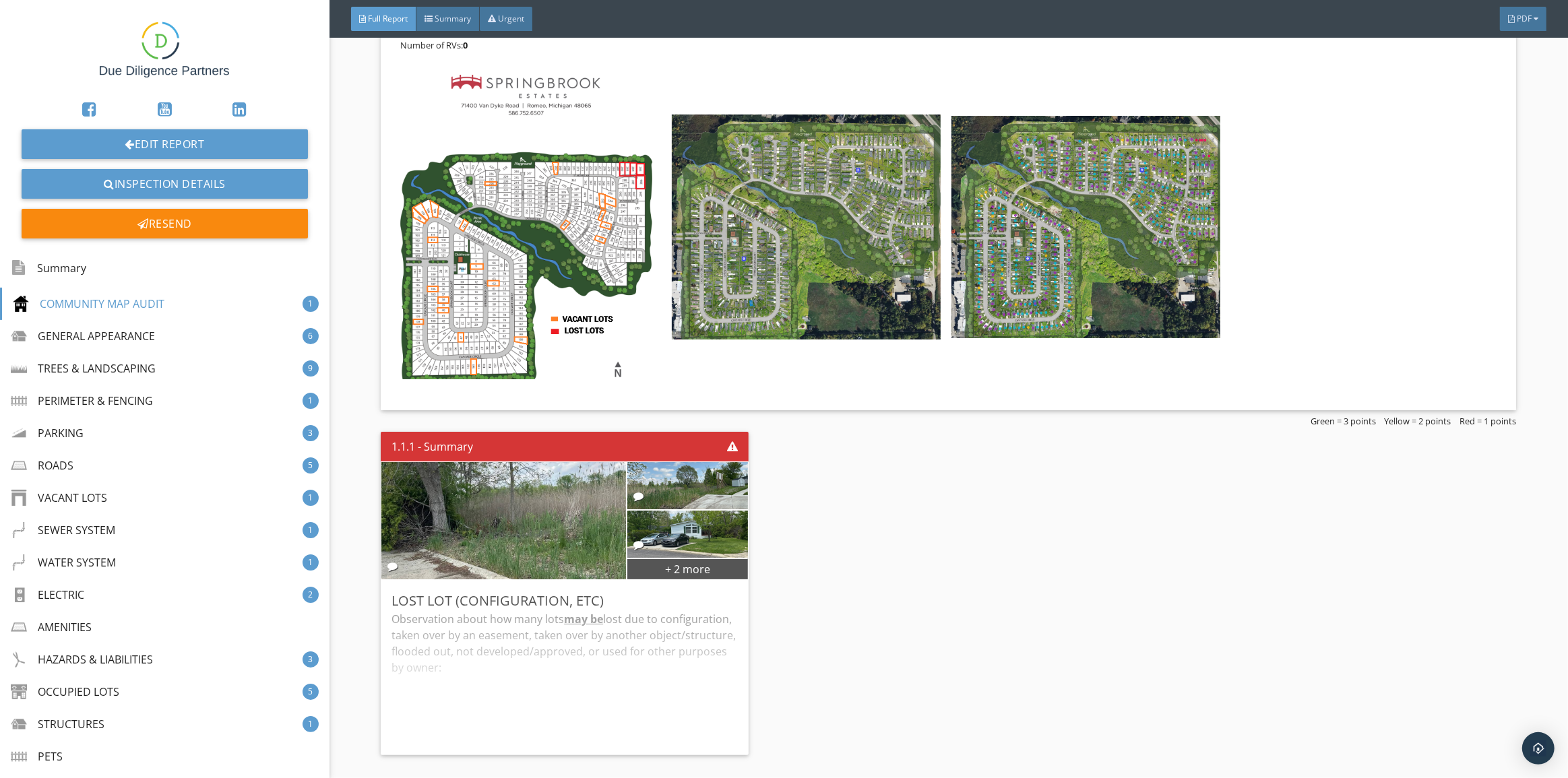
scroll to position [857, 0]
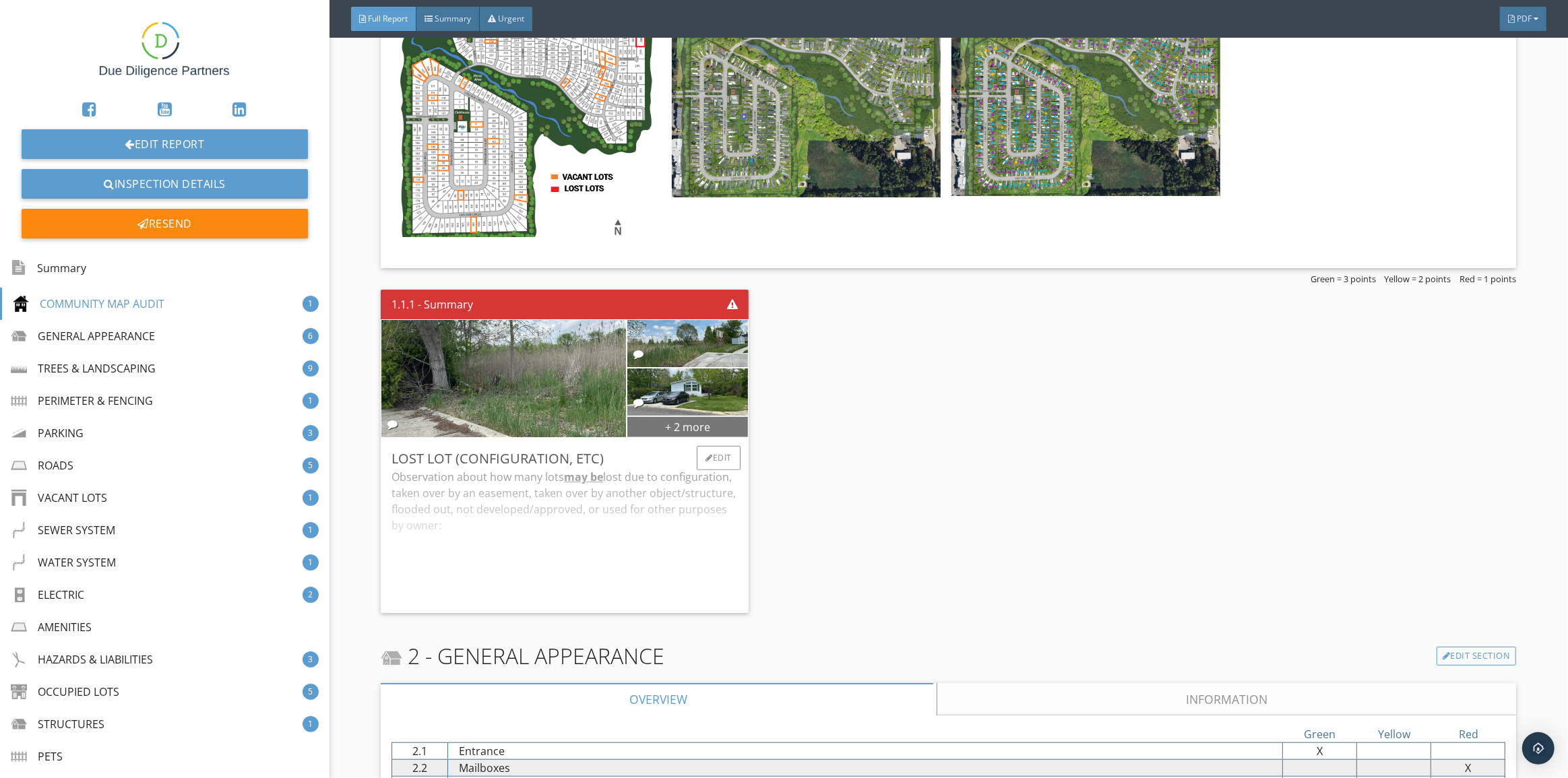
click at [714, 431] on div "+ 2 more" at bounding box center [688, 426] width 121 height 21
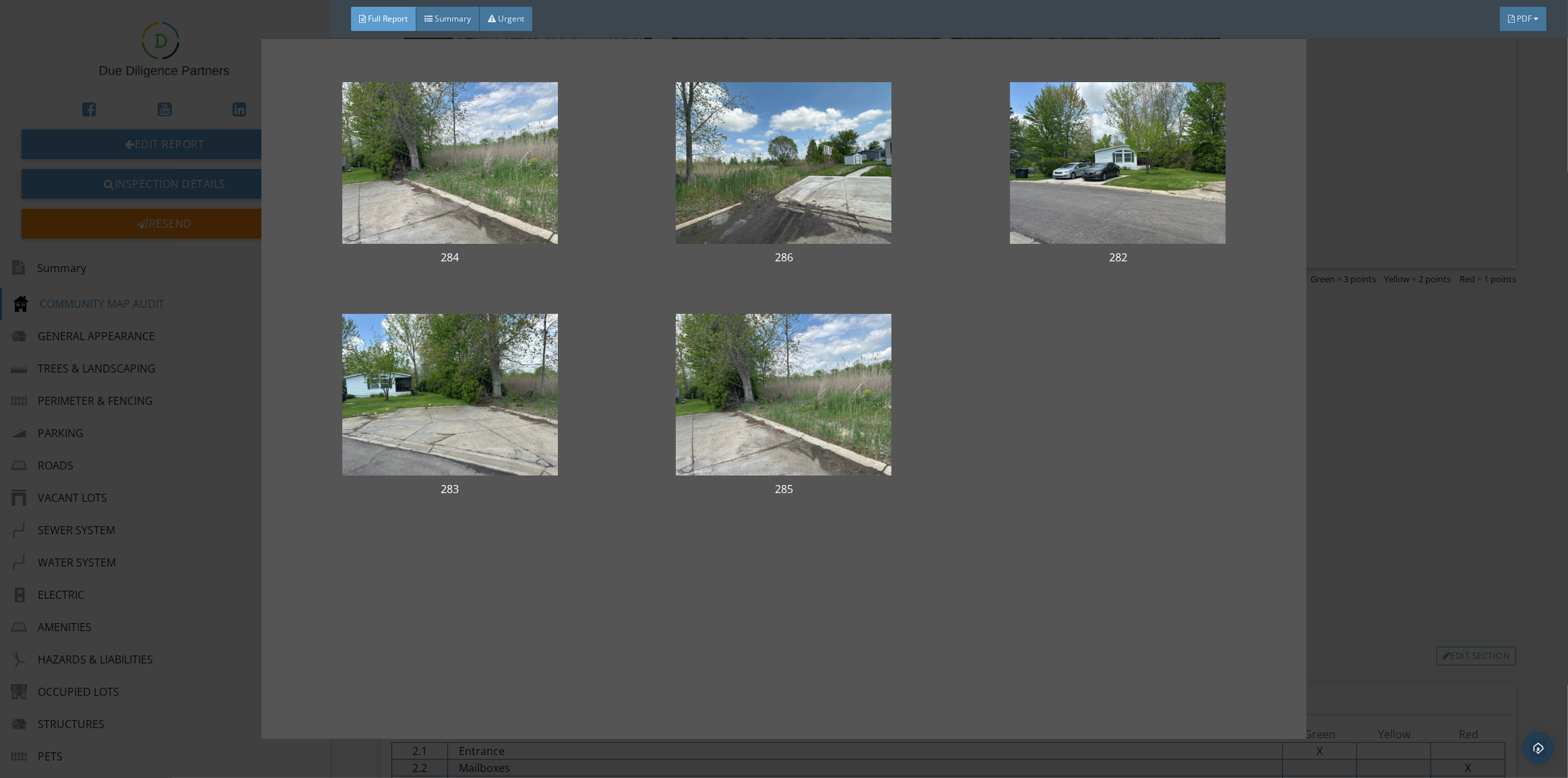
click at [1513, 93] on div "284 286 282 283 285" at bounding box center [784, 389] width 1568 height 778
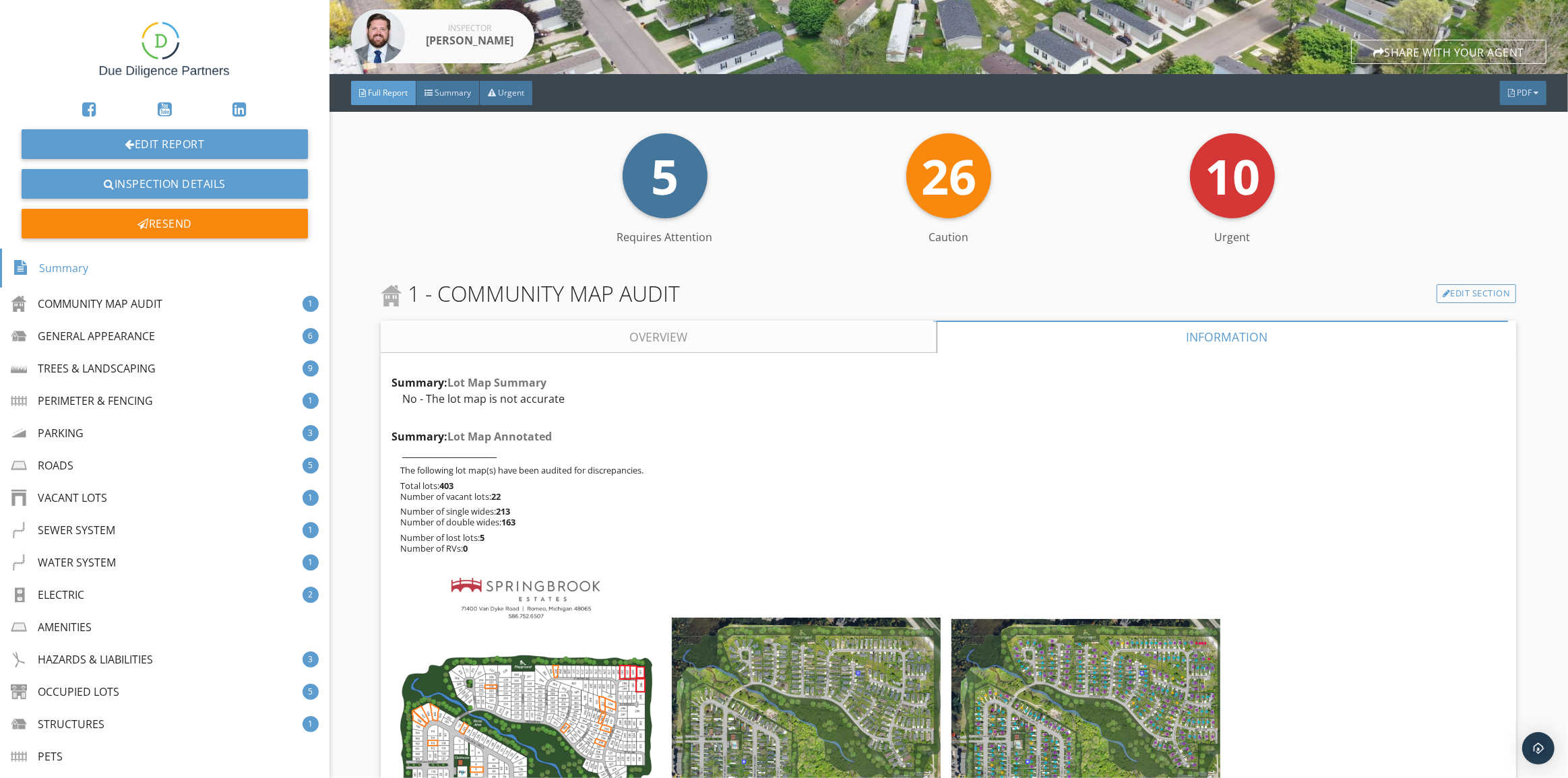
scroll to position [0, 0]
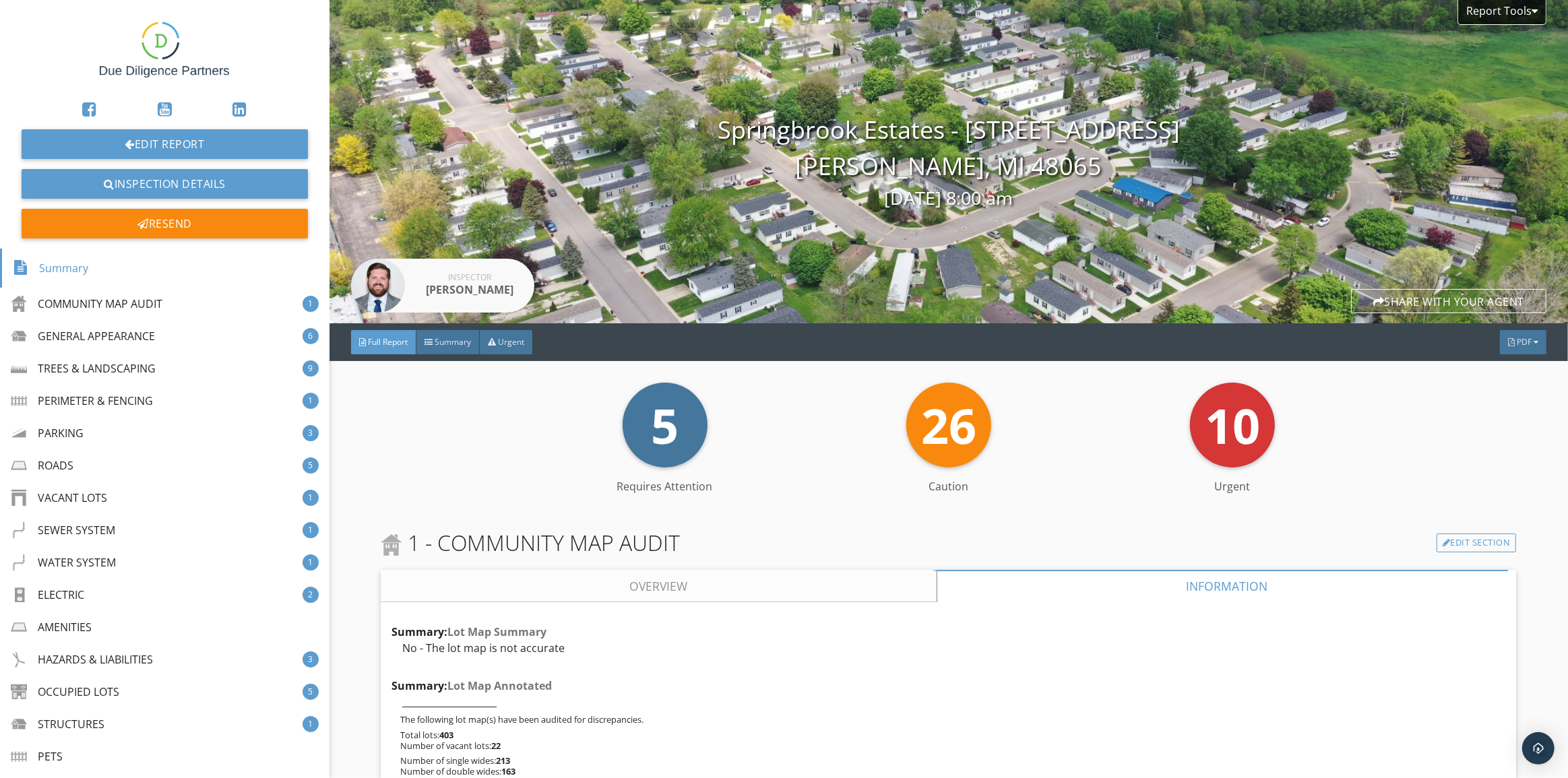
click at [149, 47] on img at bounding box center [164, 50] width 129 height 78
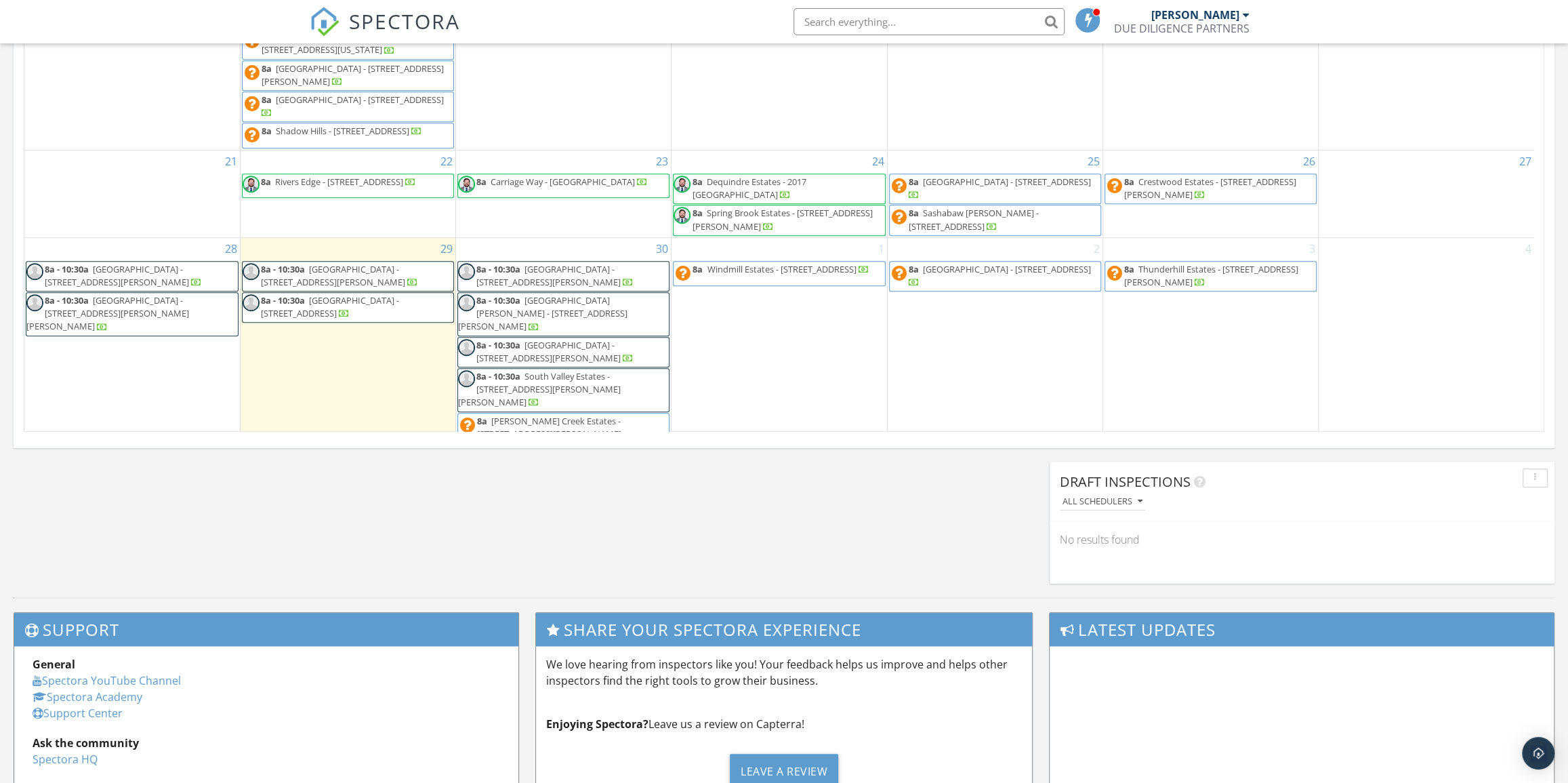
scroll to position [493, 0]
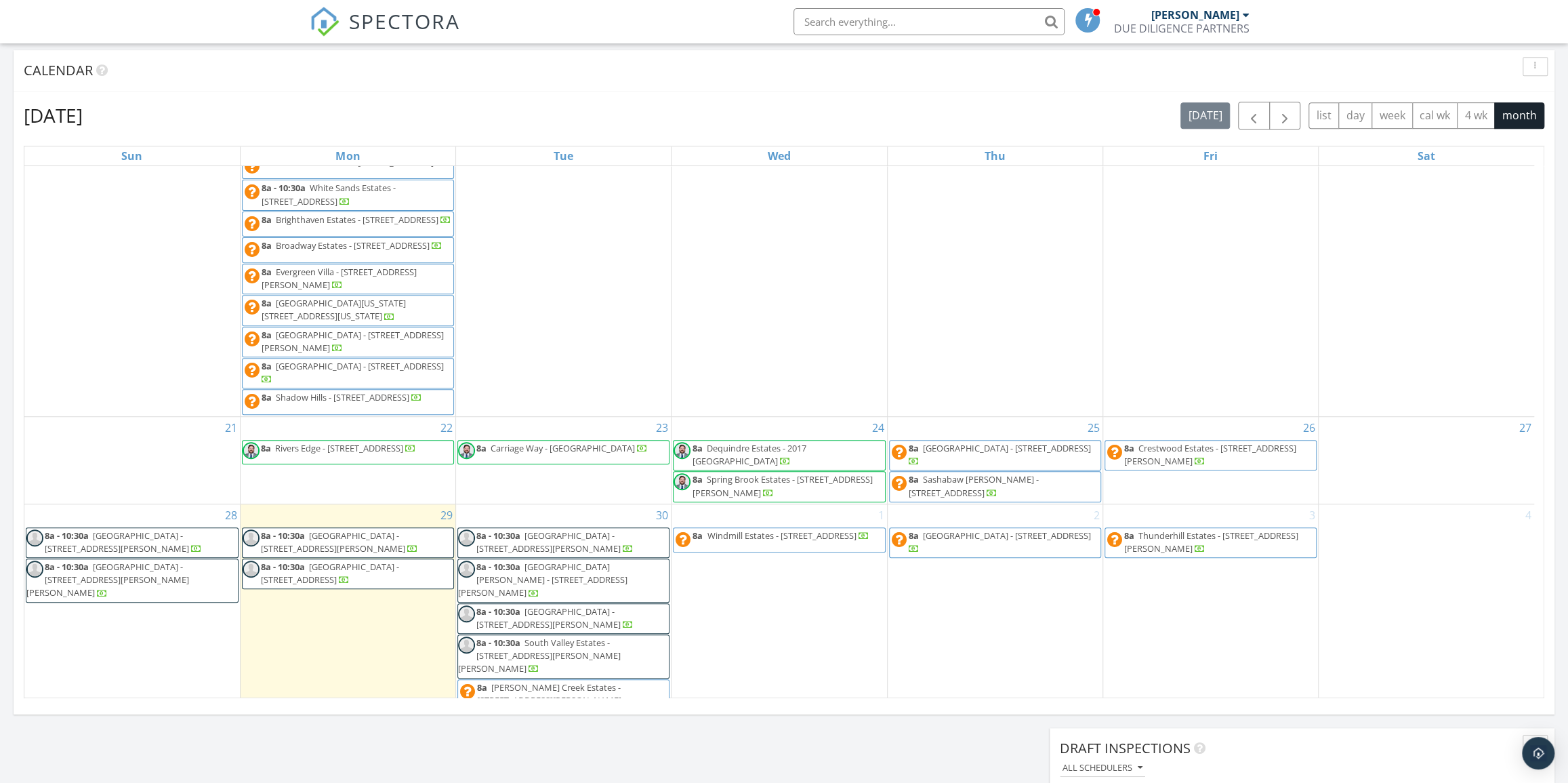
click at [1195, 458] on span "Crestwood Estates - [STREET_ADDRESS][PERSON_NAME]" at bounding box center [1210, 454] width 172 height 25
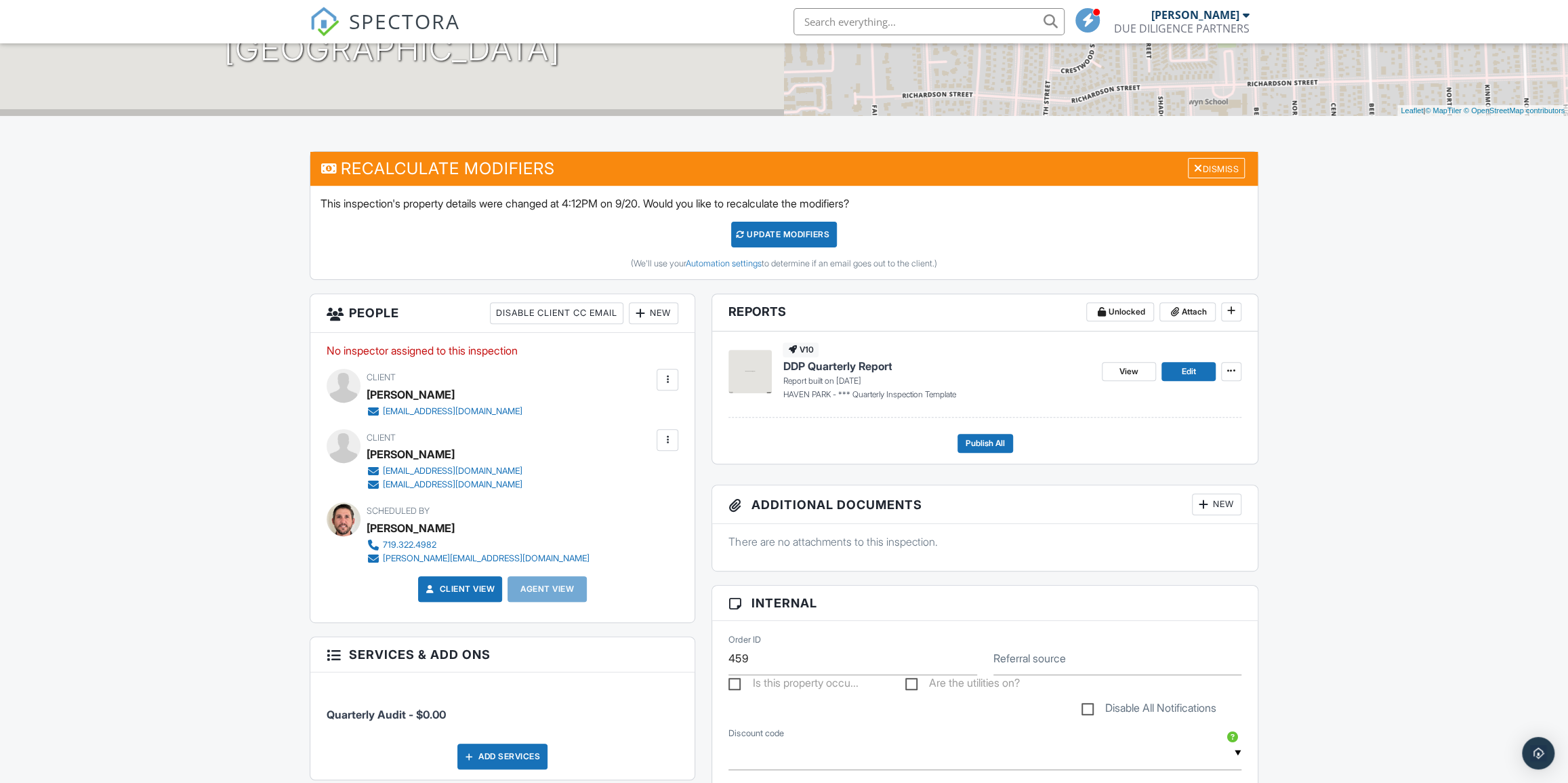
click at [852, 367] on span "DDP Quarterly Report" at bounding box center [837, 366] width 109 height 15
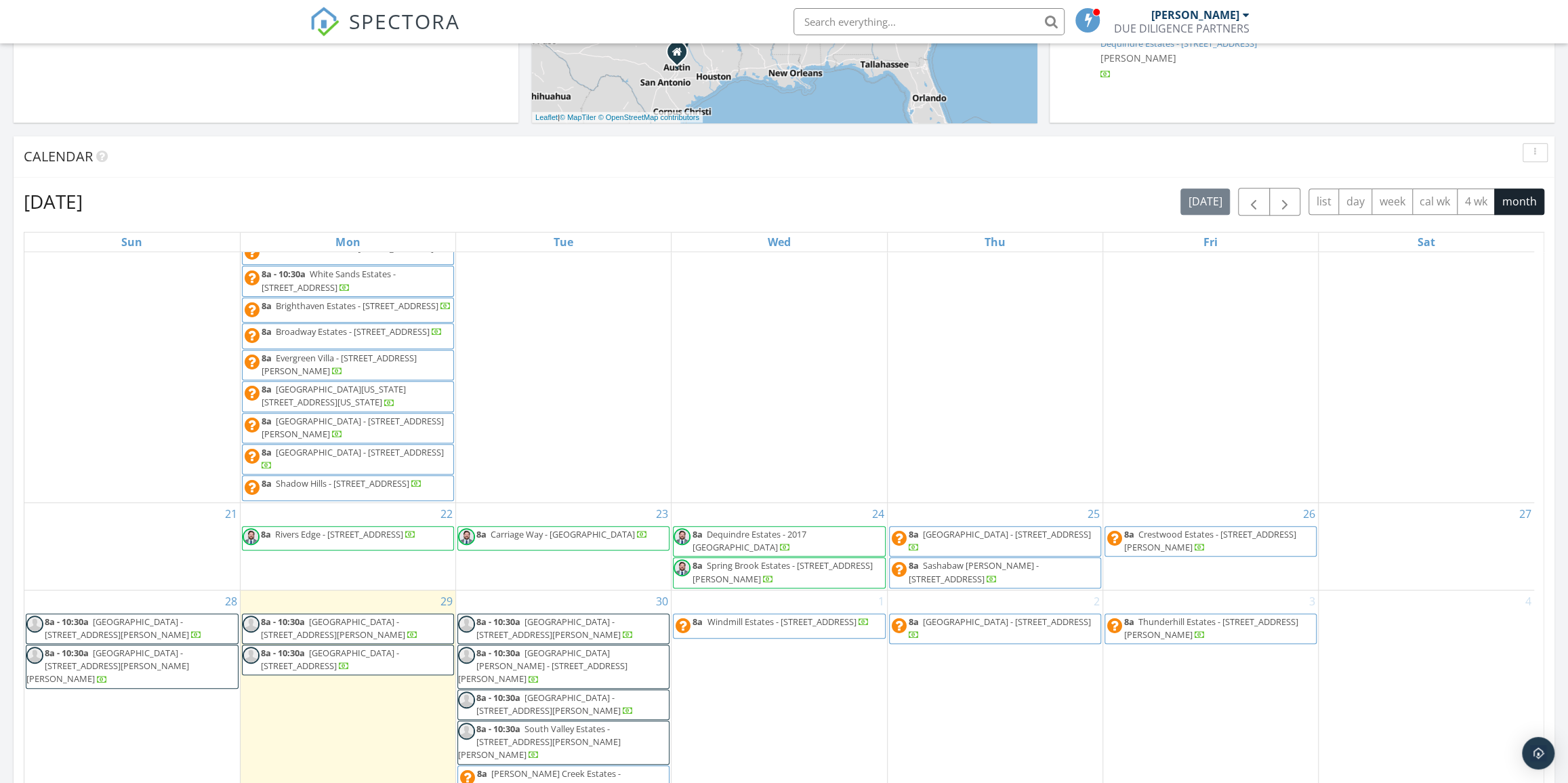
scroll to position [616, 0]
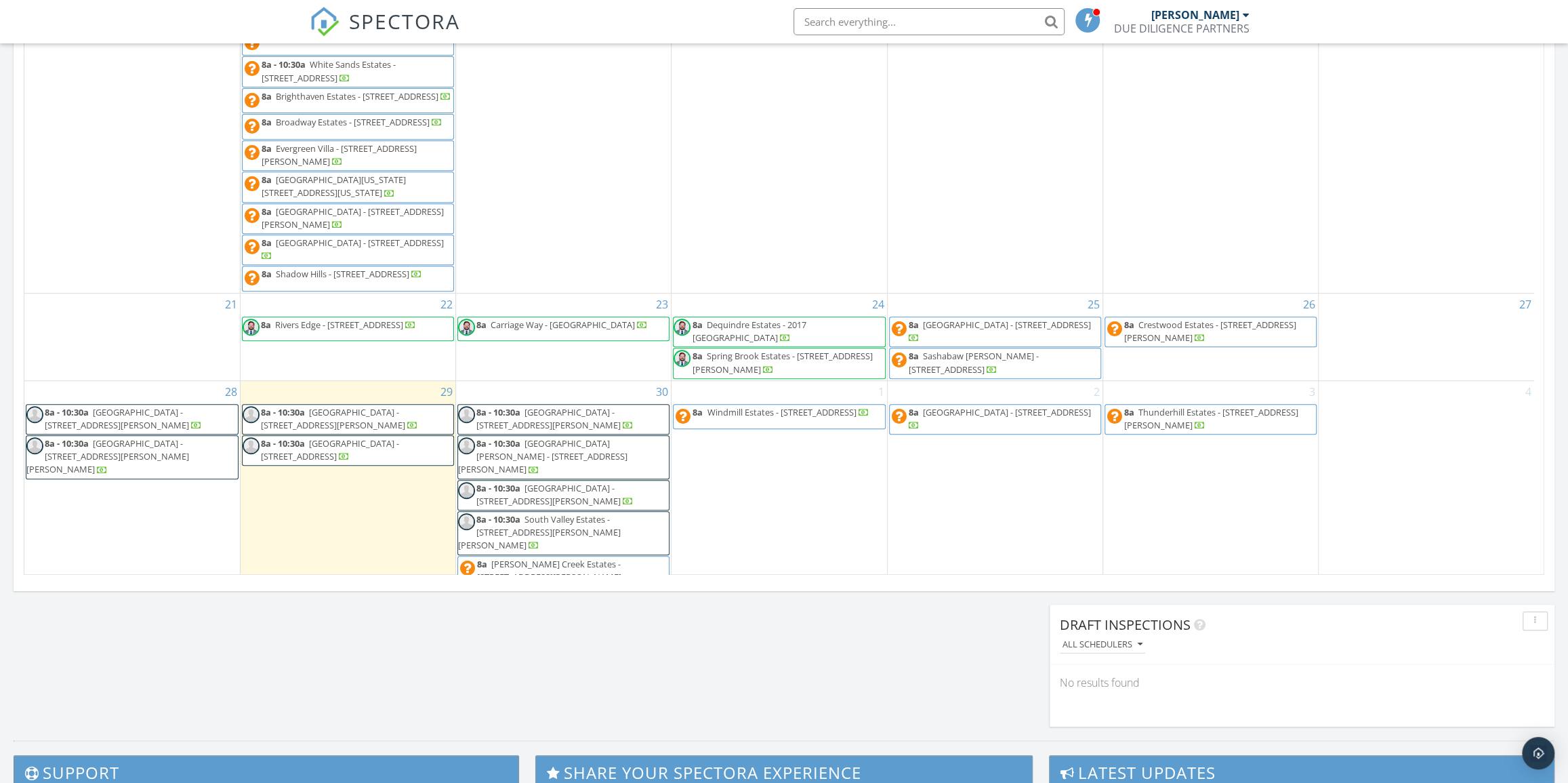
click at [1036, 331] on span "Fawn Lake Estates - 831 N Pontiac Trail , Walled Lake 48390" at bounding box center [1007, 325] width 168 height 12
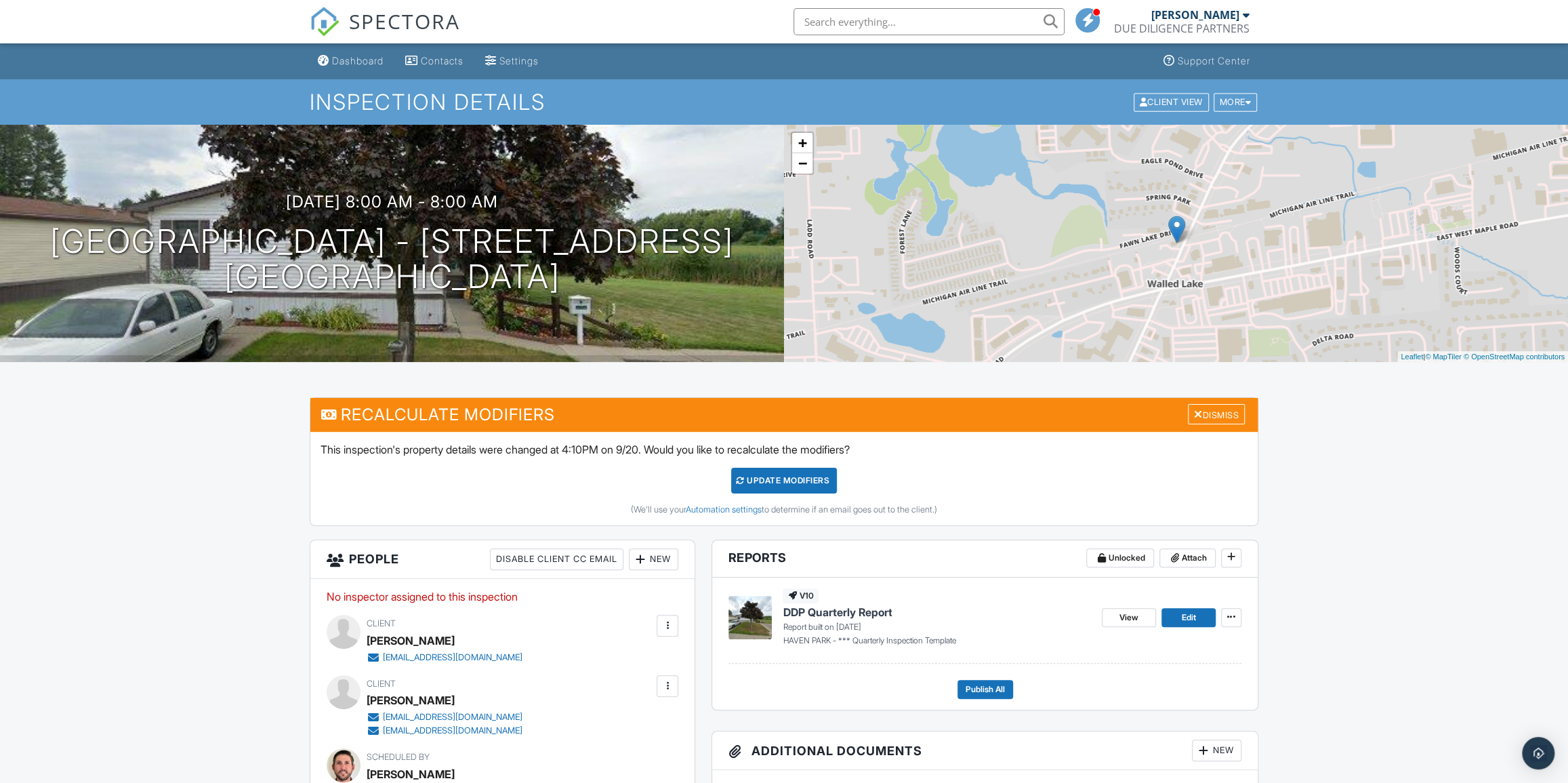
click at [814, 612] on span "DDP Quarterly Report" at bounding box center [837, 611] width 109 height 15
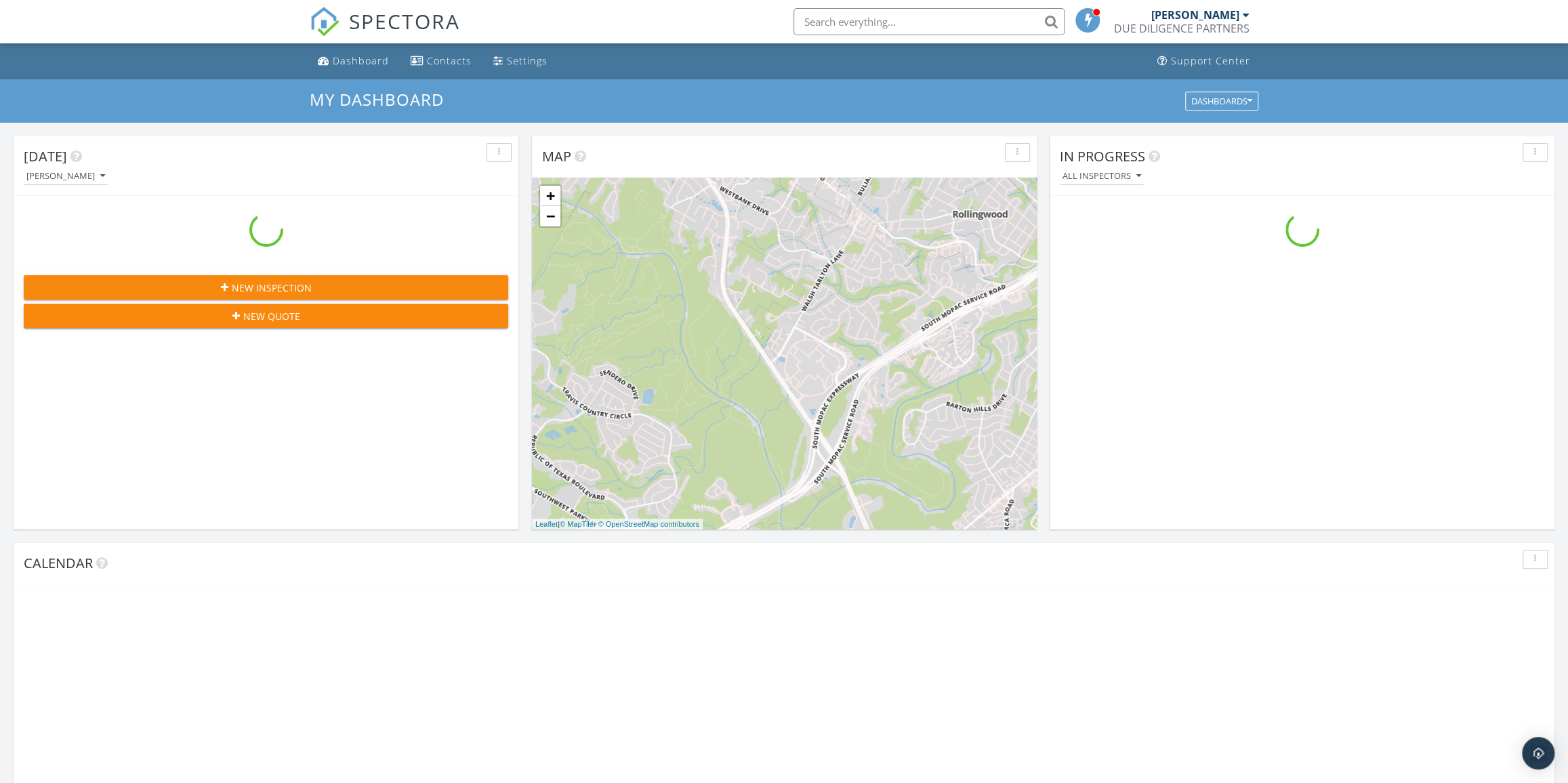
scroll to position [1253, 1587]
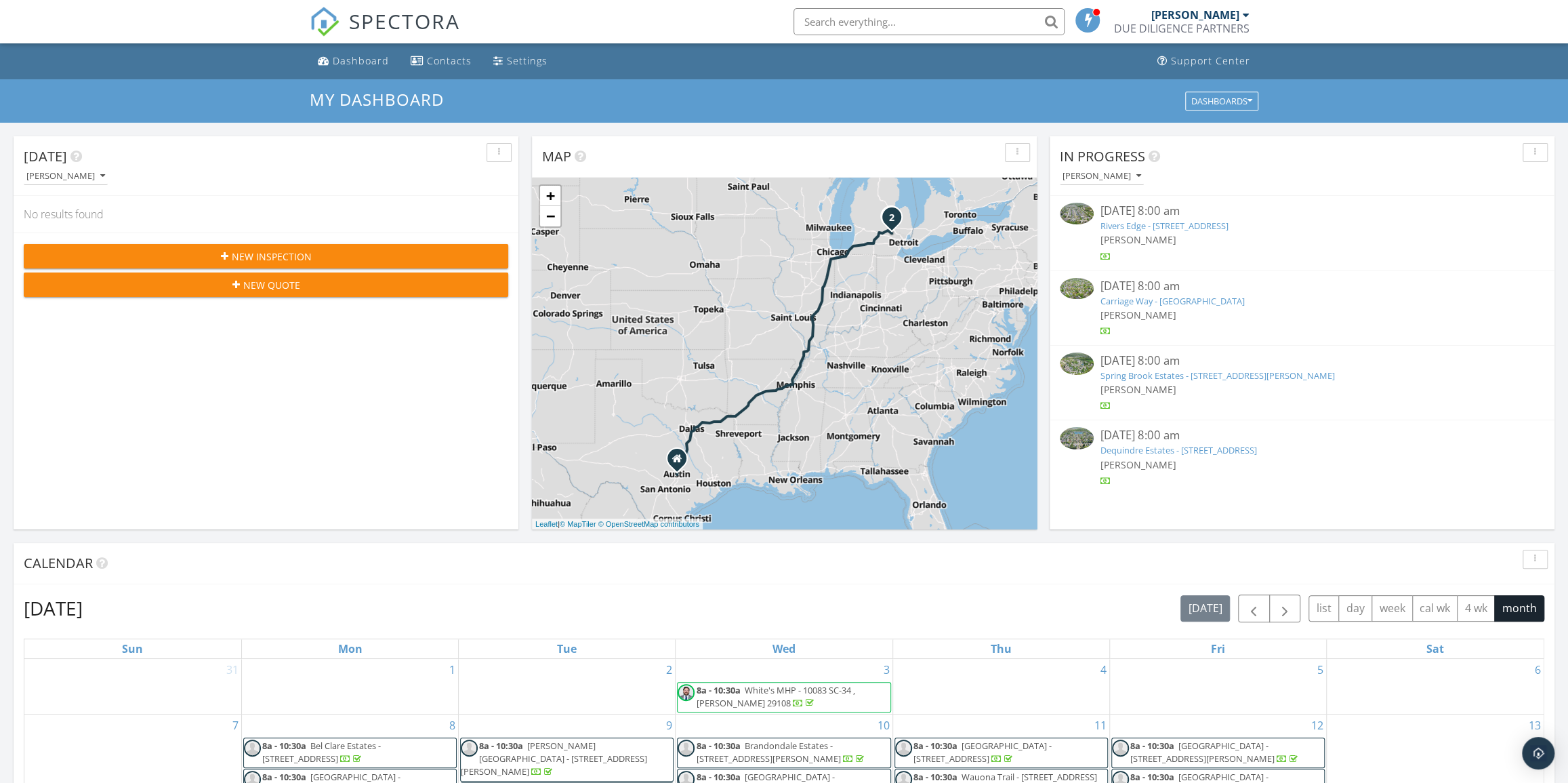
click at [1136, 386] on span "[PERSON_NAME]" at bounding box center [1138, 389] width 76 height 13
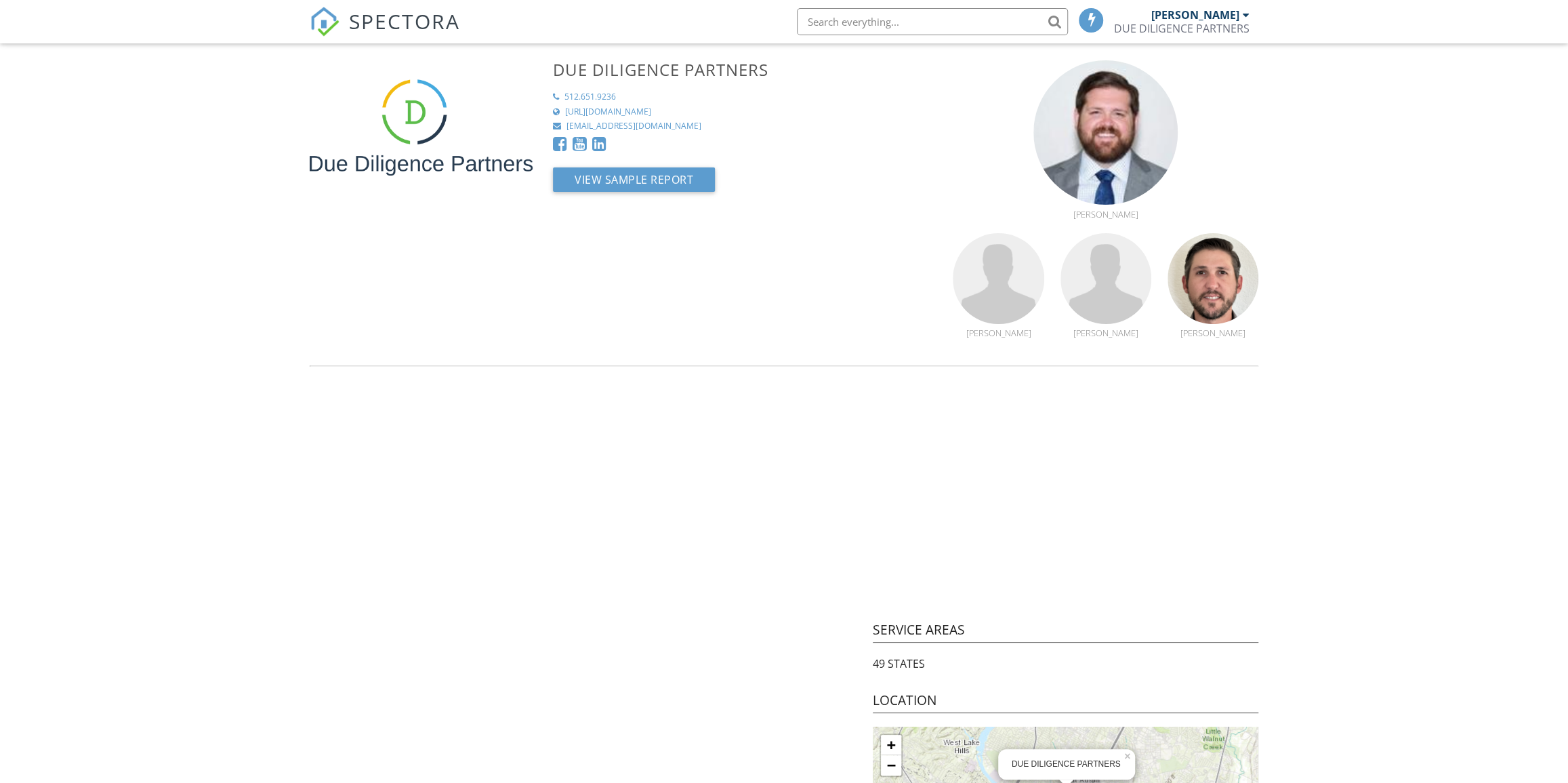
click at [411, 26] on span "SPECTORA" at bounding box center [404, 21] width 111 height 28
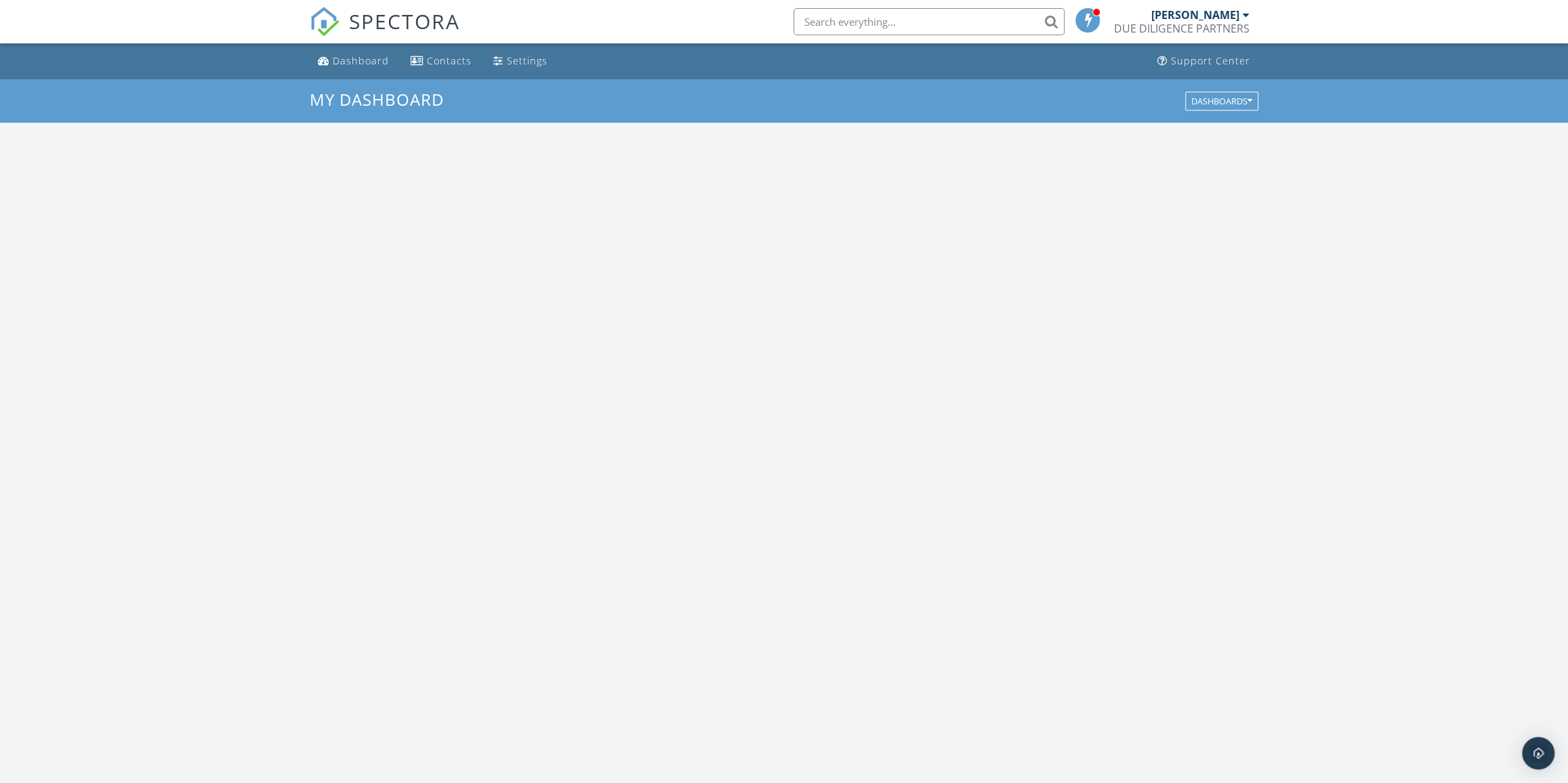
scroll to position [1253, 1587]
click at [868, 23] on input "text" at bounding box center [929, 22] width 271 height 27
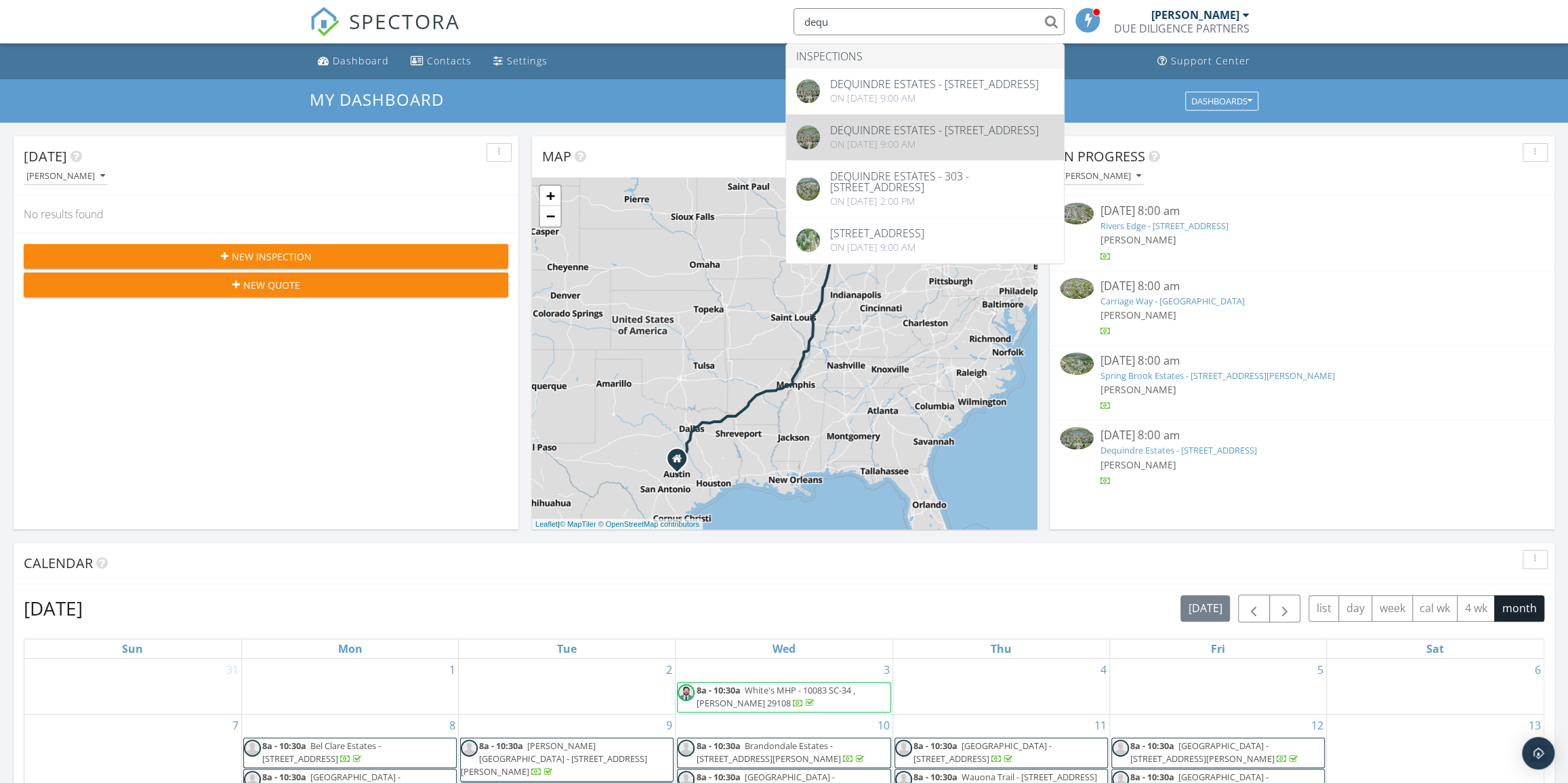
type input "dequ"
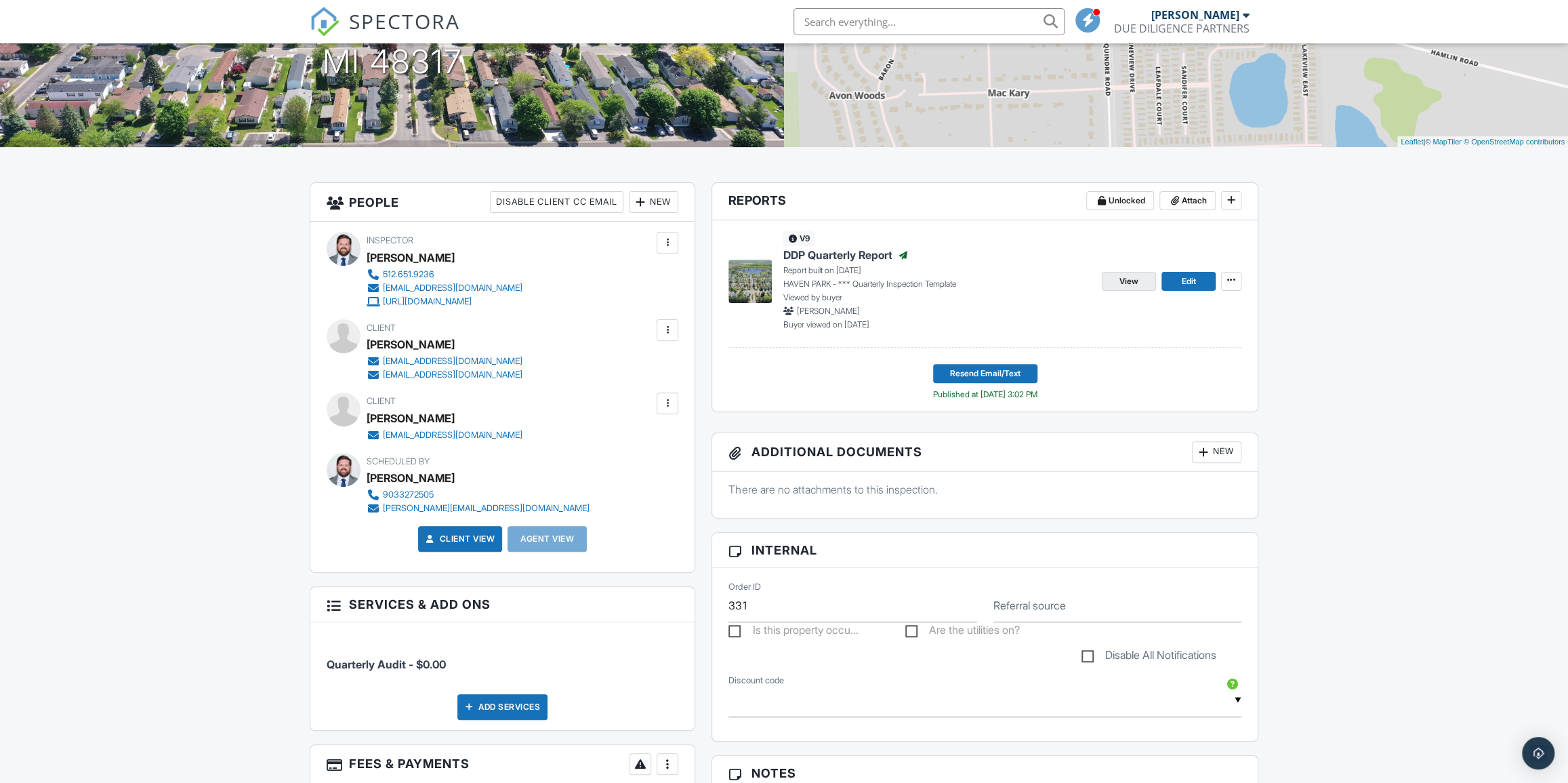
scroll to position [185, 0]
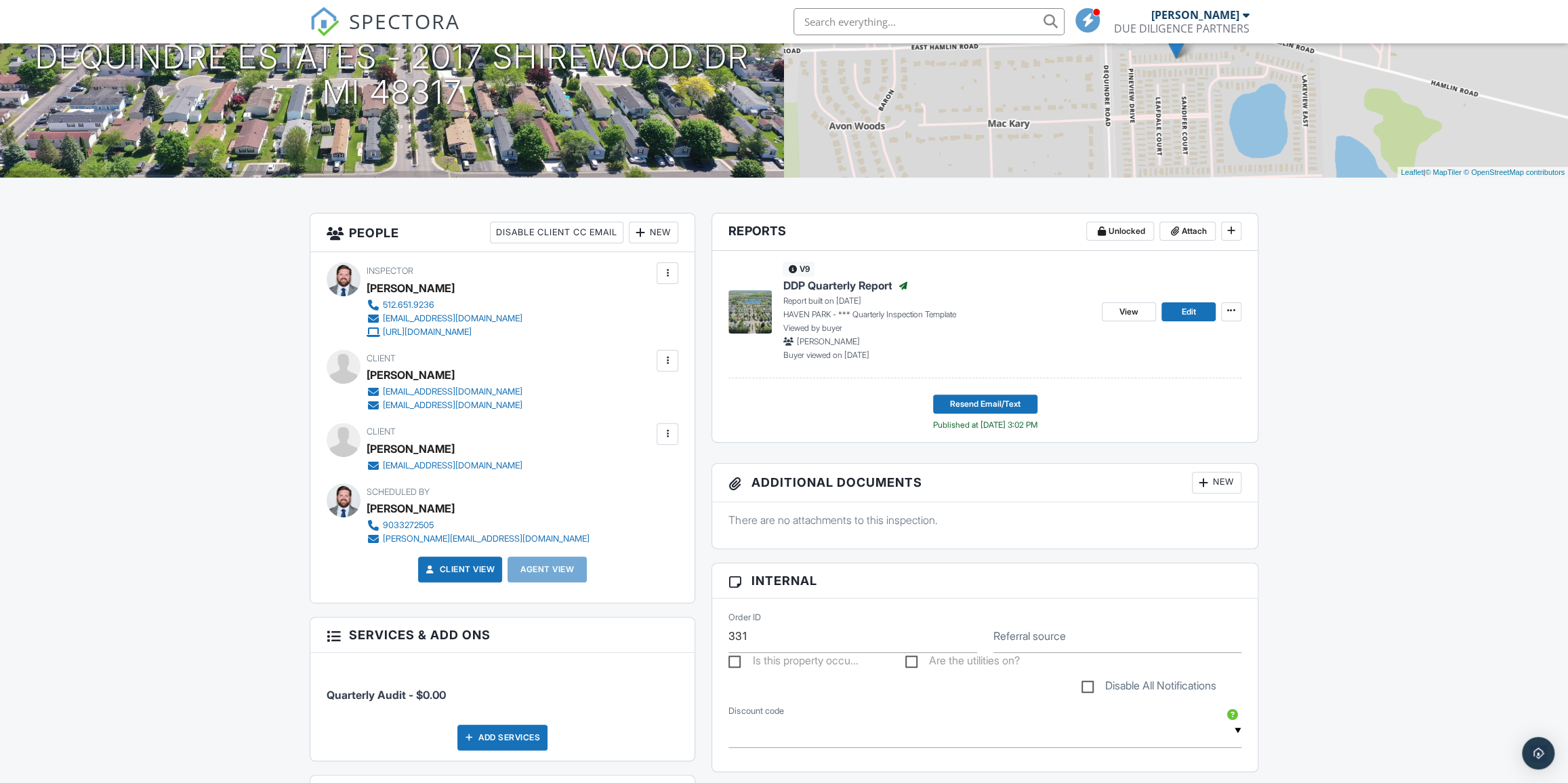
click at [1125, 321] on div "View Edit" at bounding box center [1171, 311] width 139 height 99
click at [1131, 313] on span "View" at bounding box center [1129, 312] width 19 height 14
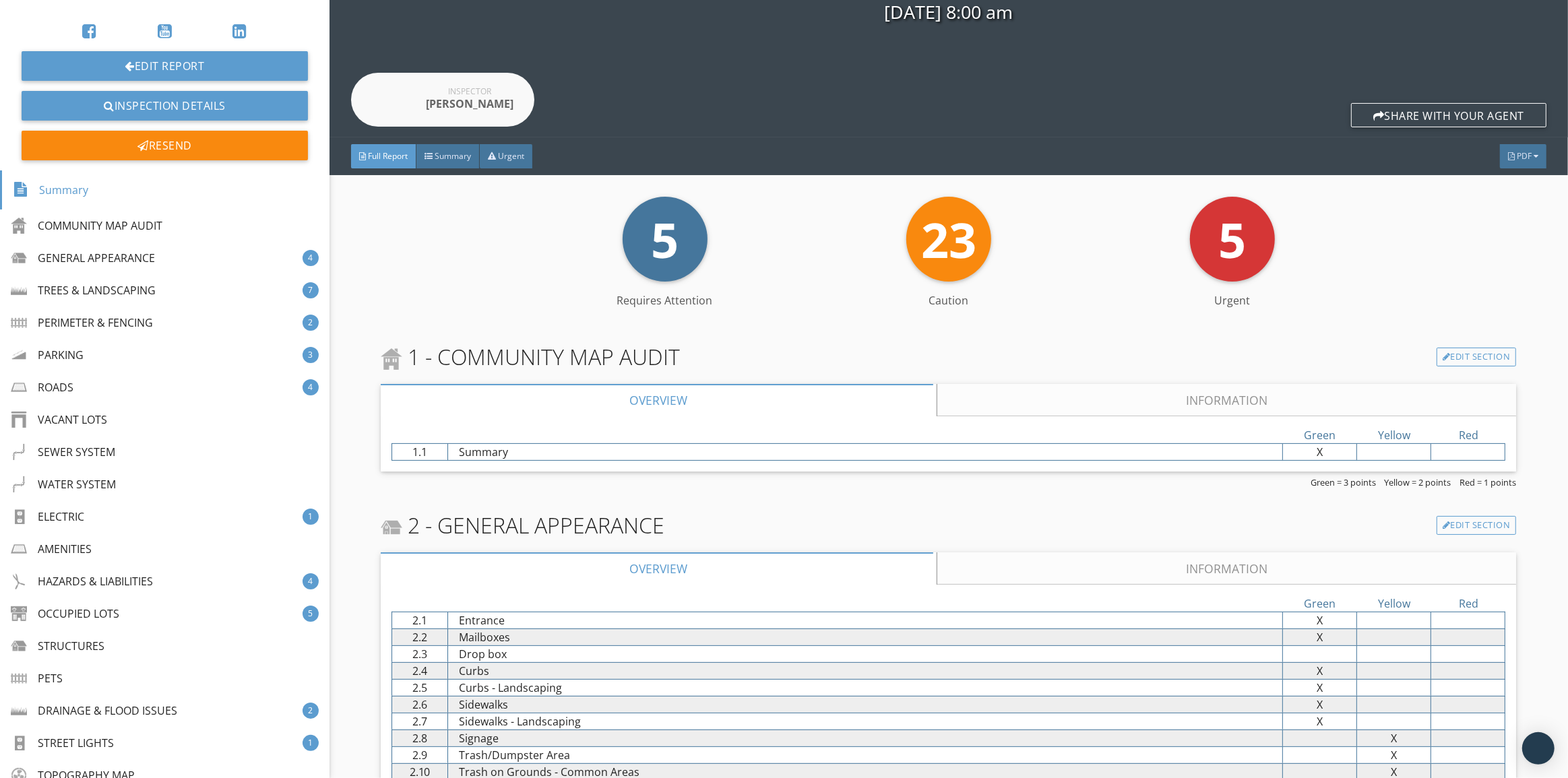
scroll to position [367, 0]
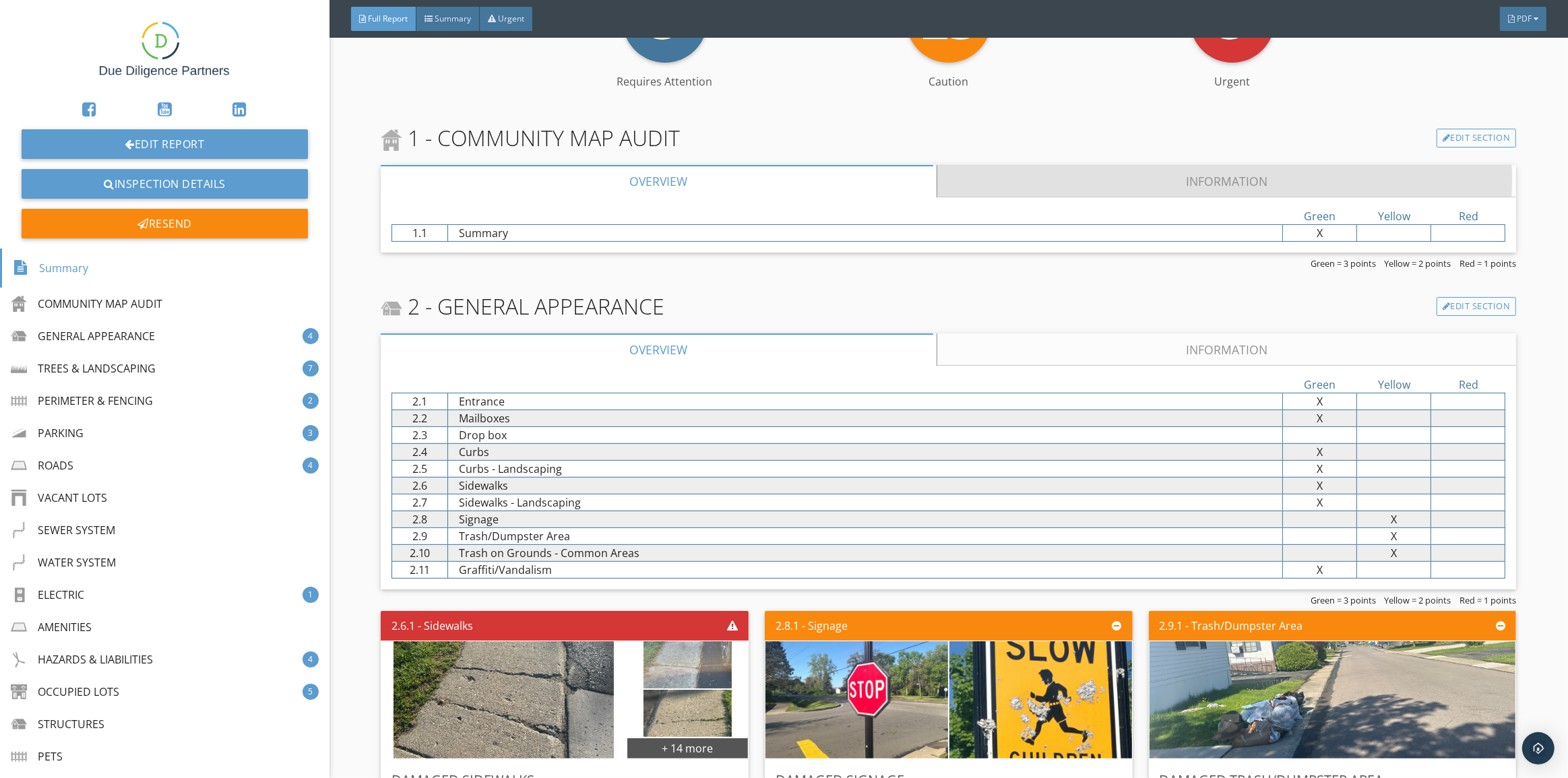
click at [1080, 190] on link "Information" at bounding box center [1227, 181] width 580 height 32
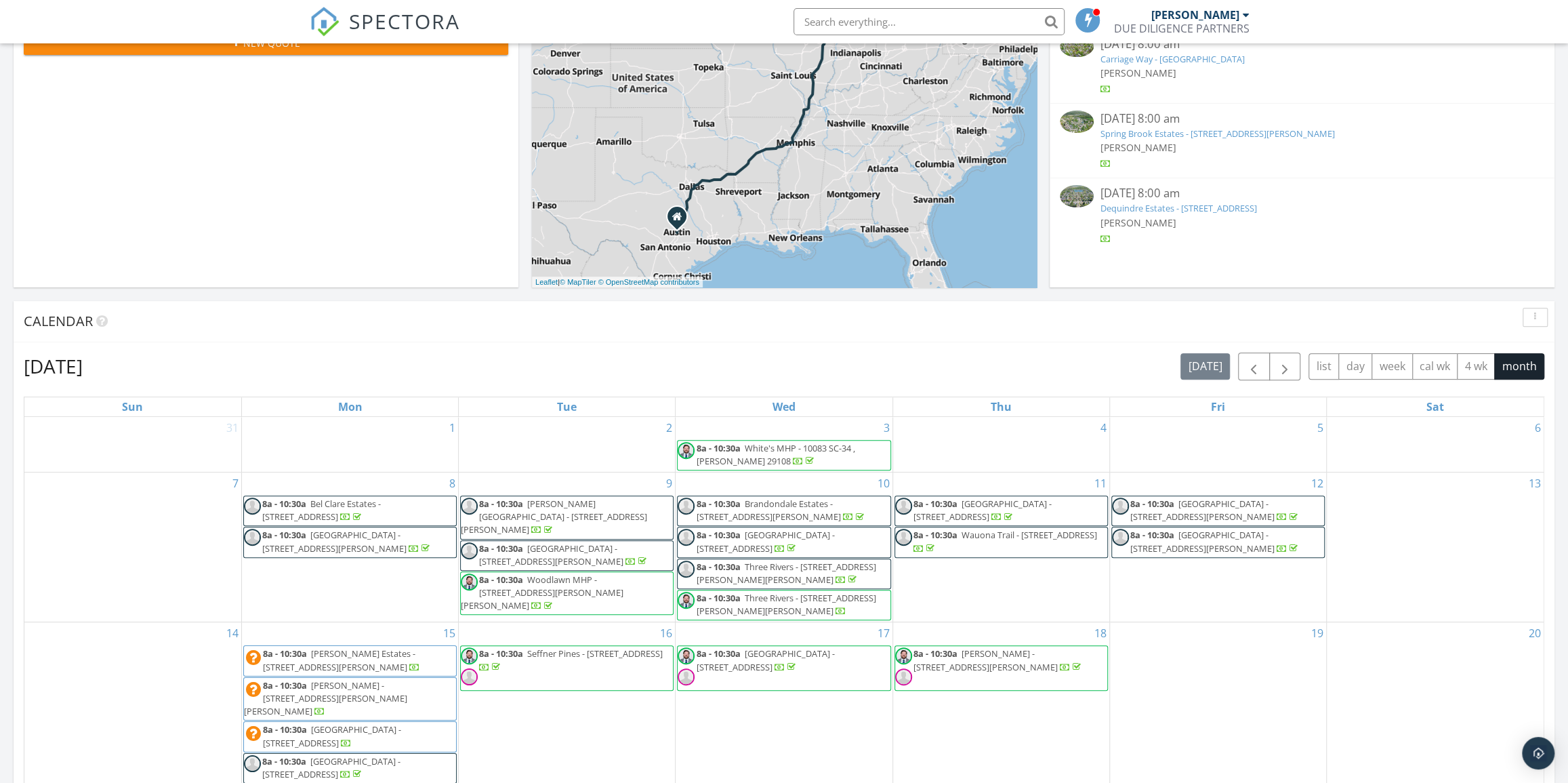
scroll to position [246, 0]
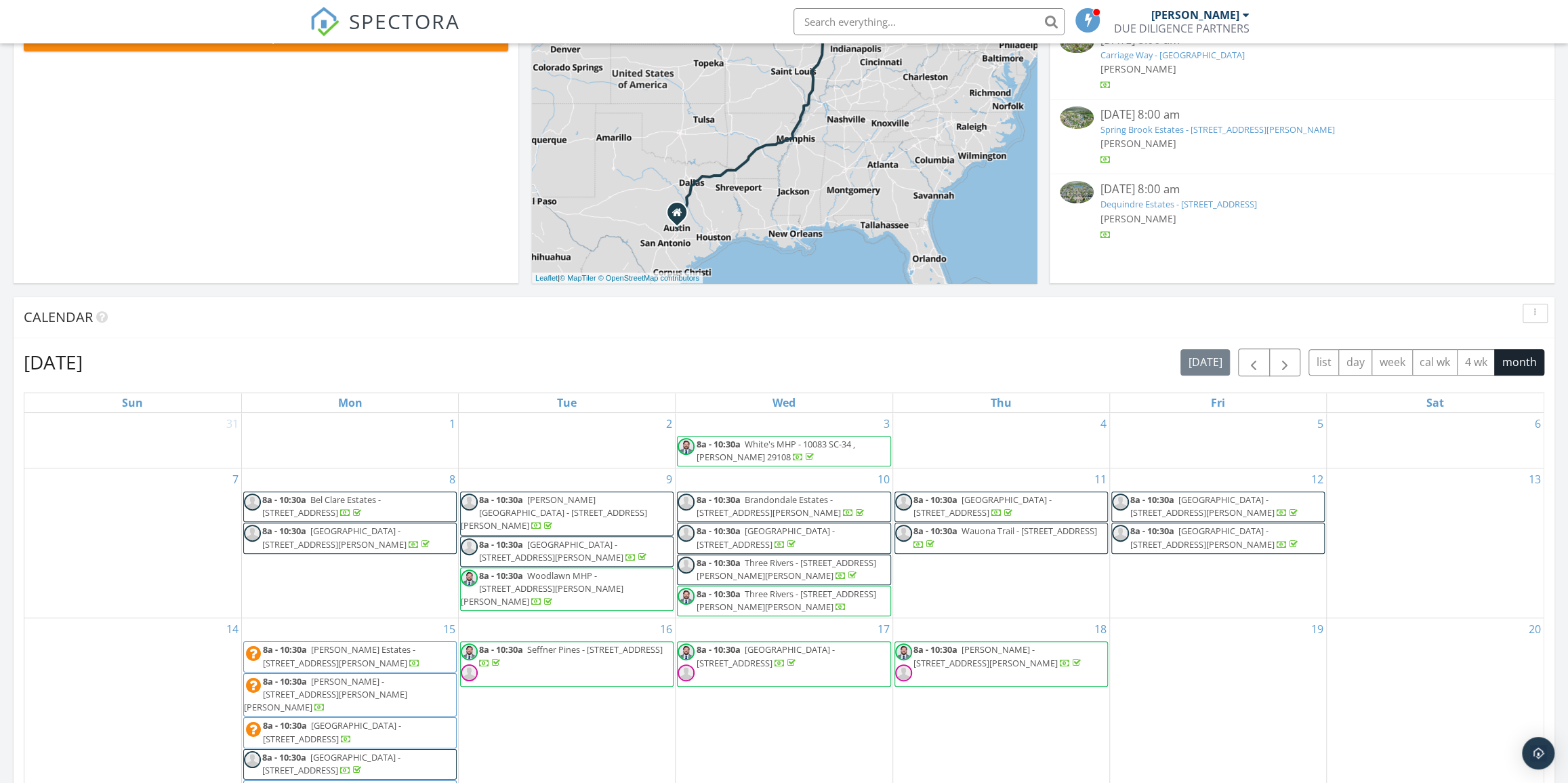
click at [1133, 191] on div "[DATE] 8:00 am" at bounding box center [1302, 190] width 404 height 17
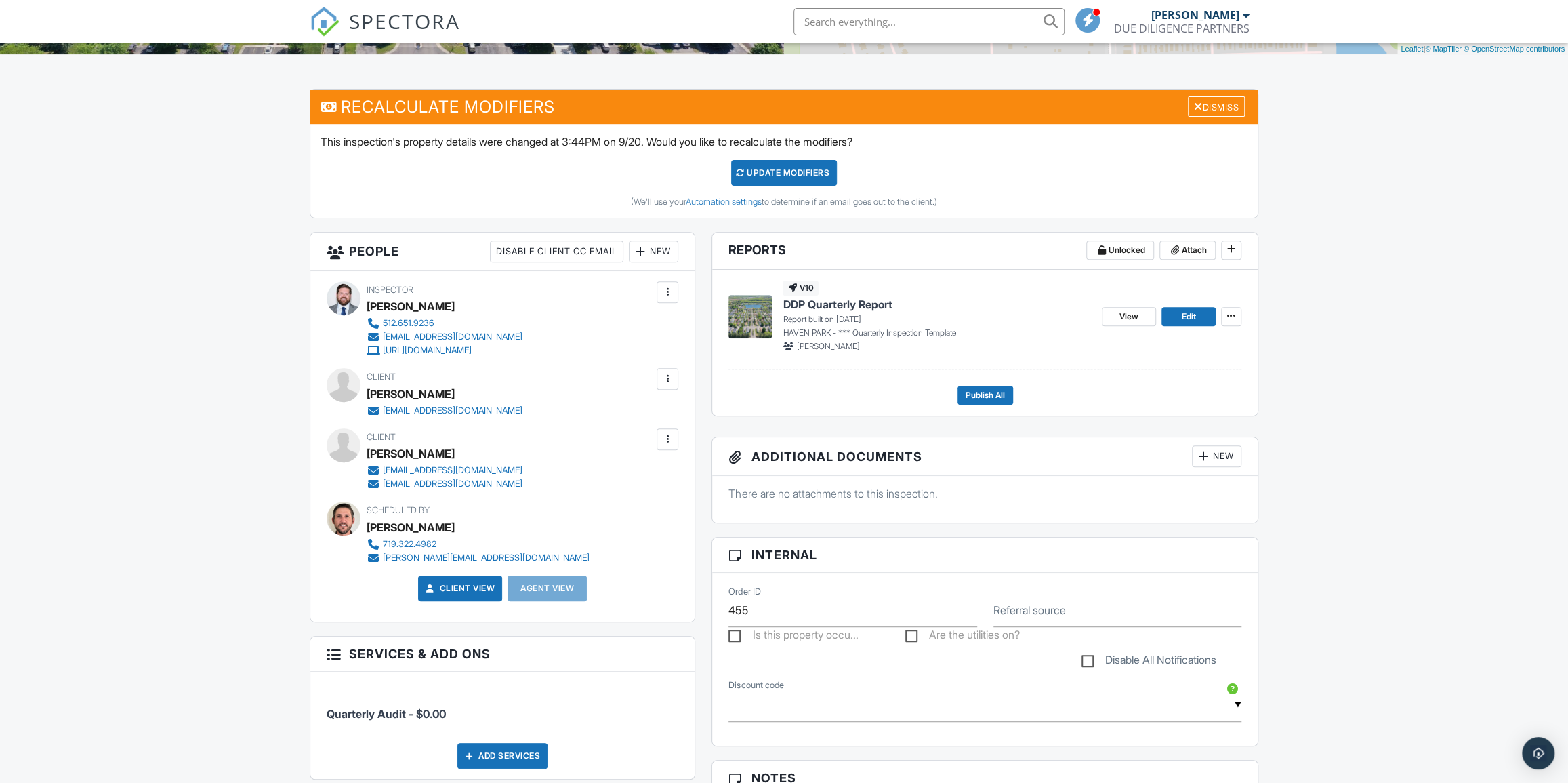
click at [872, 300] on span "DDP Quarterly Report" at bounding box center [837, 303] width 109 height 15
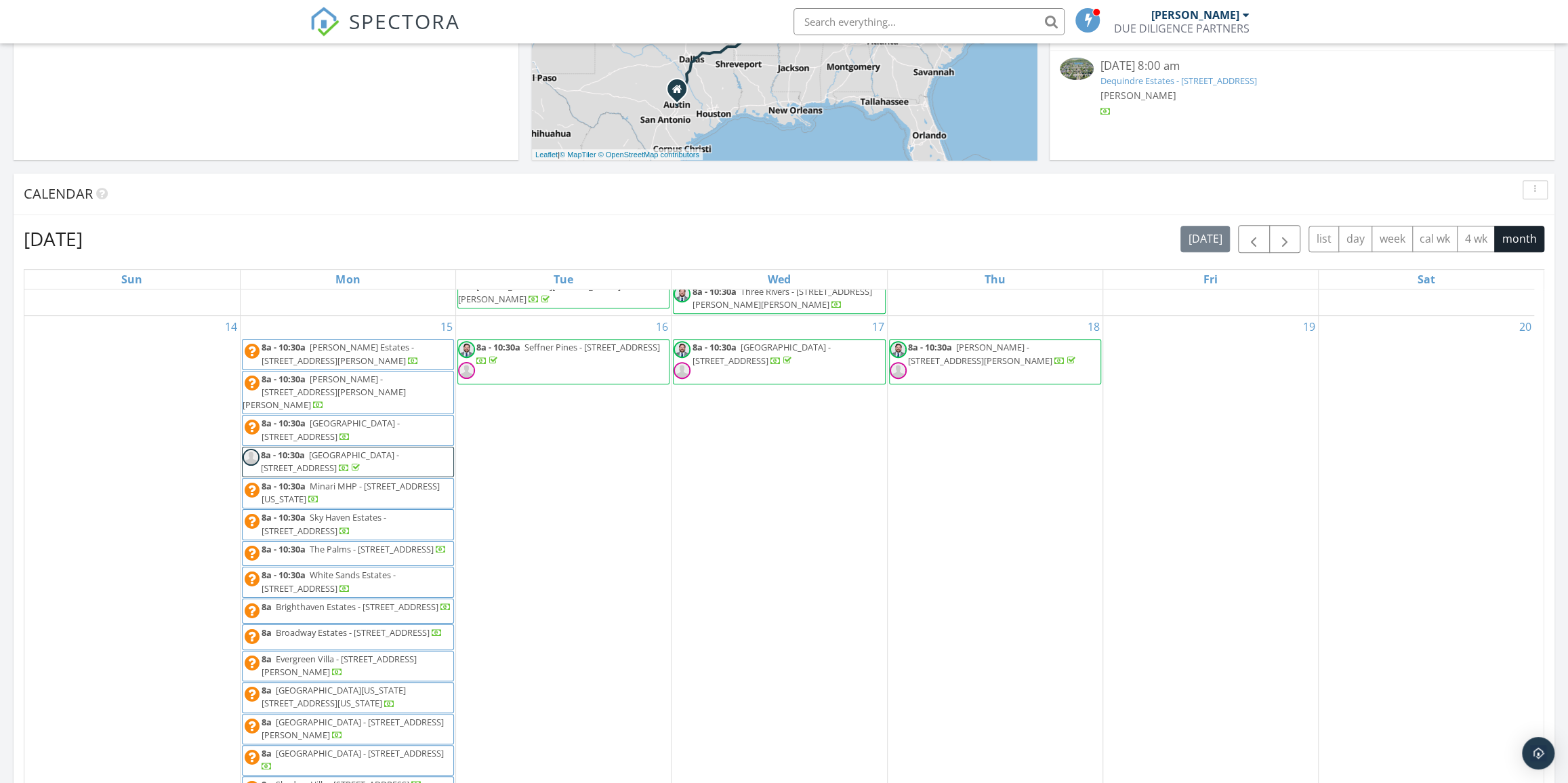
scroll to position [431, 0]
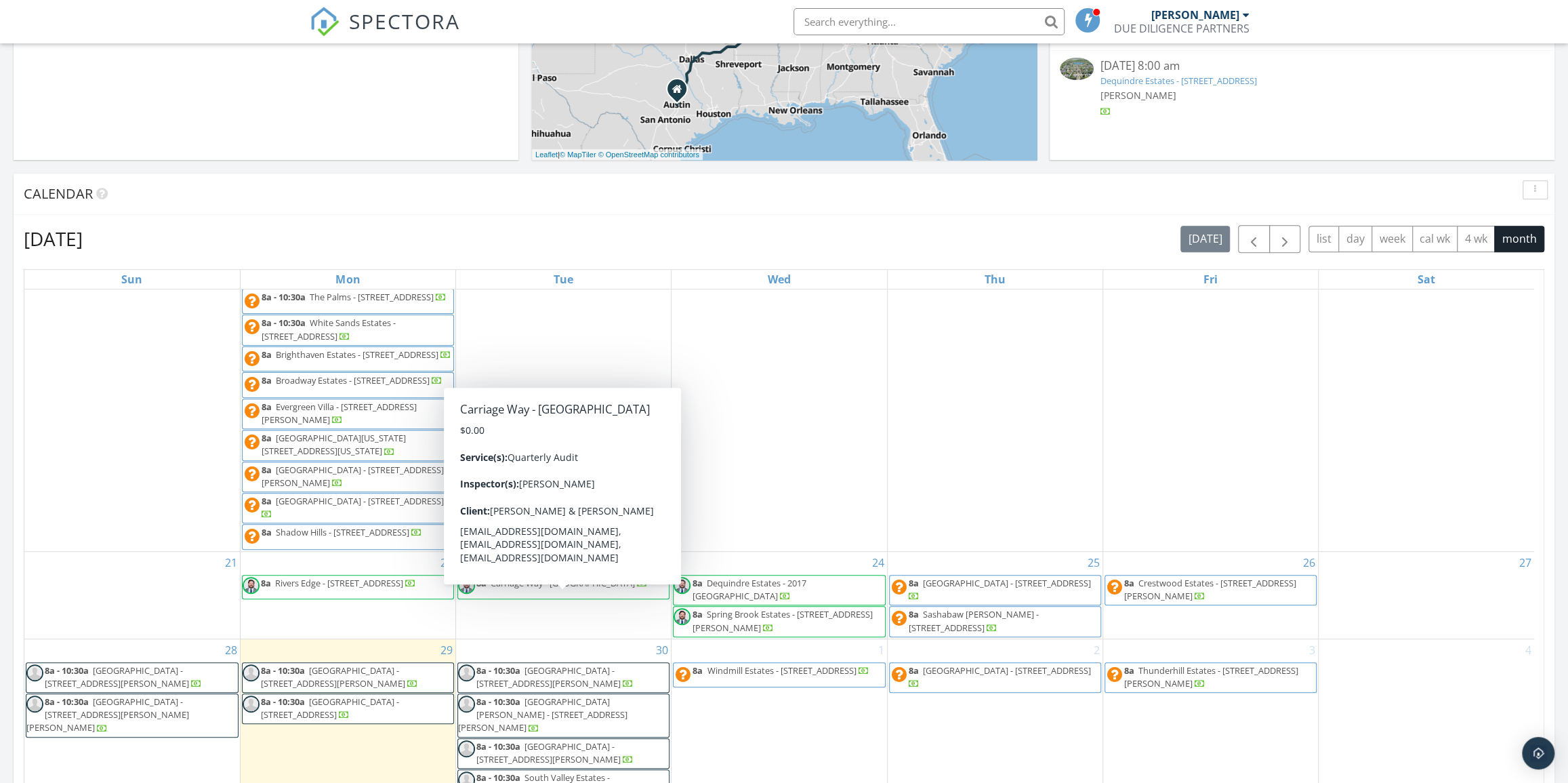
click at [604, 598] on span "8a Carriage Way - 29800 Guilford Cir , Chesterfield 48051" at bounding box center [553, 587] width 190 height 21
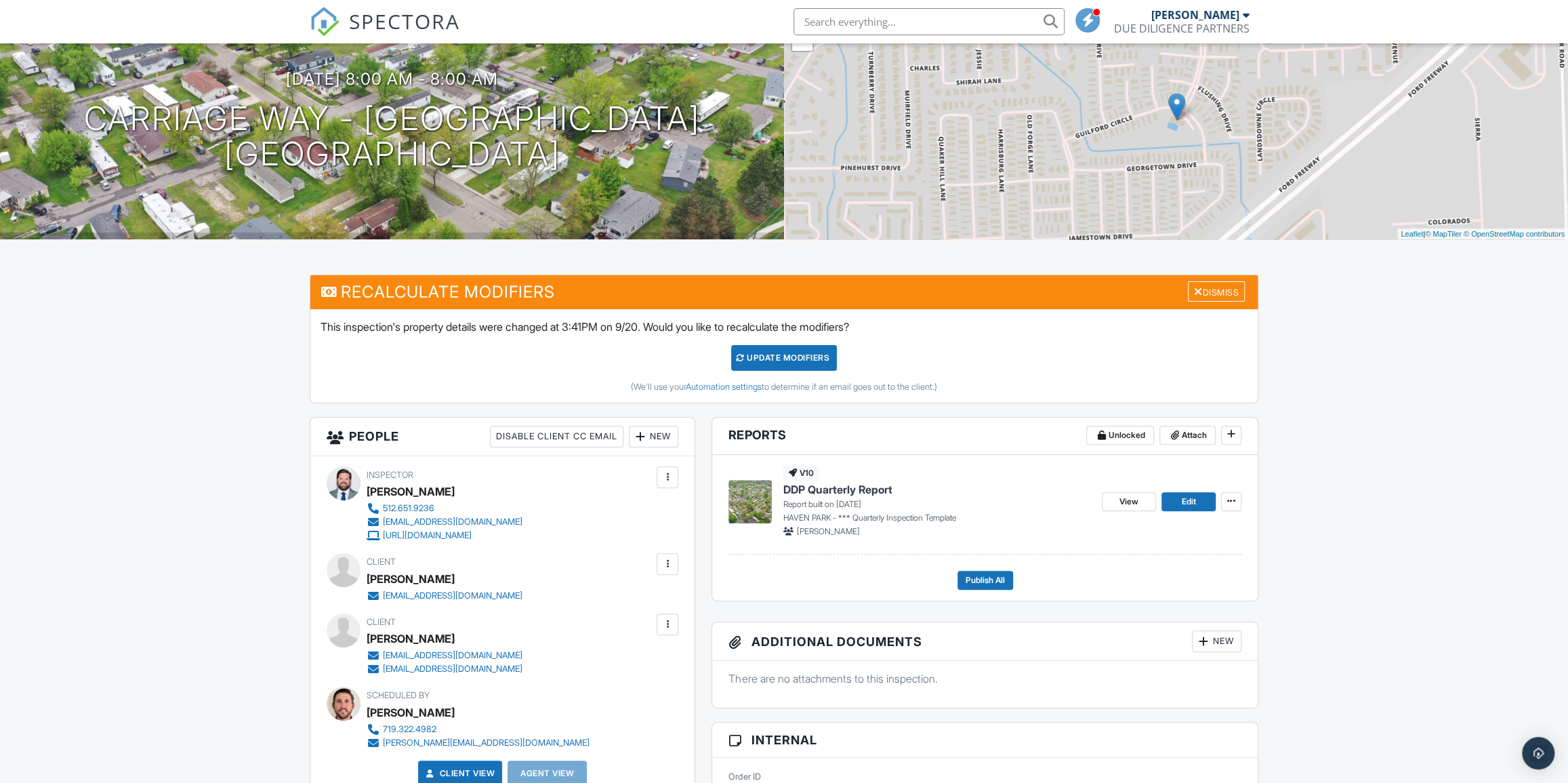
click at [857, 488] on span "DDP Quarterly Report" at bounding box center [837, 489] width 109 height 15
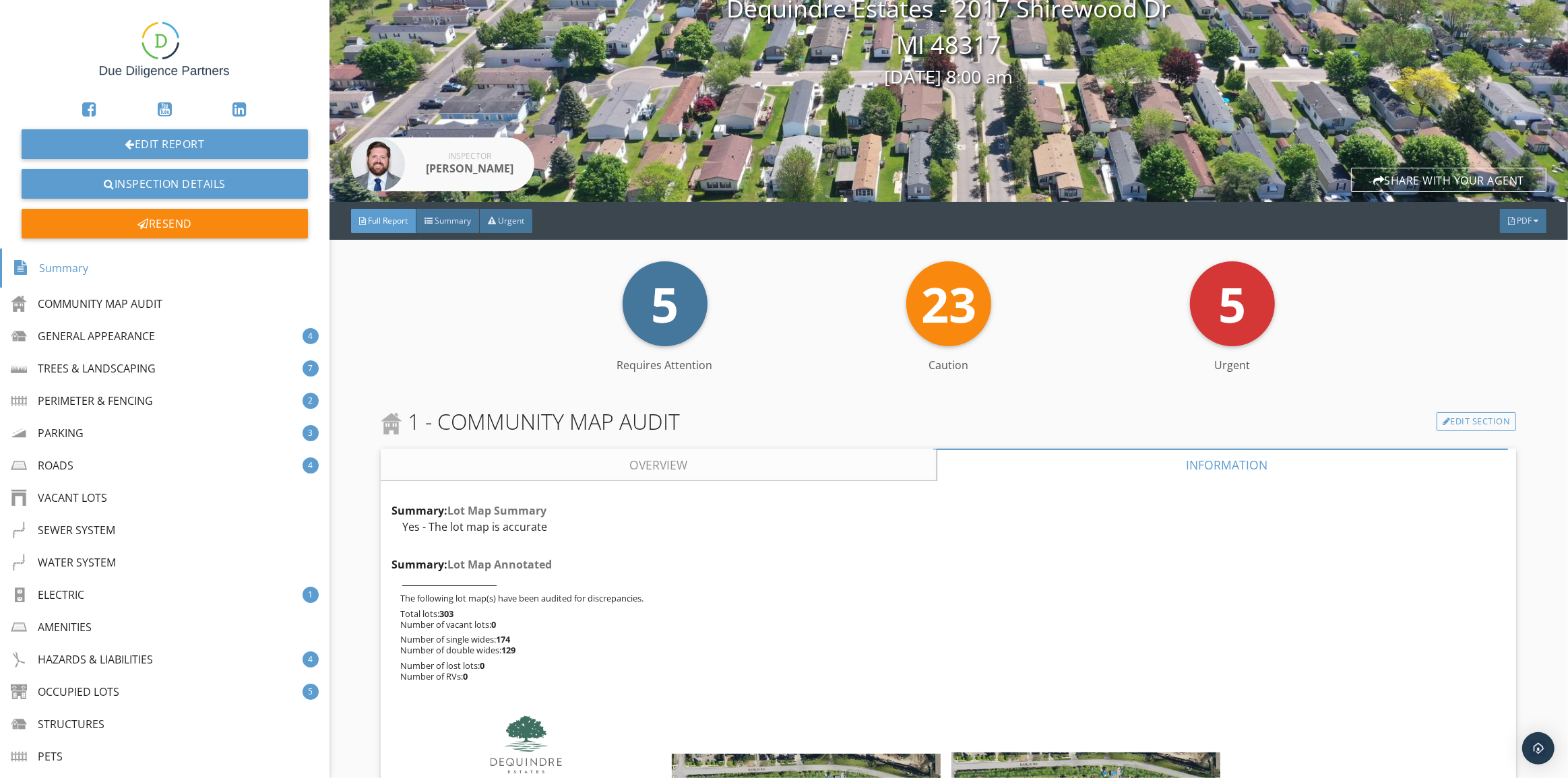
scroll to position [60, 0]
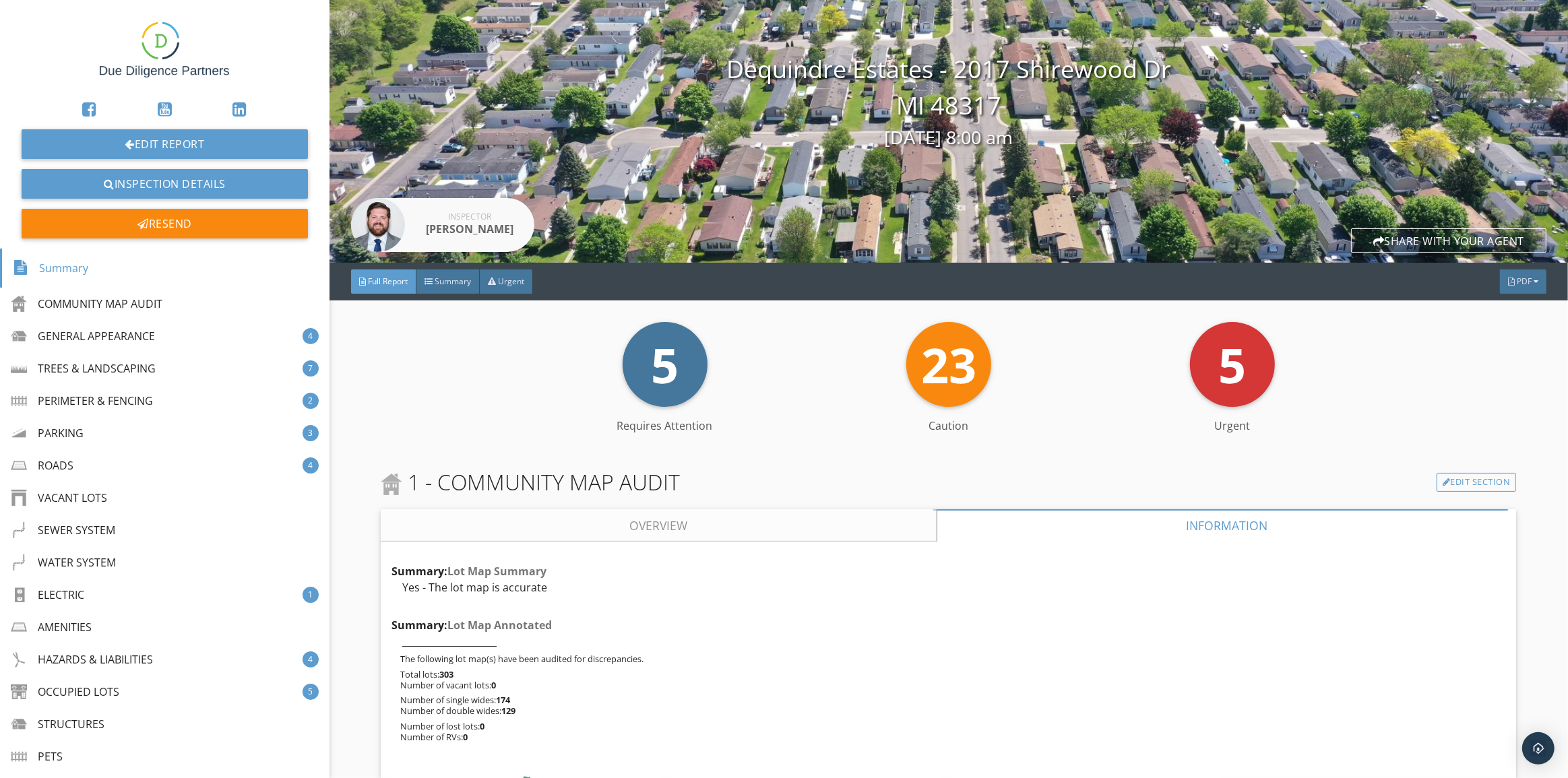
click at [182, 34] on img at bounding box center [164, 50] width 129 height 78
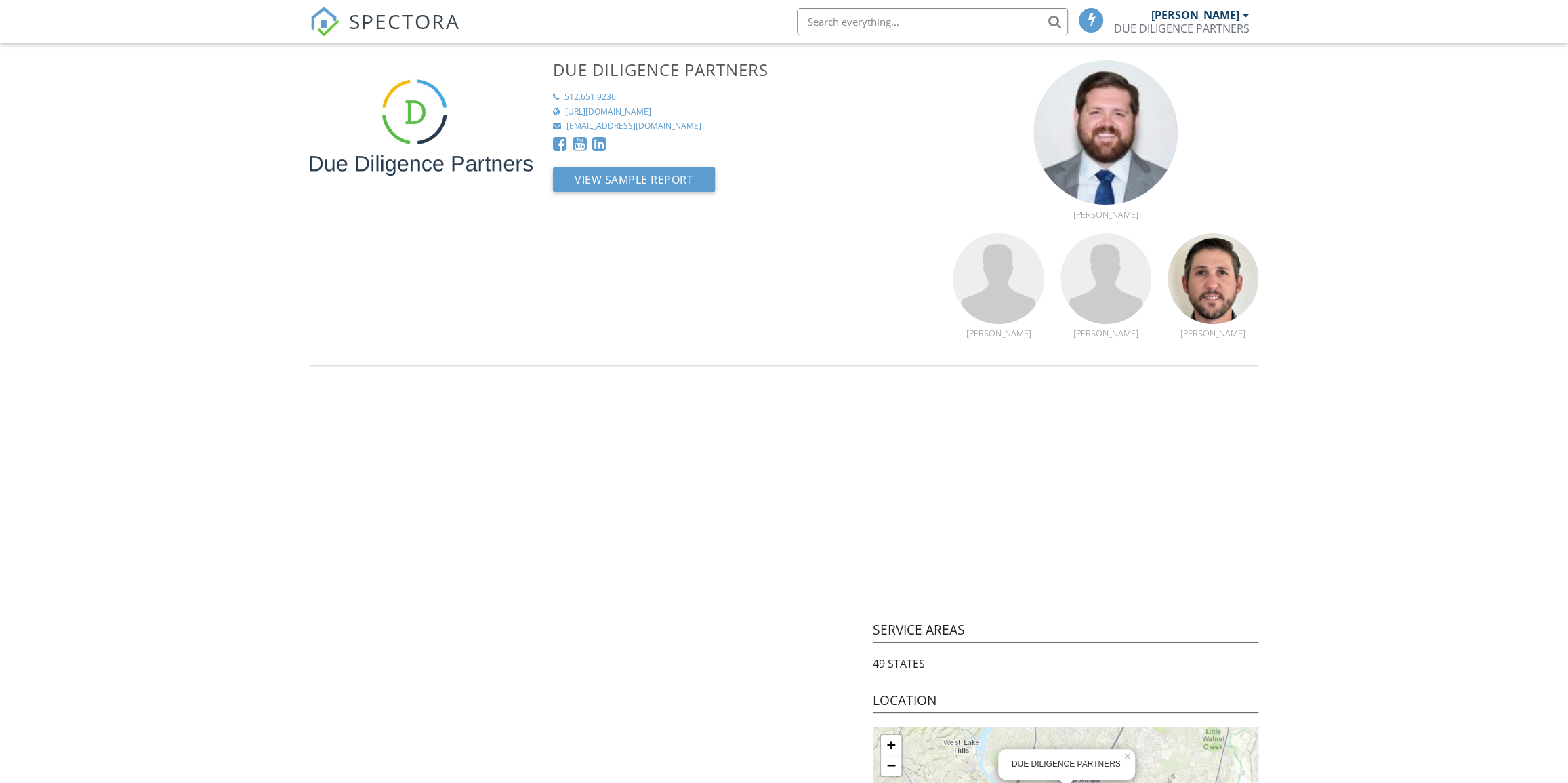
click at [358, 18] on span "SPECTORA" at bounding box center [404, 21] width 111 height 28
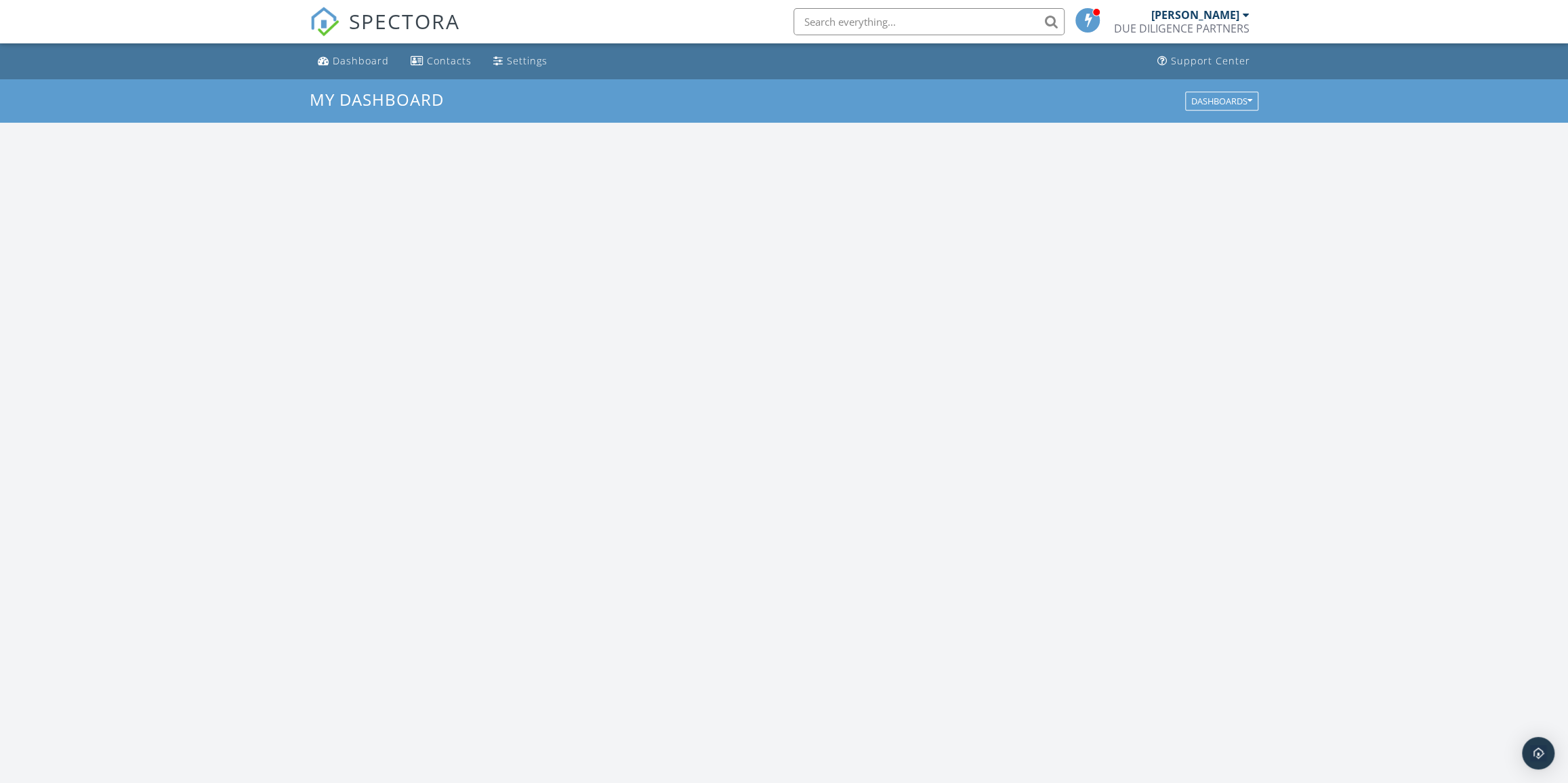
click at [831, 17] on input "text" at bounding box center [929, 22] width 271 height 27
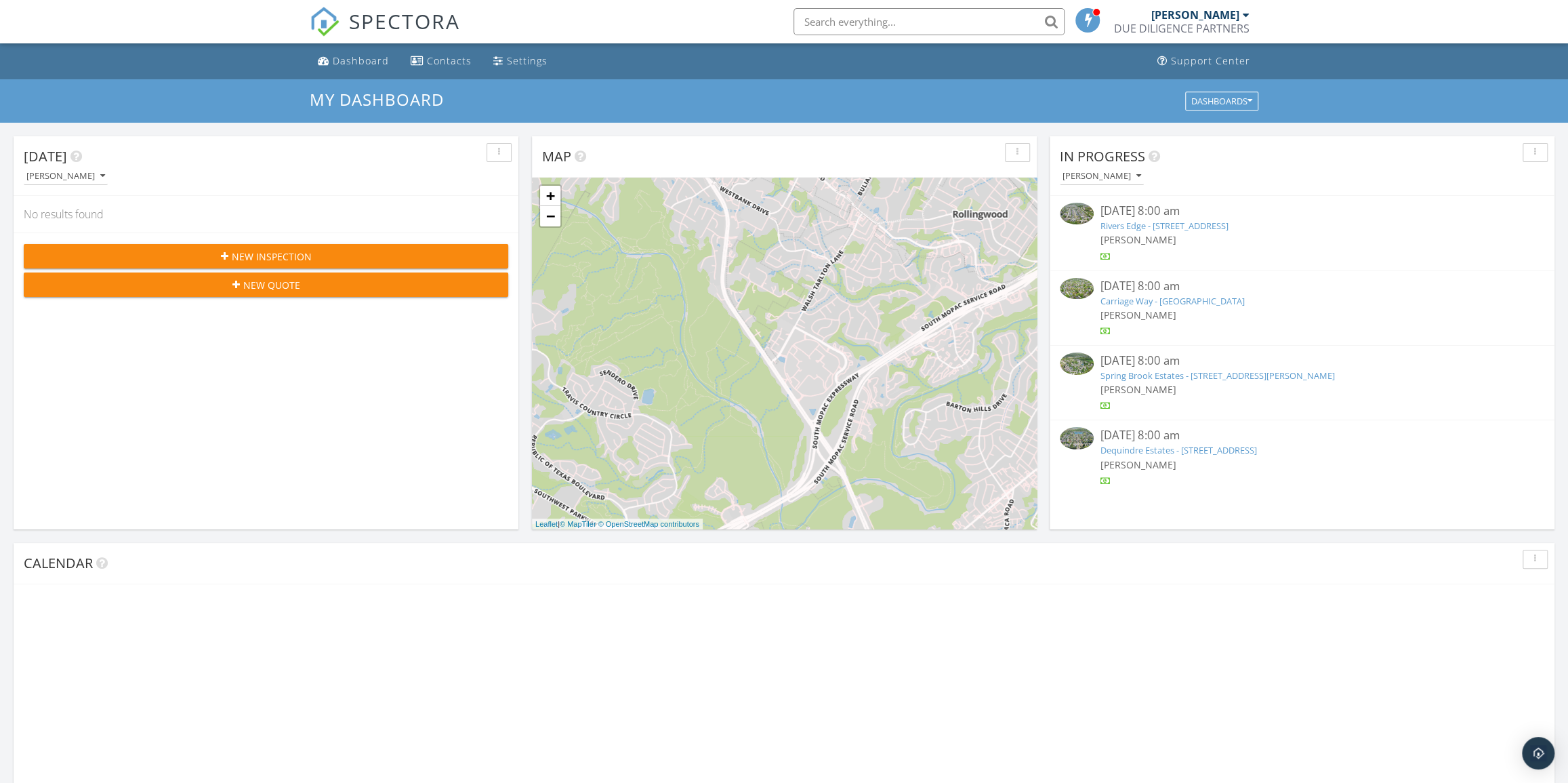
scroll to position [1253, 1587]
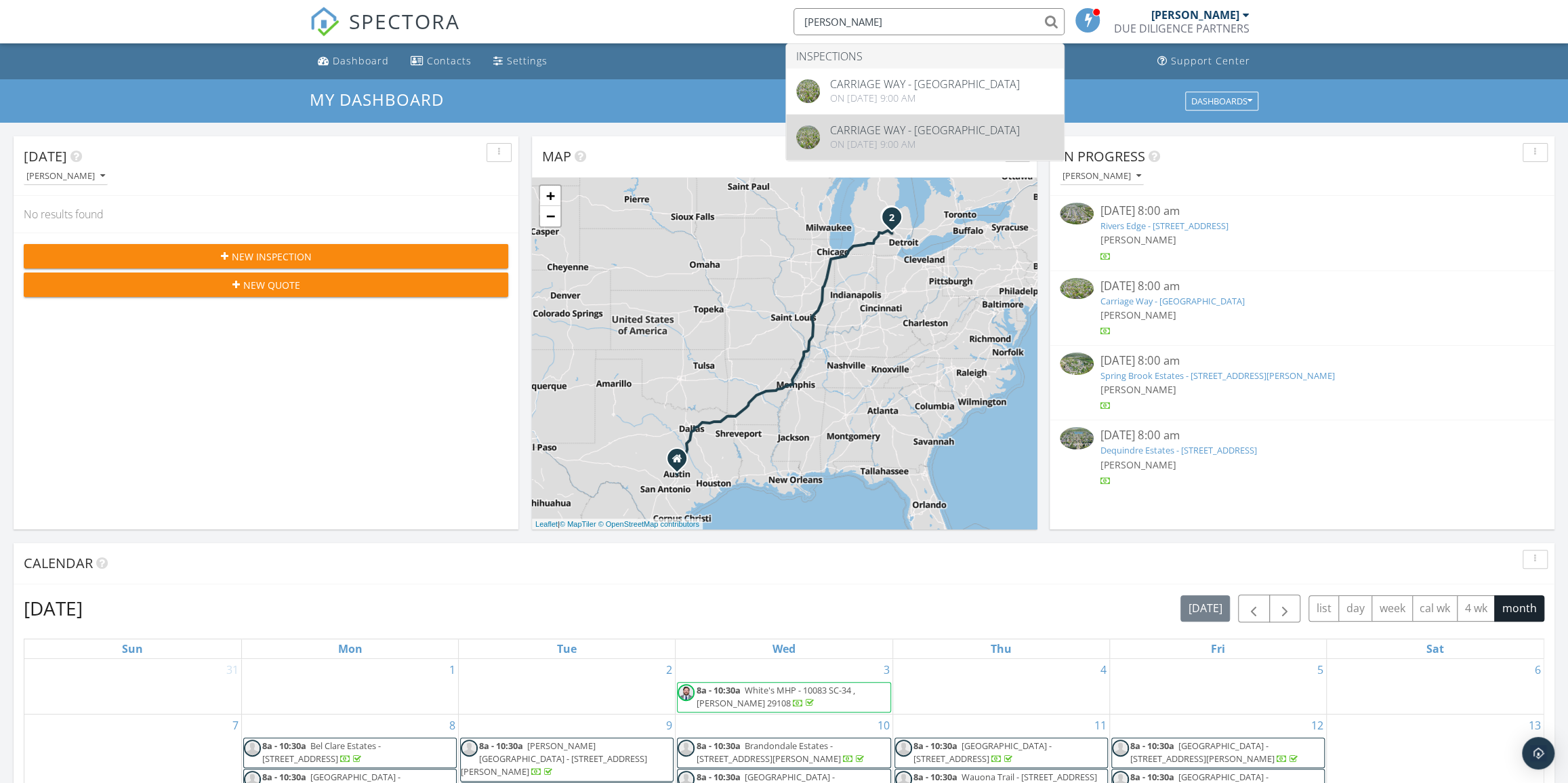
type input "carri"
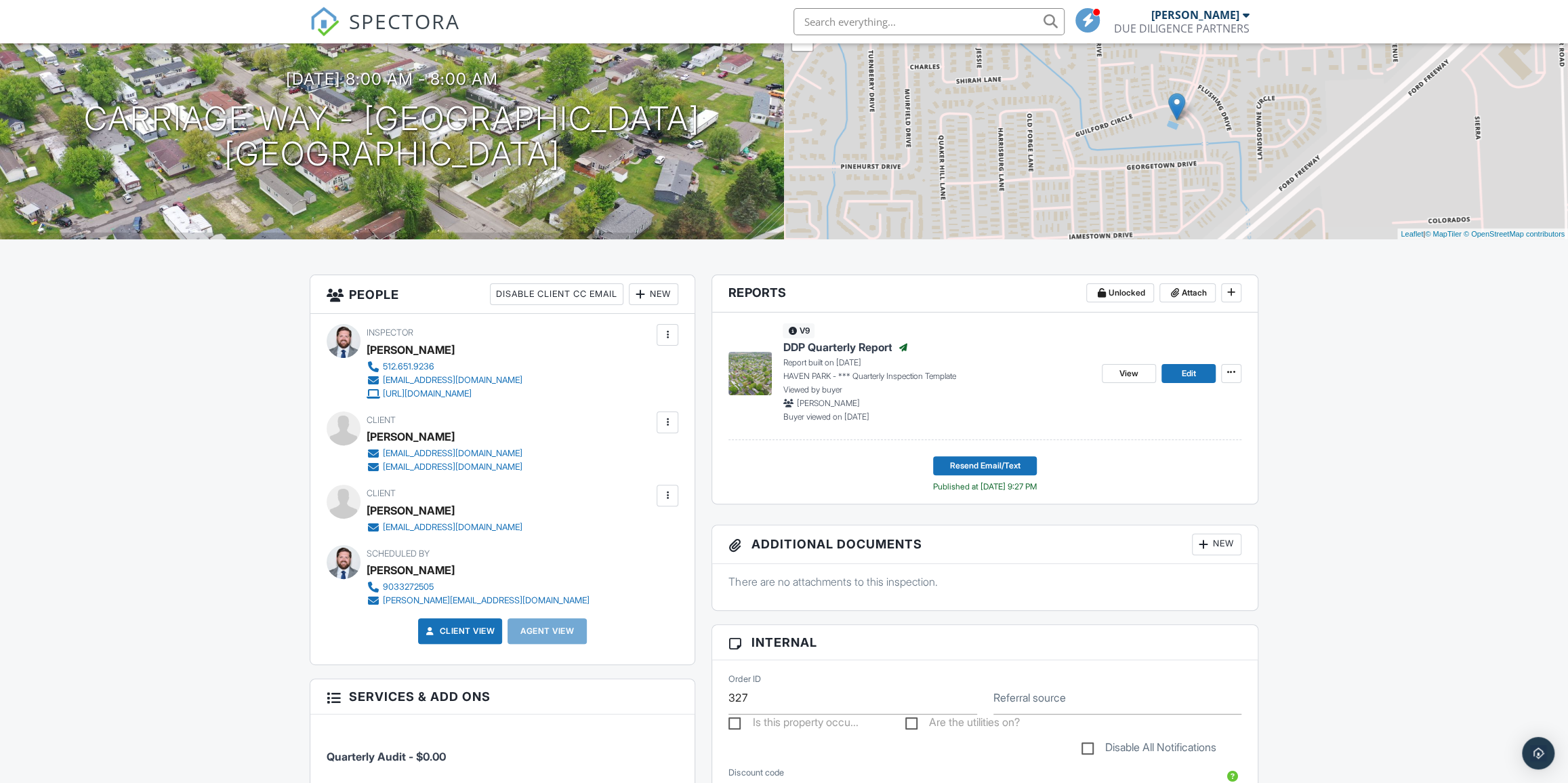
click at [817, 345] on span "DDP Quarterly Report" at bounding box center [837, 346] width 109 height 15
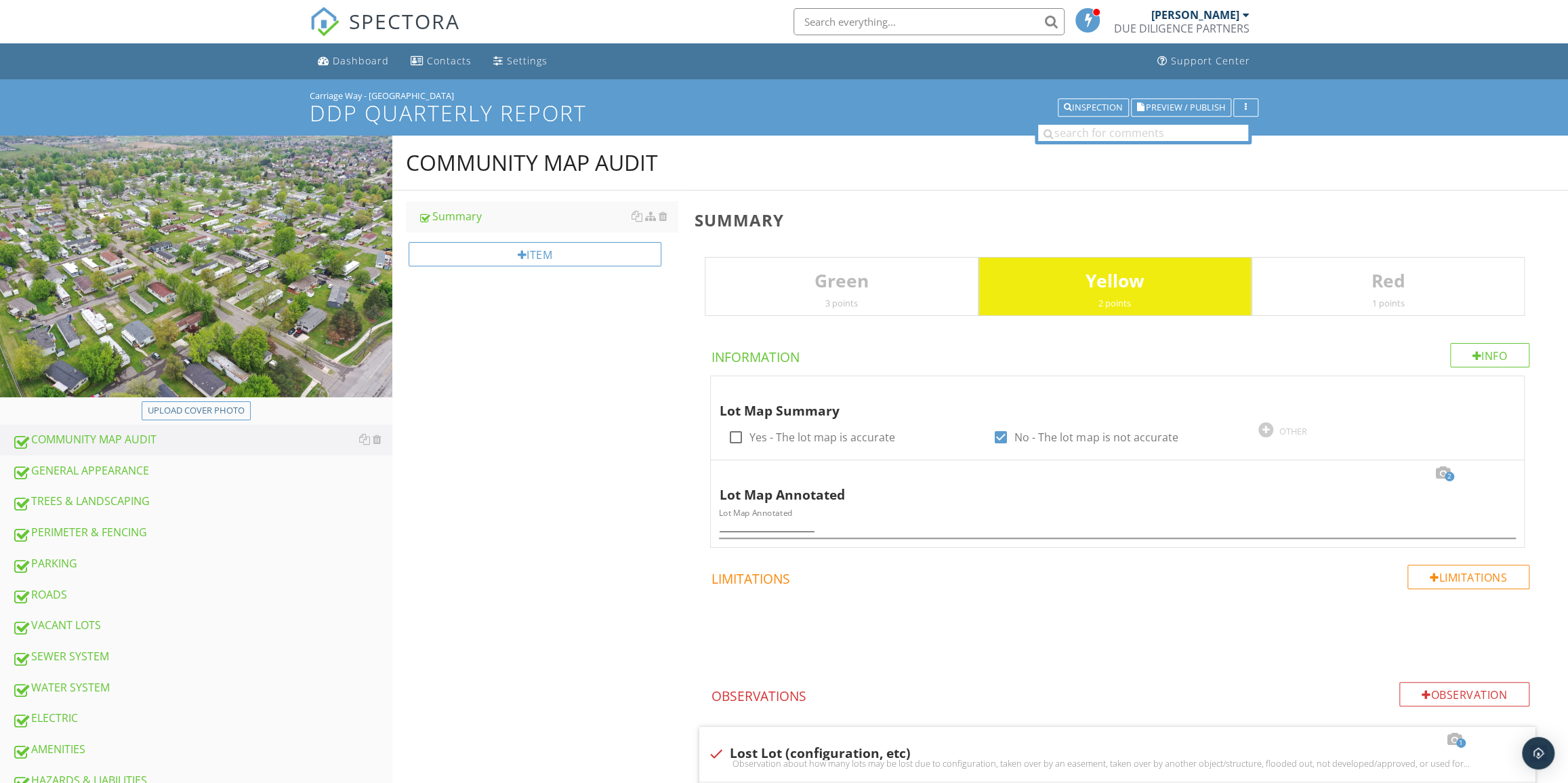
drag, startPoint x: 589, startPoint y: 366, endPoint x: 572, endPoint y: 351, distance: 22.7
drag, startPoint x: 657, startPoint y: 68, endPoint x: 666, endPoint y: 65, distance: 9.5
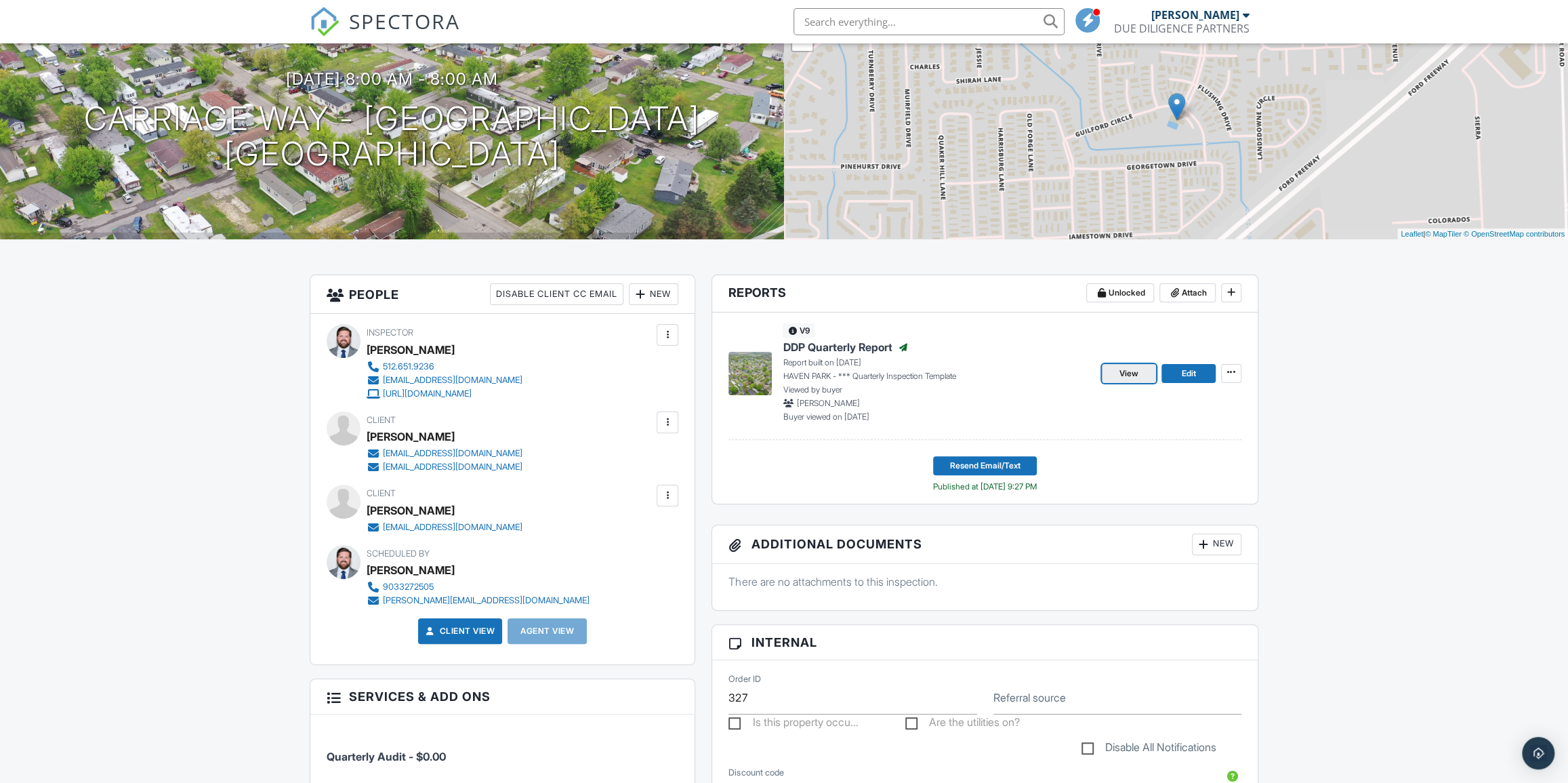
click at [1146, 372] on link "View" at bounding box center [1128, 374] width 54 height 19
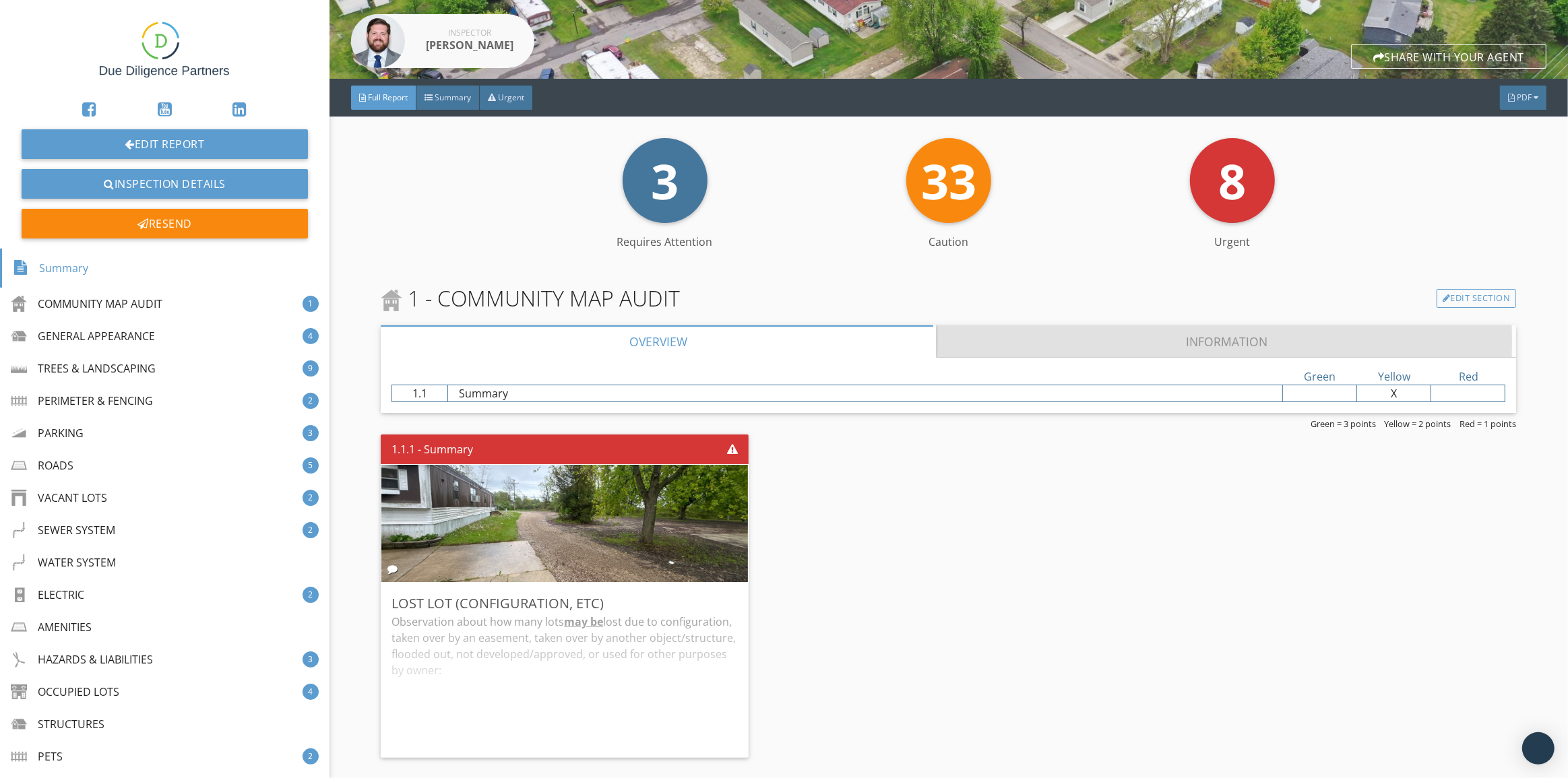
click at [1118, 350] on link "Information" at bounding box center [1227, 341] width 580 height 32
